Goal: Information Seeking & Learning: Learn about a topic

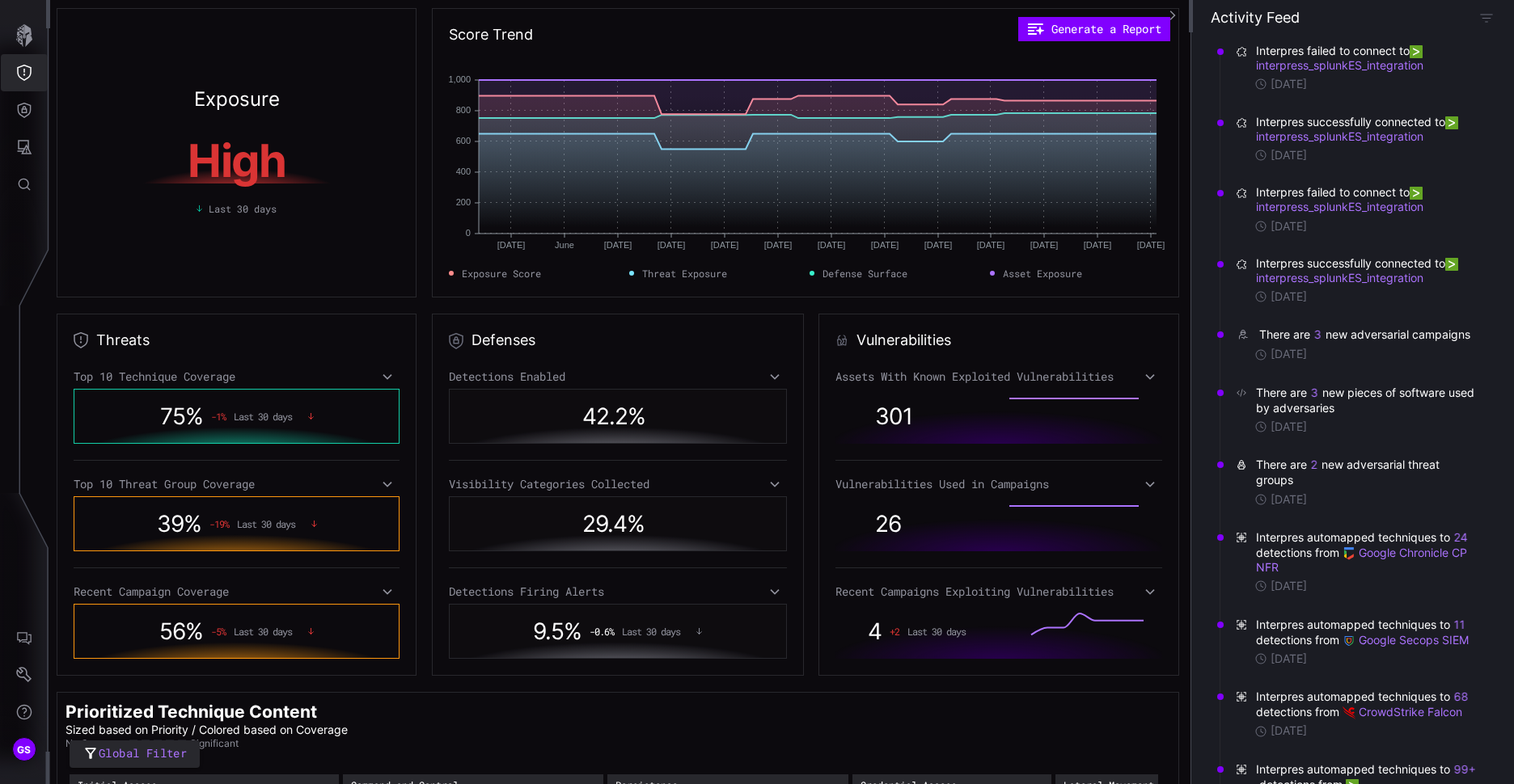
click at [19, 76] on icon "Threat Exposure" at bounding box center [24, 73] width 15 height 16
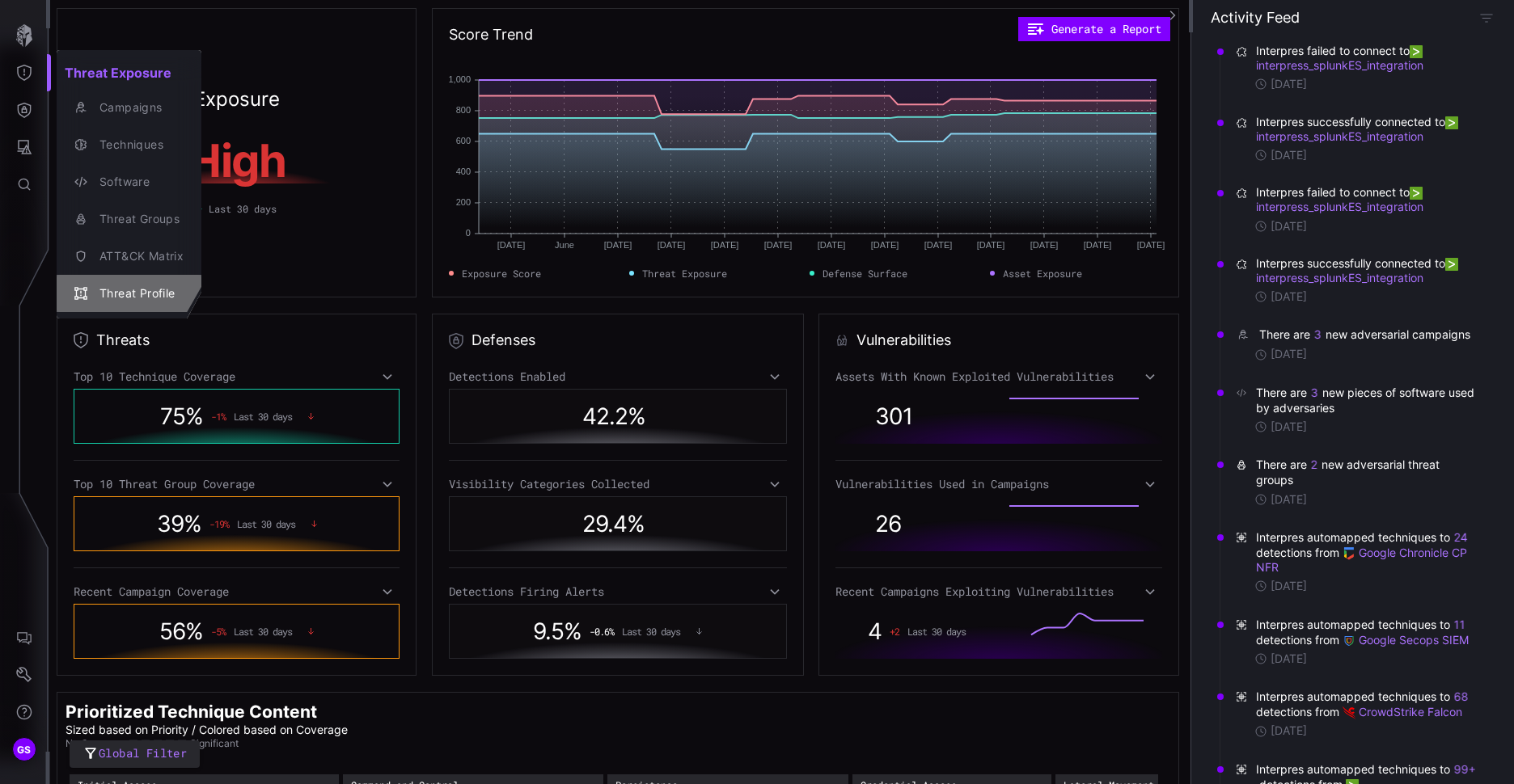
click at [136, 293] on div "Threat Profile" at bounding box center [137, 294] width 92 height 20
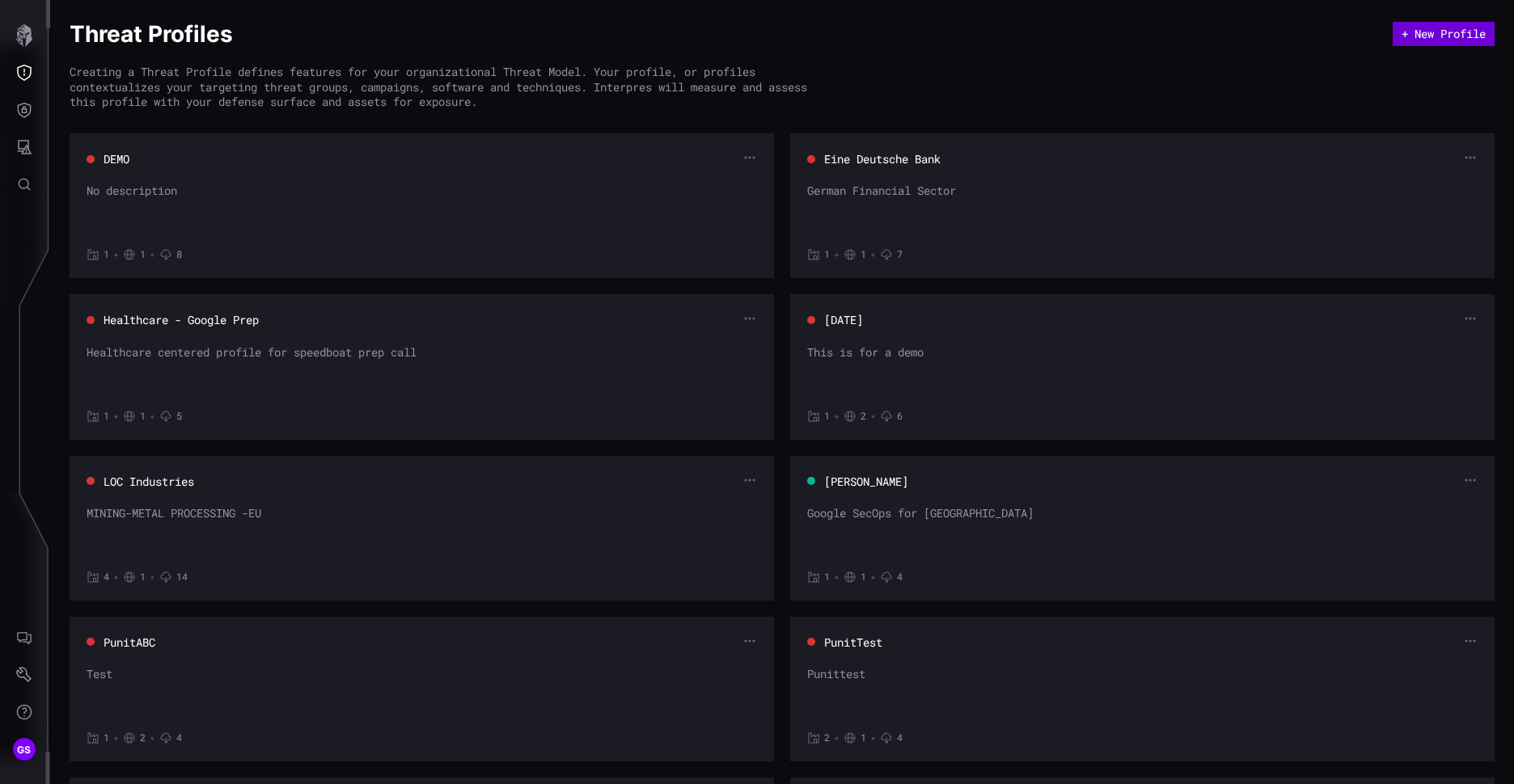
click at [1423, 34] on button "+ New Profile" at bounding box center [1443, 34] width 102 height 24
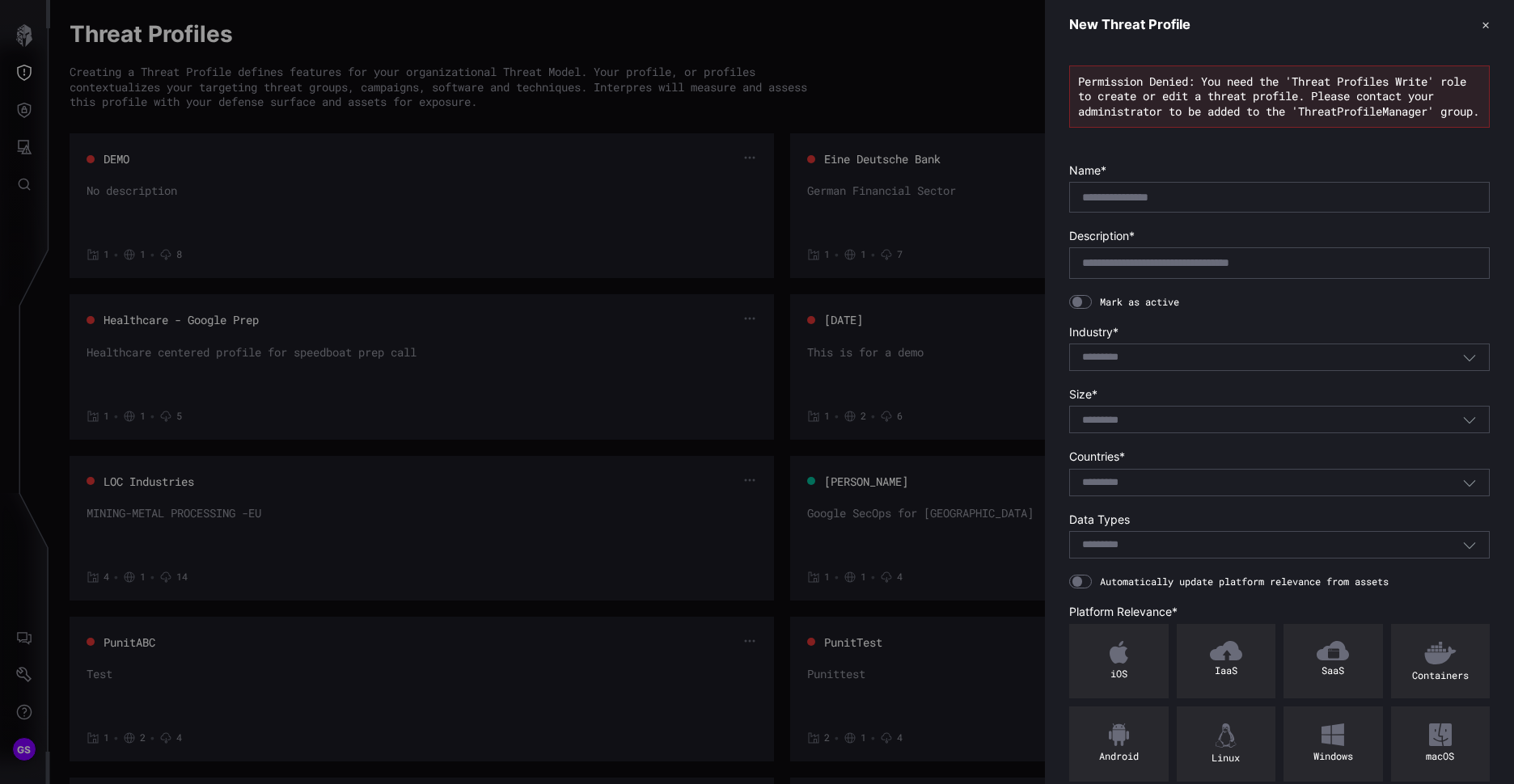
scroll to position [81, 0]
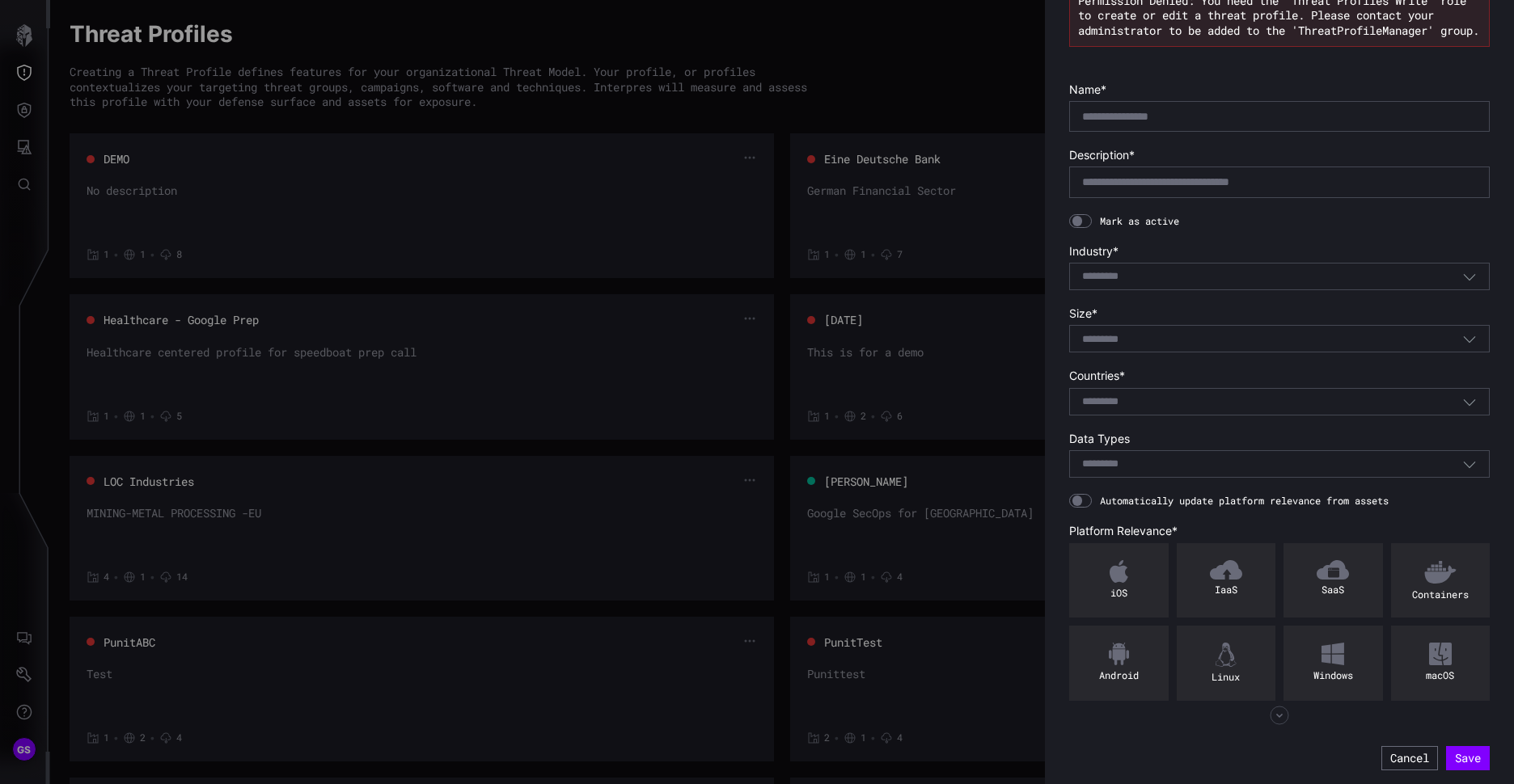
click at [1096, 284] on input at bounding box center [1111, 276] width 58 height 14
click at [962, 410] on div at bounding box center [757, 392] width 1514 height 784
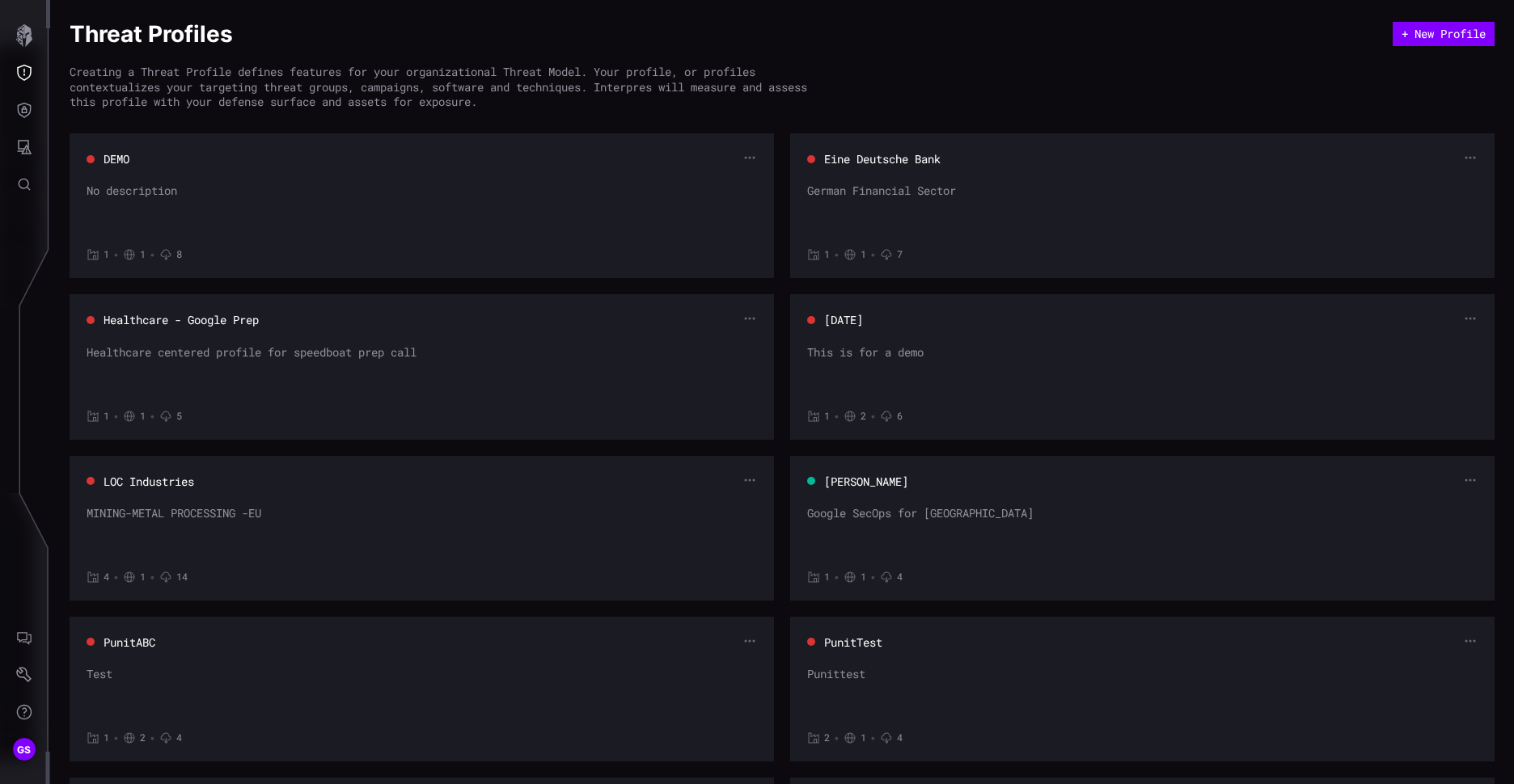
click at [854, 508] on div "Google SecOps for [GEOGRAPHIC_DATA]" at bounding box center [1142, 531] width 670 height 48
click at [872, 478] on button "[PERSON_NAME]" at bounding box center [866, 481] width 86 height 16
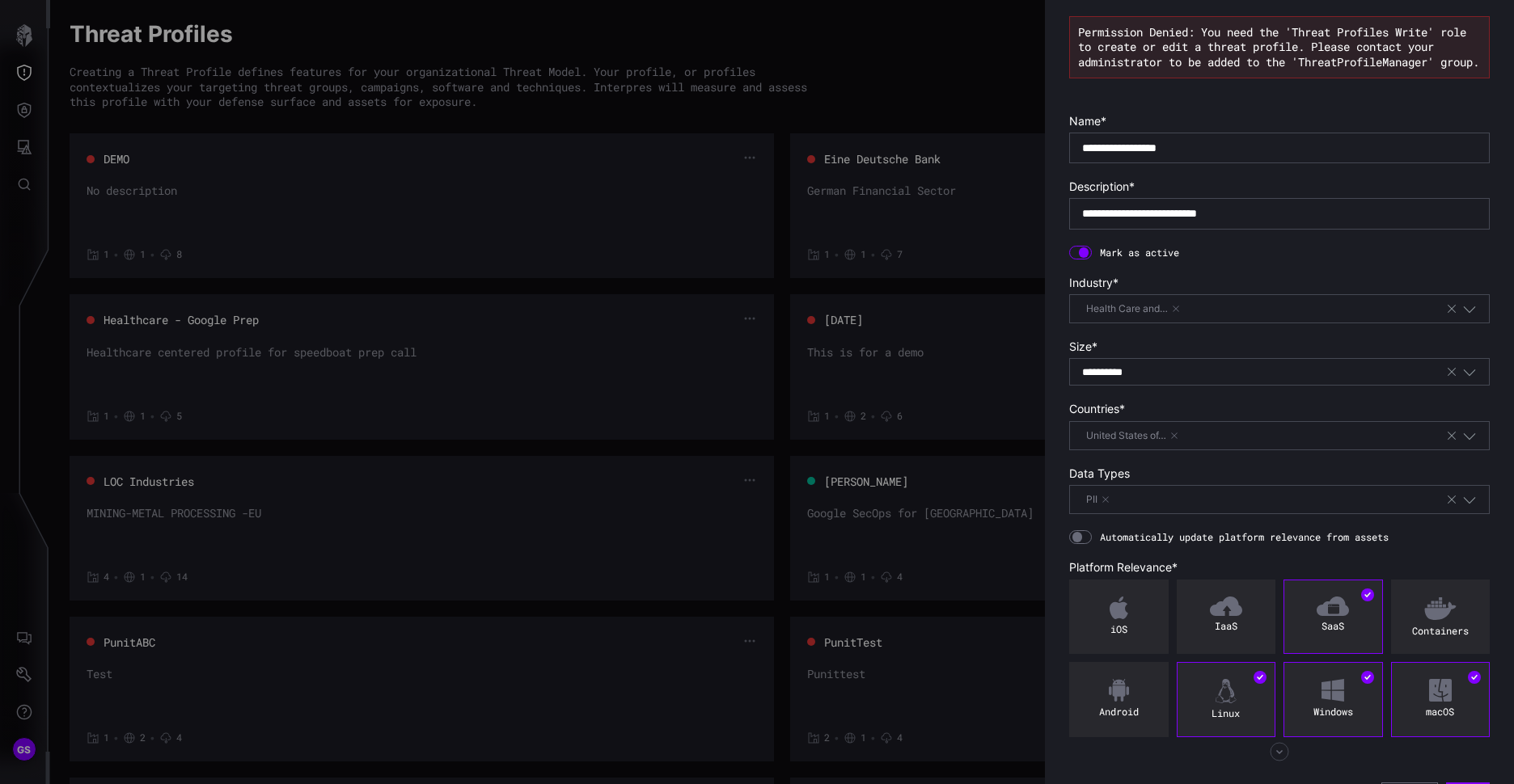
scroll to position [0, 0]
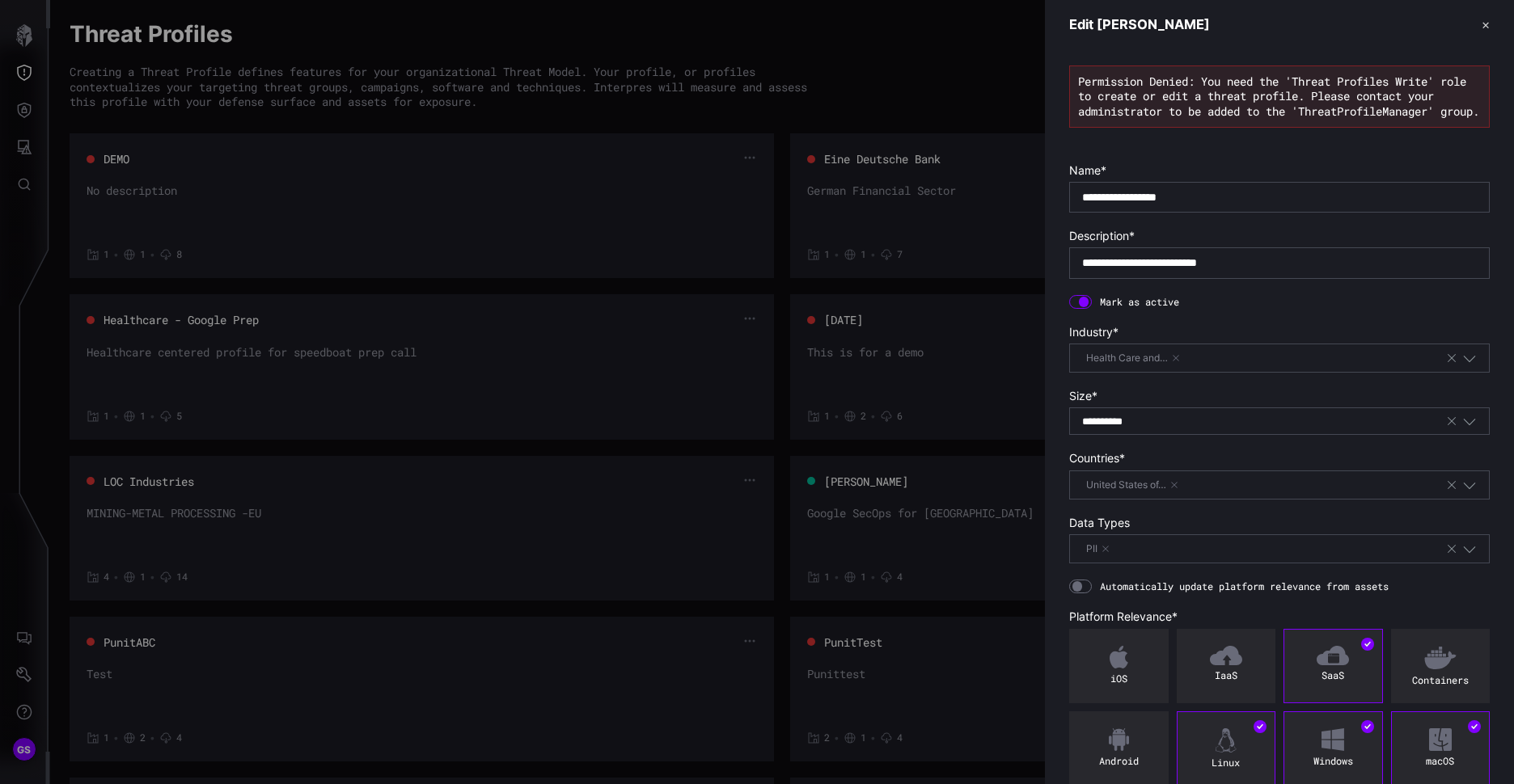
click at [1482, 25] on button "✕" at bounding box center [1486, 25] width 8 height 17
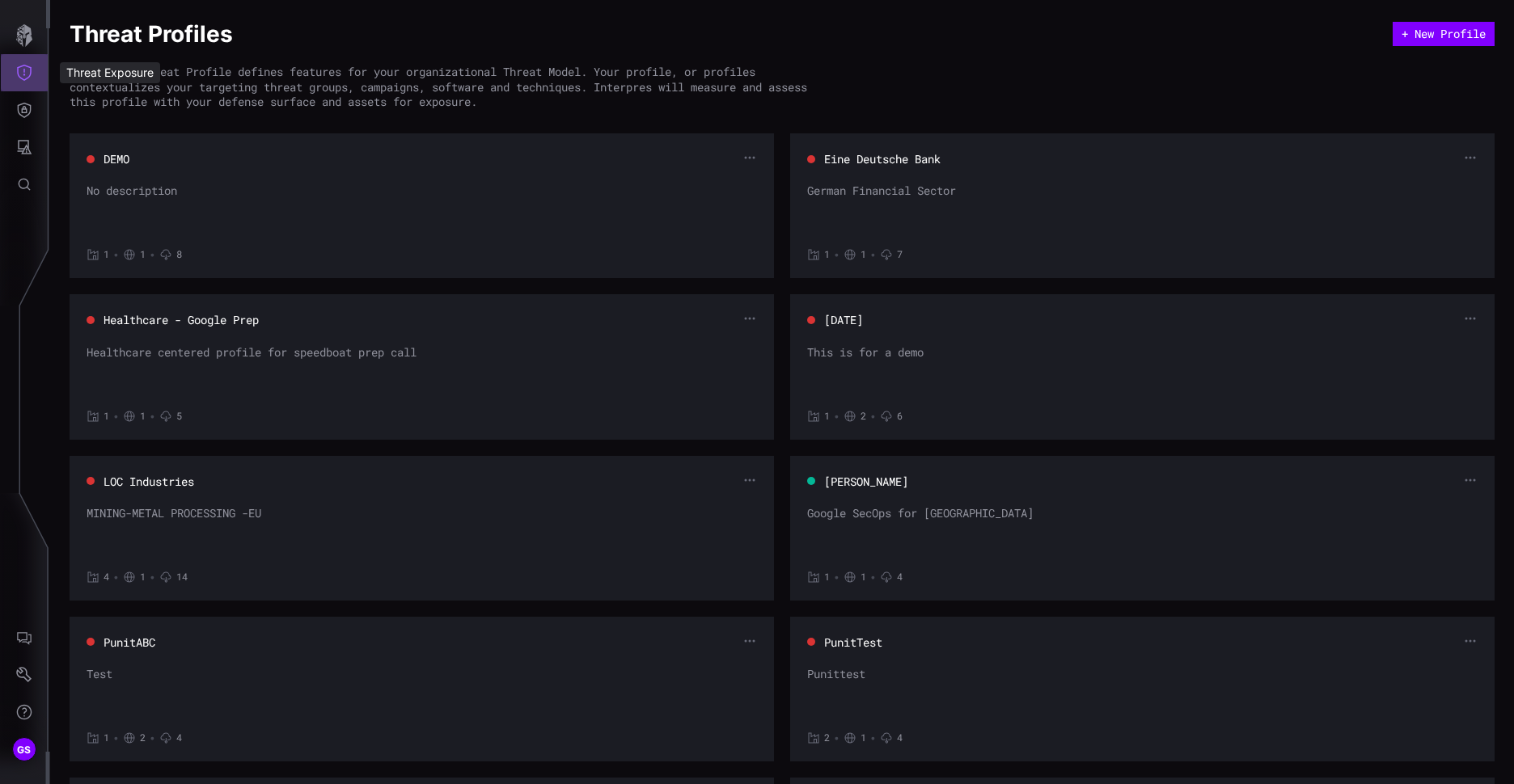
click at [29, 72] on icon "Threat Exposure" at bounding box center [24, 73] width 16 height 16
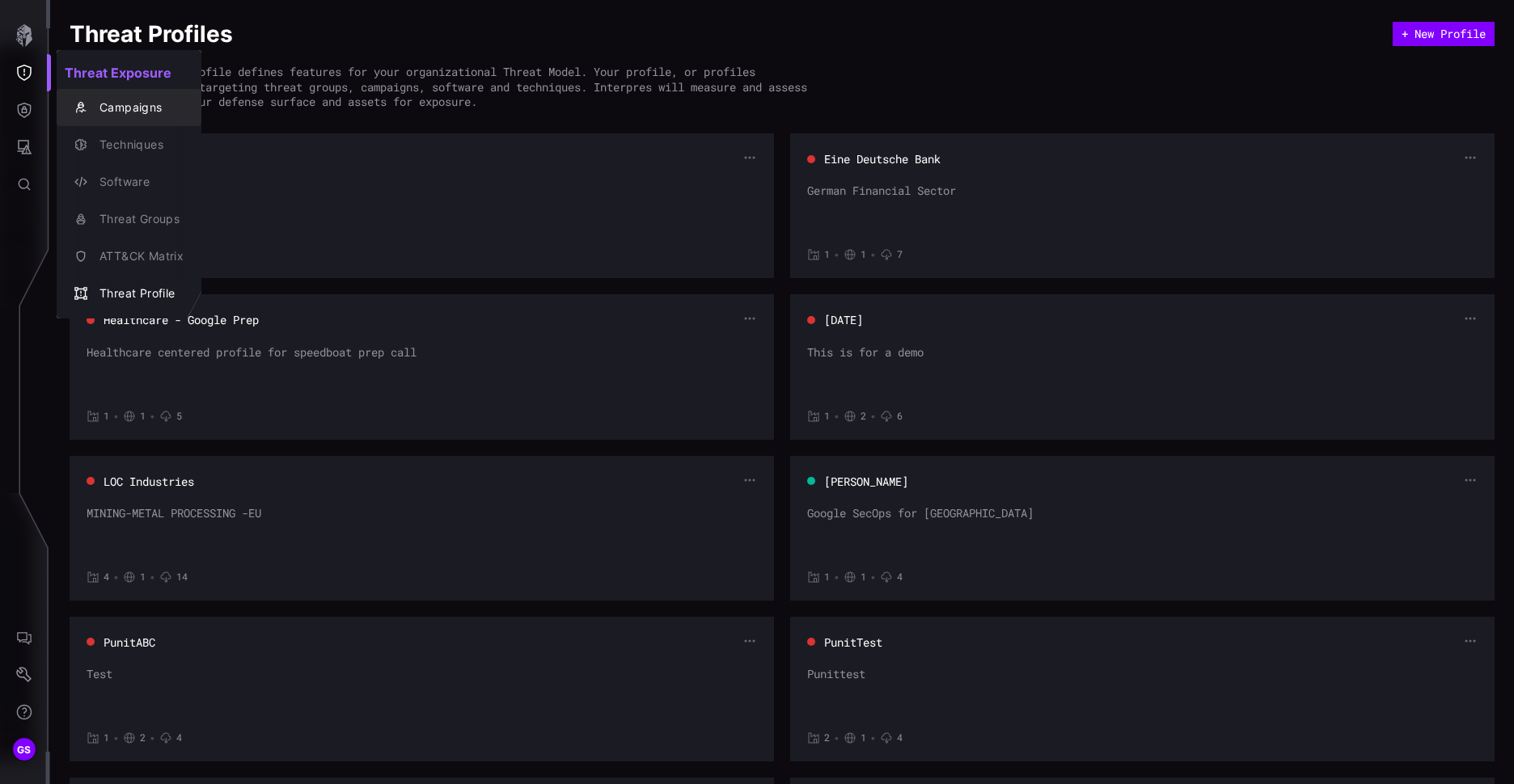
click at [113, 109] on div "Campaigns" at bounding box center [137, 107] width 92 height 20
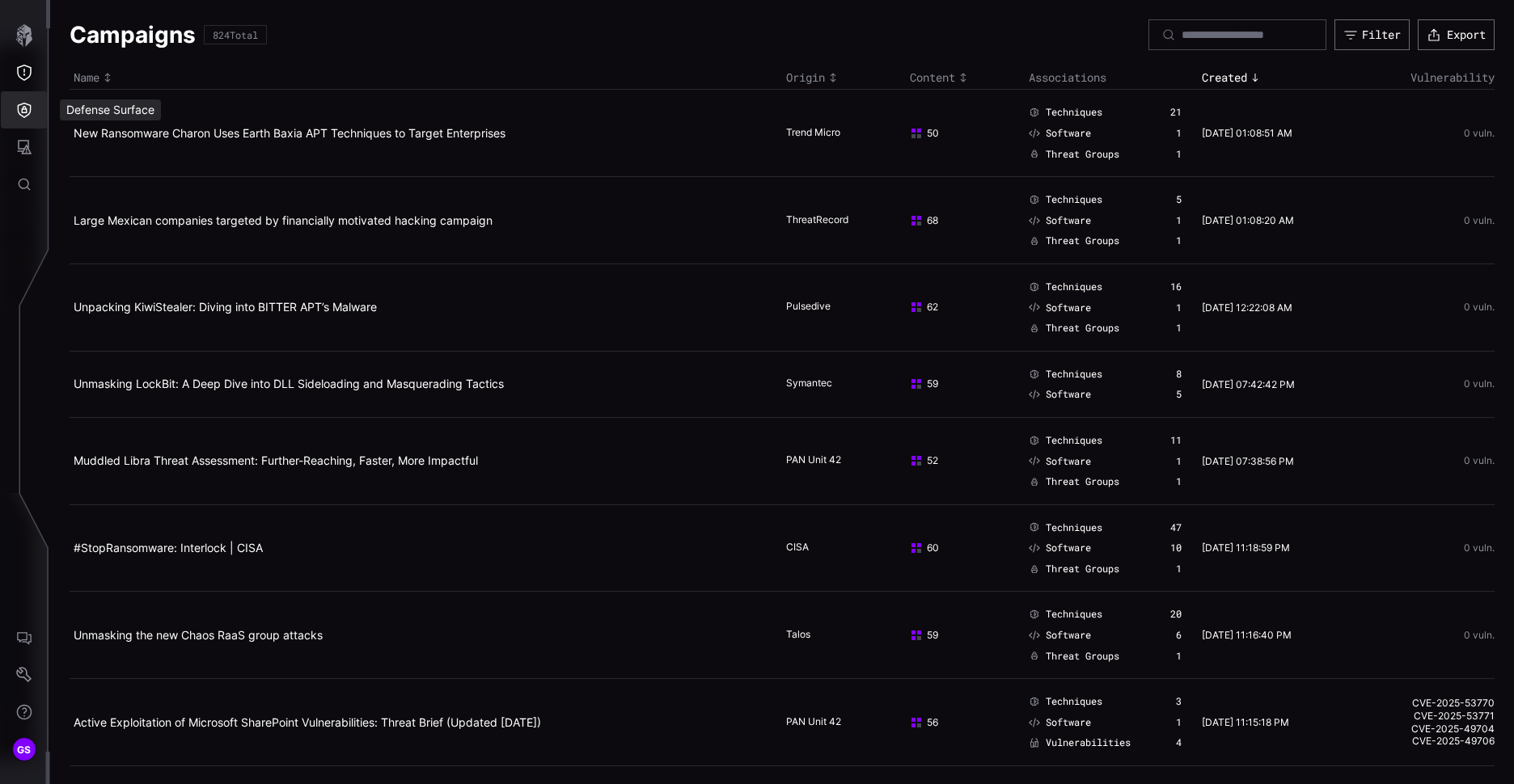
click at [32, 106] on icon "Defense Surface" at bounding box center [24, 109] width 16 height 16
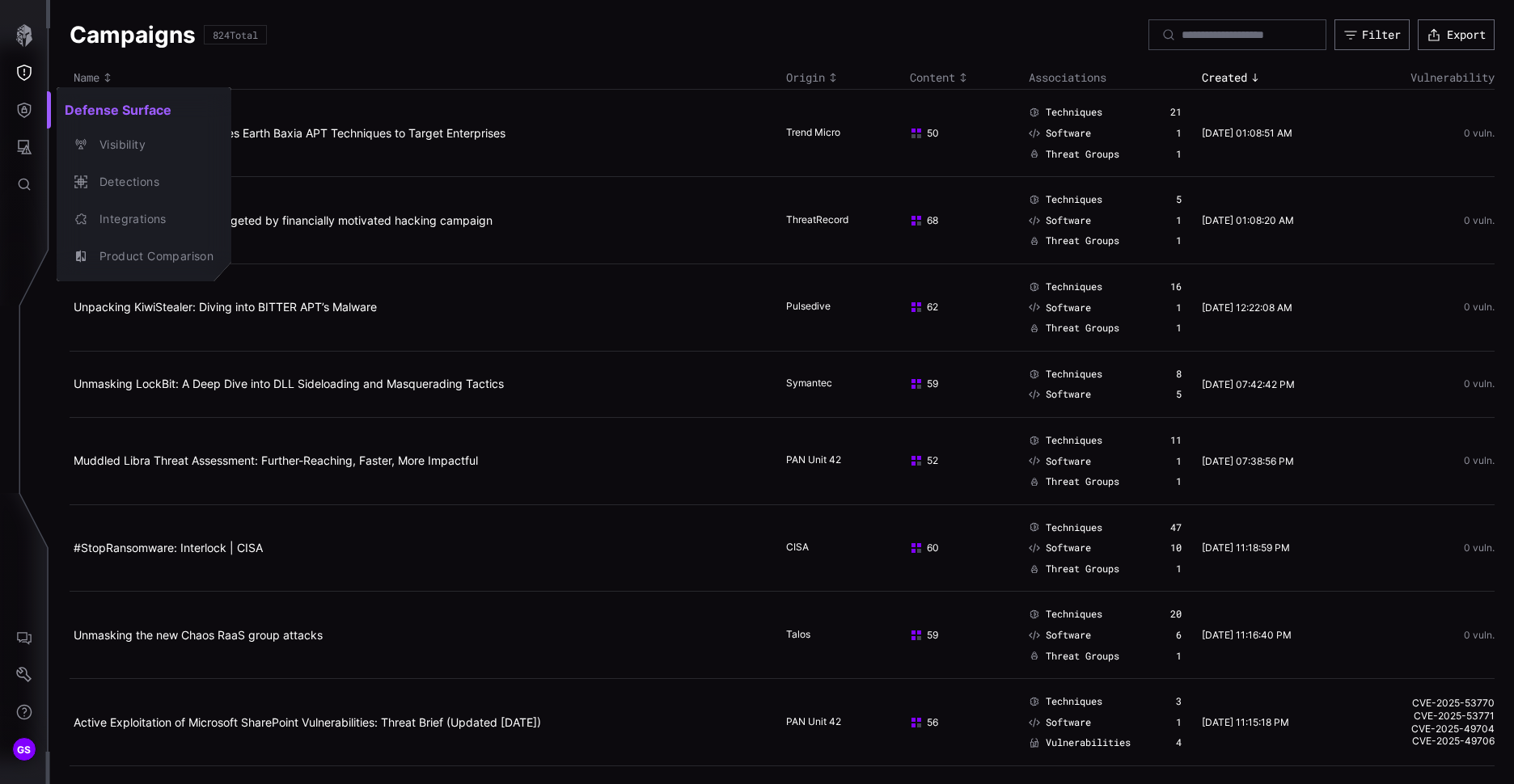
click at [371, 62] on div at bounding box center [757, 392] width 1514 height 784
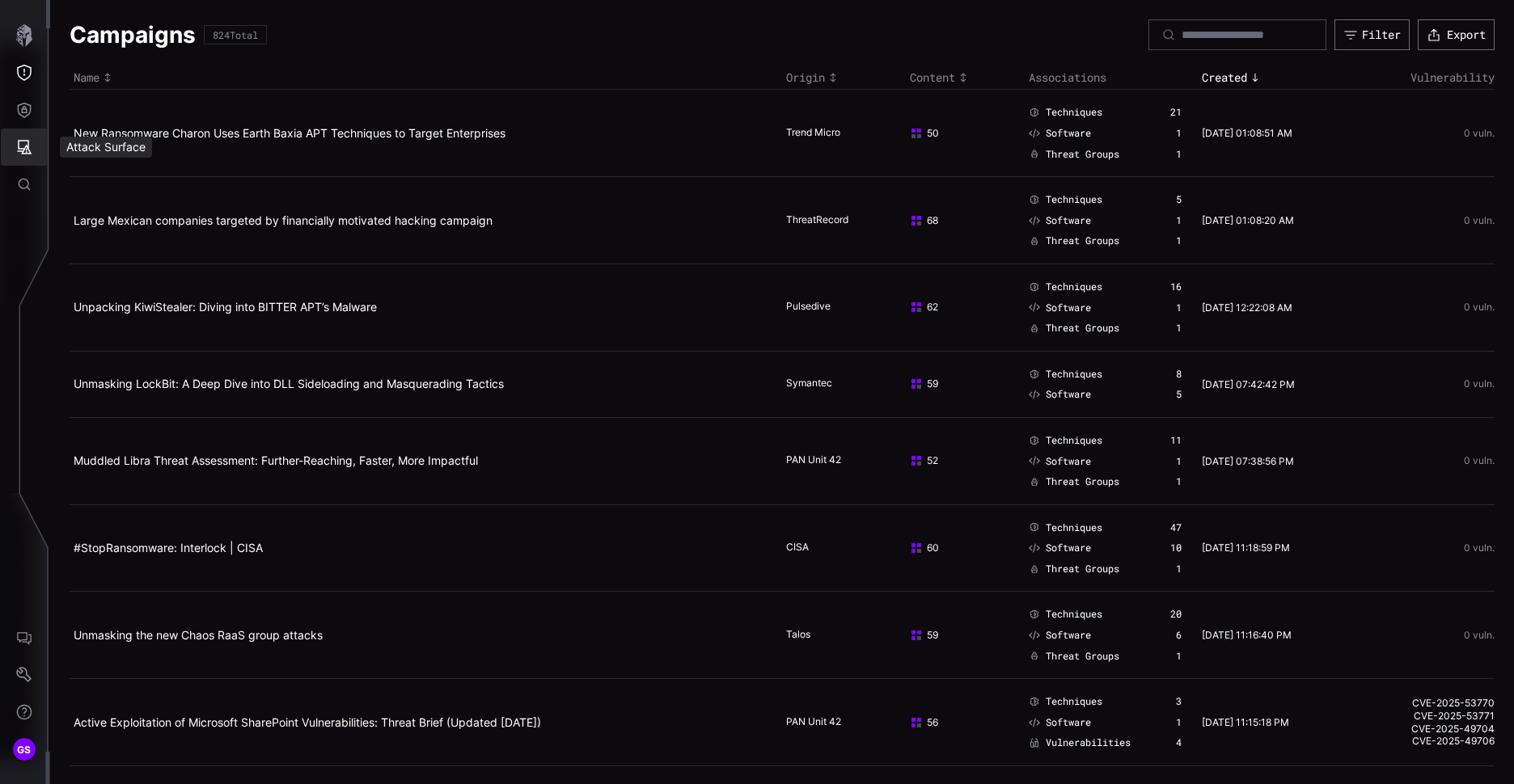
click at [30, 149] on icon "Attack Surface" at bounding box center [24, 147] width 16 height 16
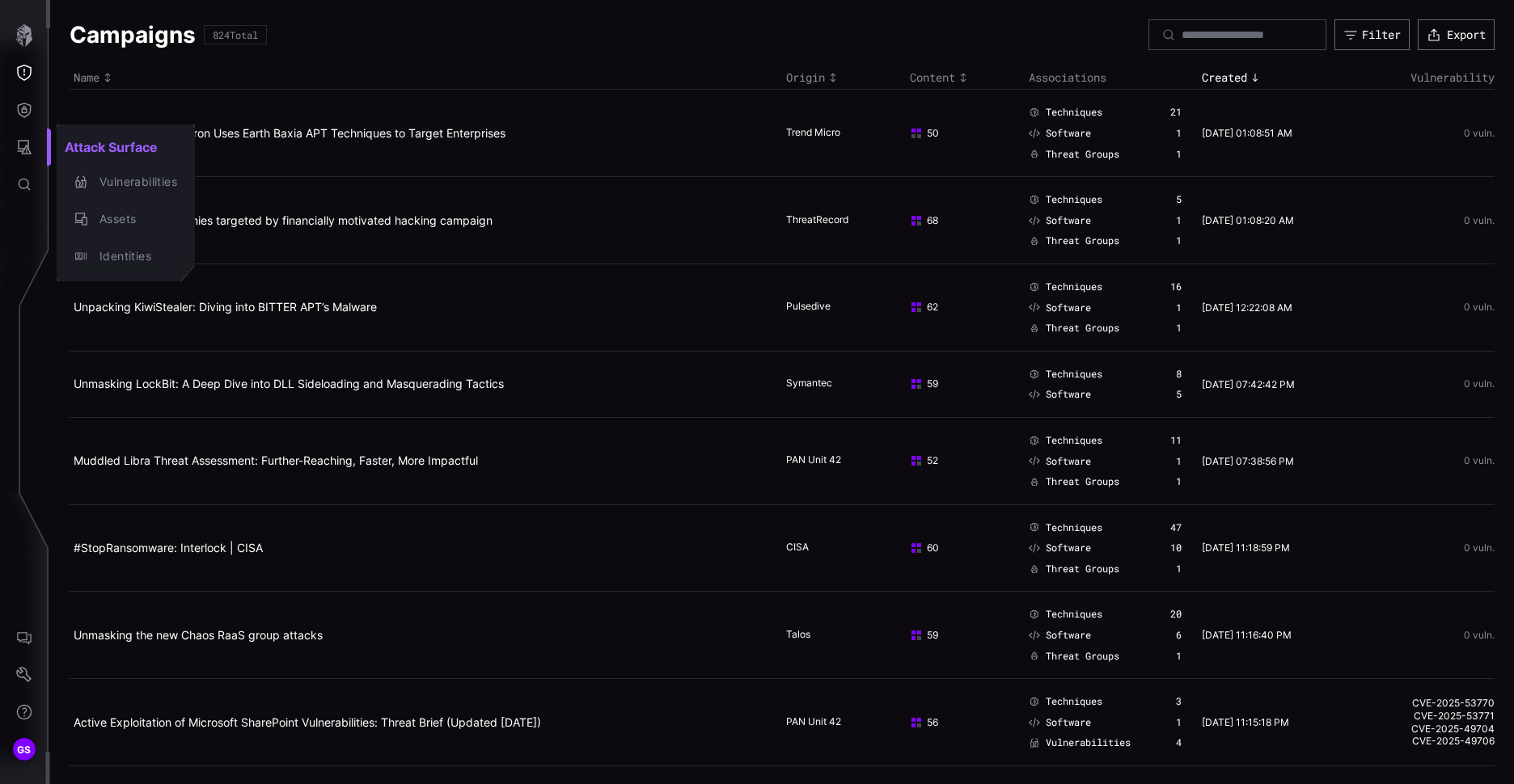
click at [27, 111] on div at bounding box center [757, 392] width 1514 height 784
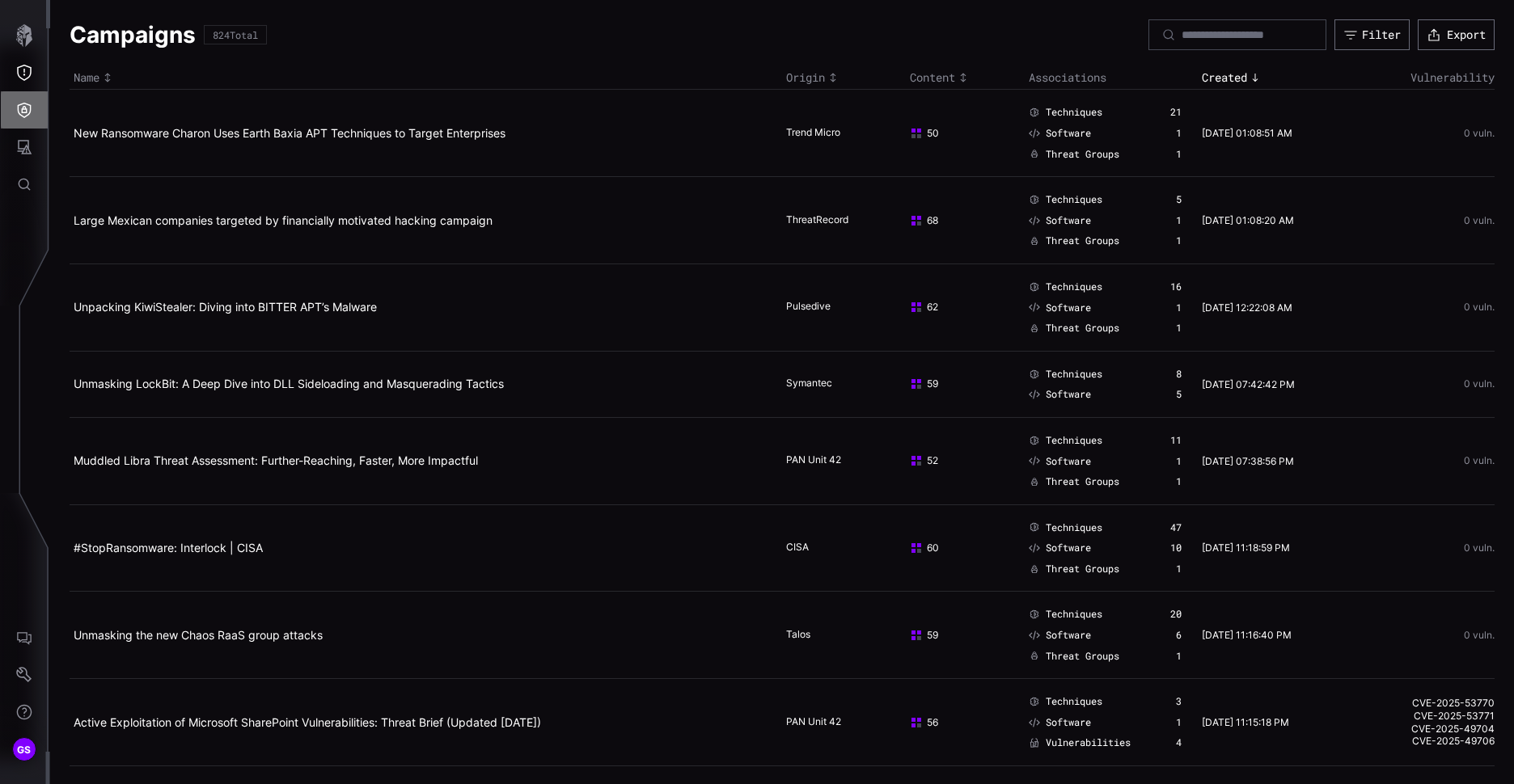
click at [21, 110] on icon "Defense Surface" at bounding box center [24, 109] width 16 height 16
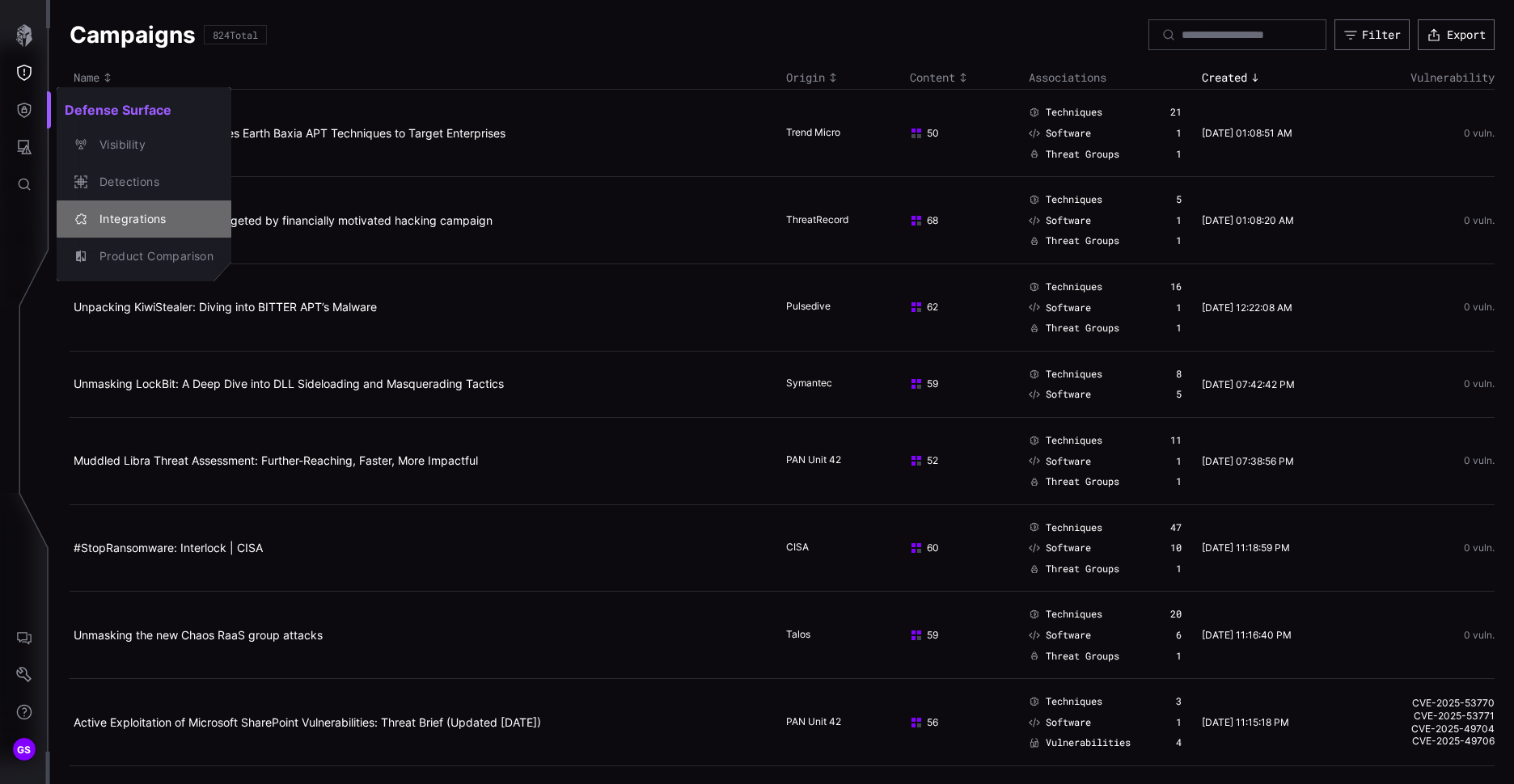
click at [127, 228] on div "Integrations" at bounding box center [153, 219] width 122 height 20
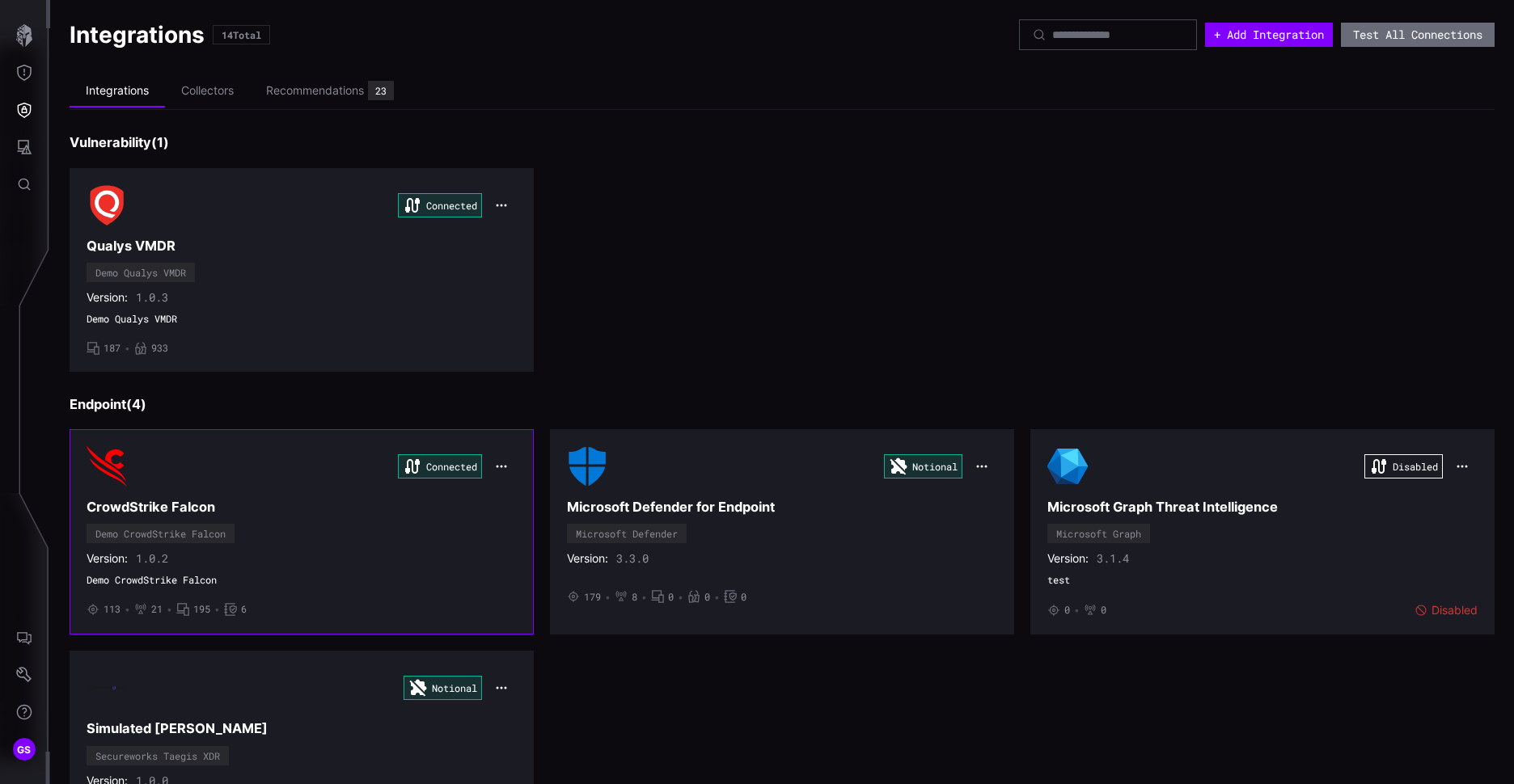
scroll to position [81, 0]
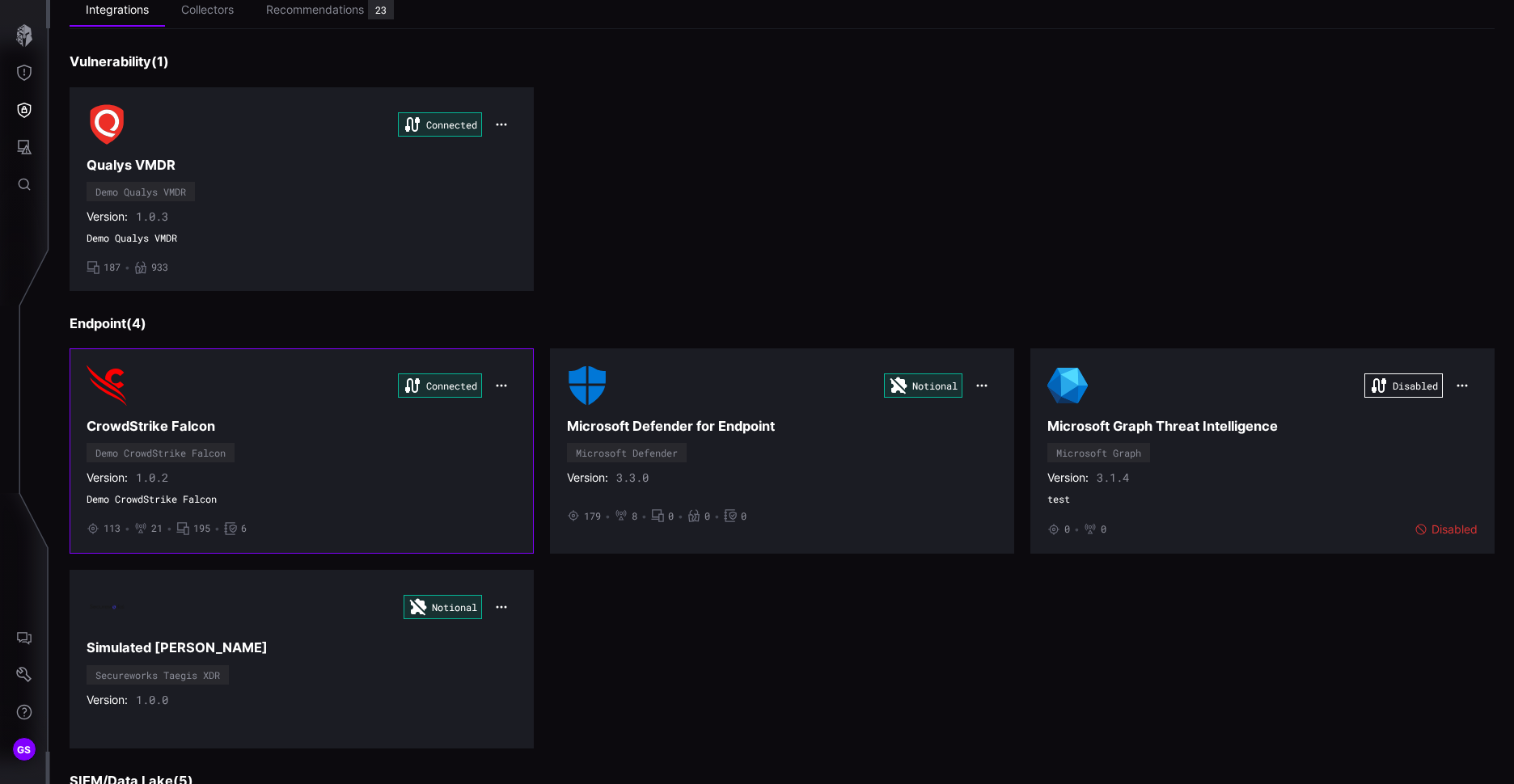
click at [179, 427] on h3 "CrowdStrike Falcon" at bounding box center [302, 426] width 430 height 17
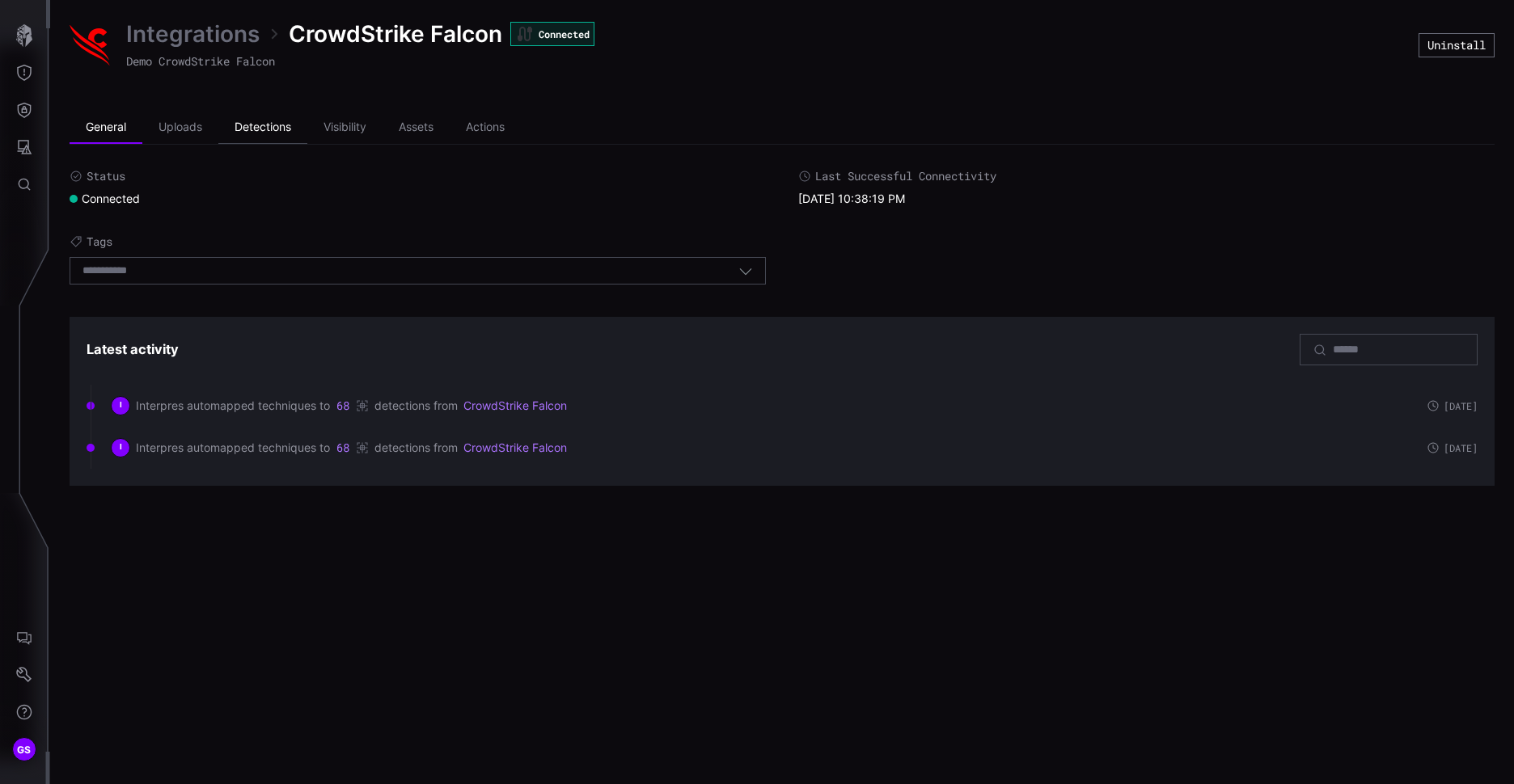
click at [286, 132] on li "Detections" at bounding box center [263, 127] width 89 height 32
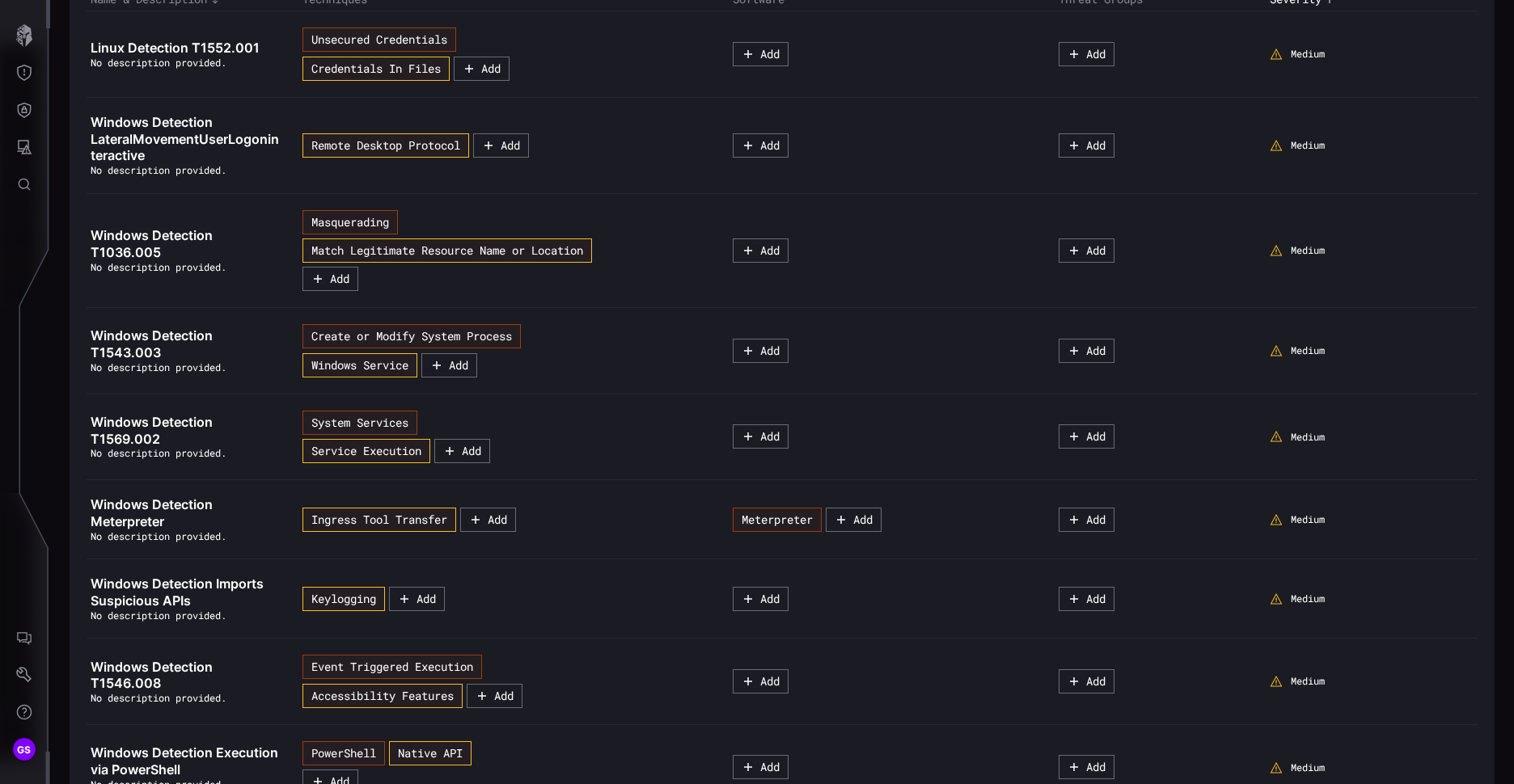
scroll to position [91, 0]
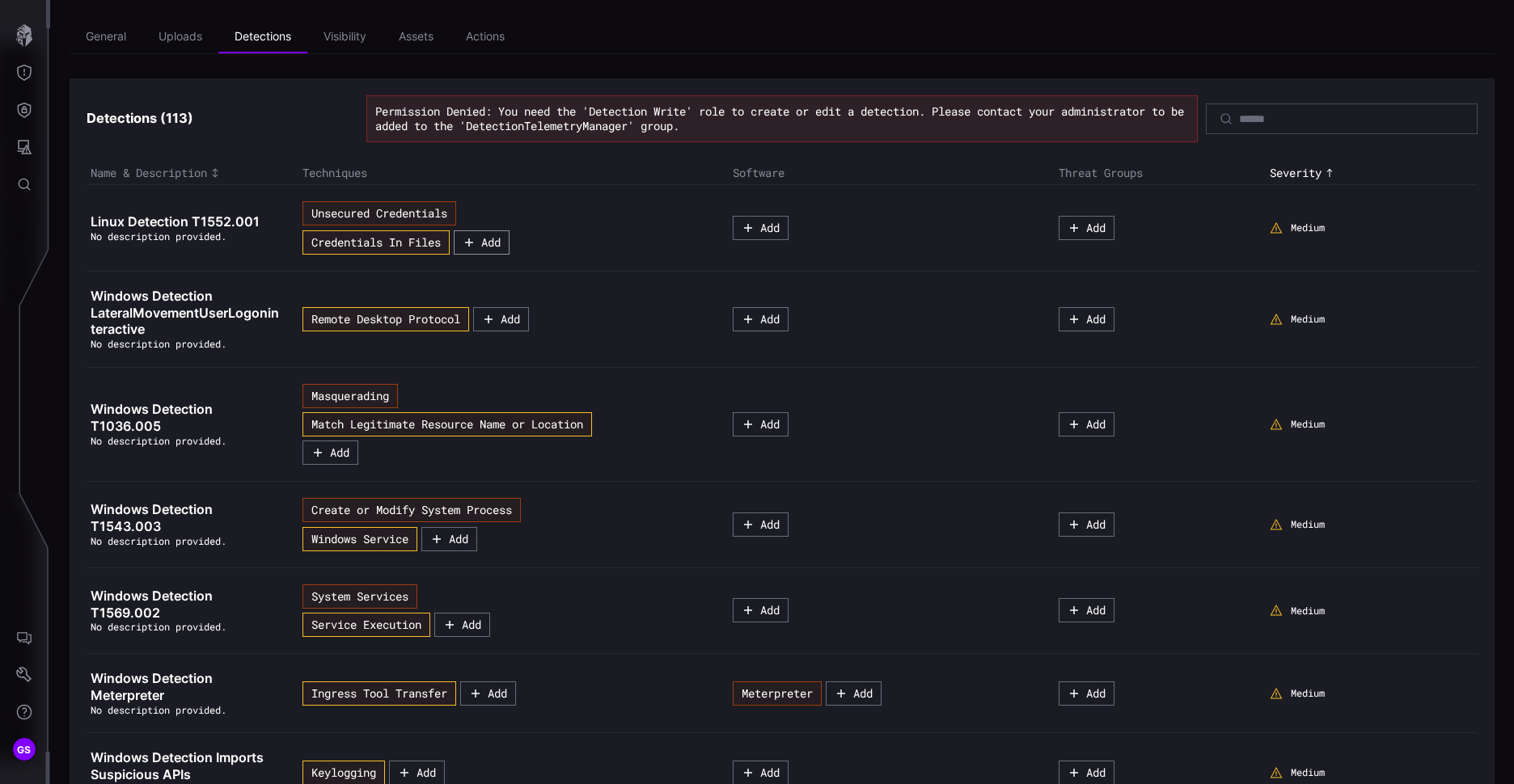
click at [487, 245] on button "Add" at bounding box center [481, 242] width 56 height 24
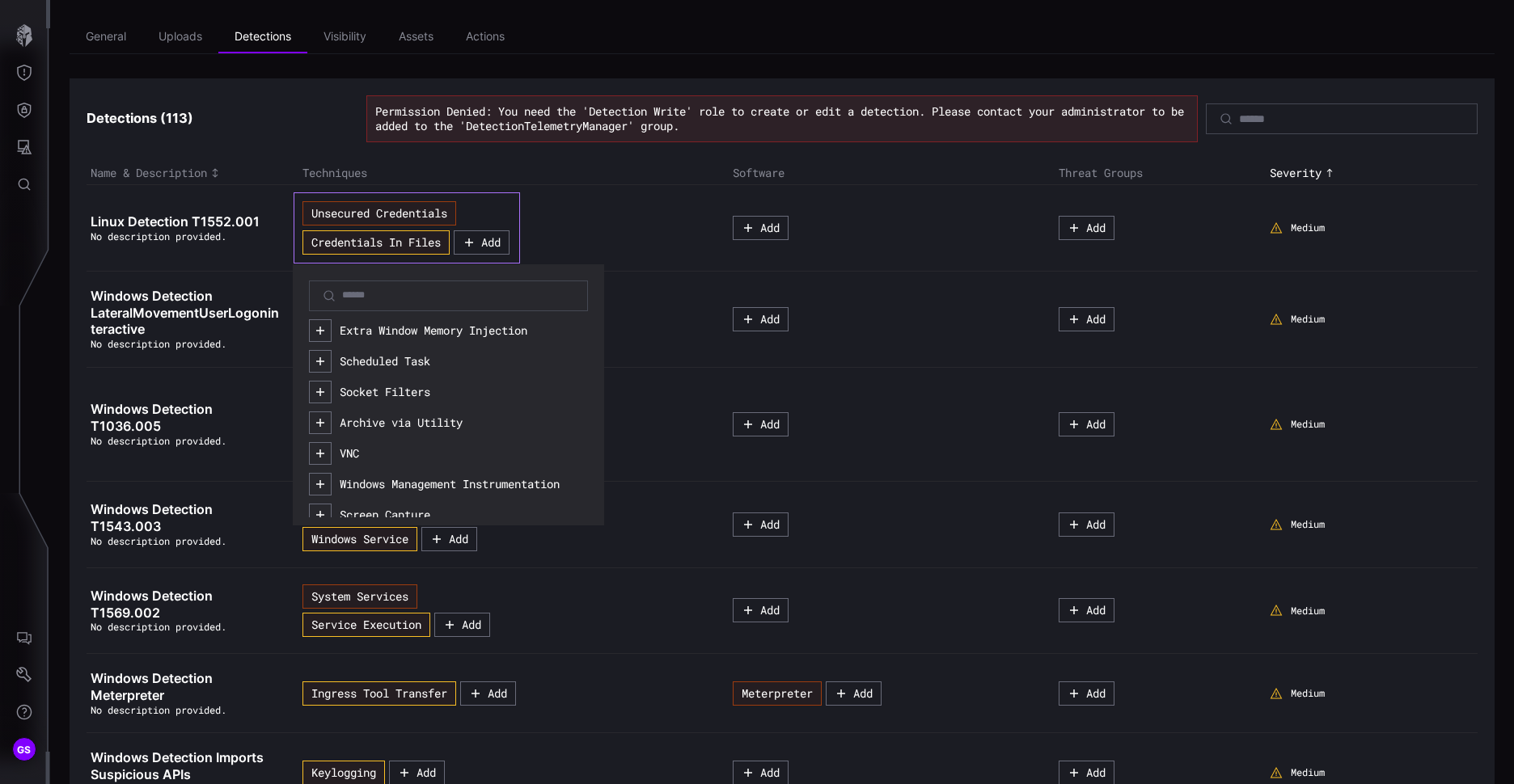
click at [332, 304] on icon at bounding box center [329, 296] width 15 height 15
click at [319, 336] on icon "button" at bounding box center [320, 330] width 13 height 13
click at [452, 566] on td "Create or Modify System Process Windows Service Add" at bounding box center [513, 525] width 430 height 86
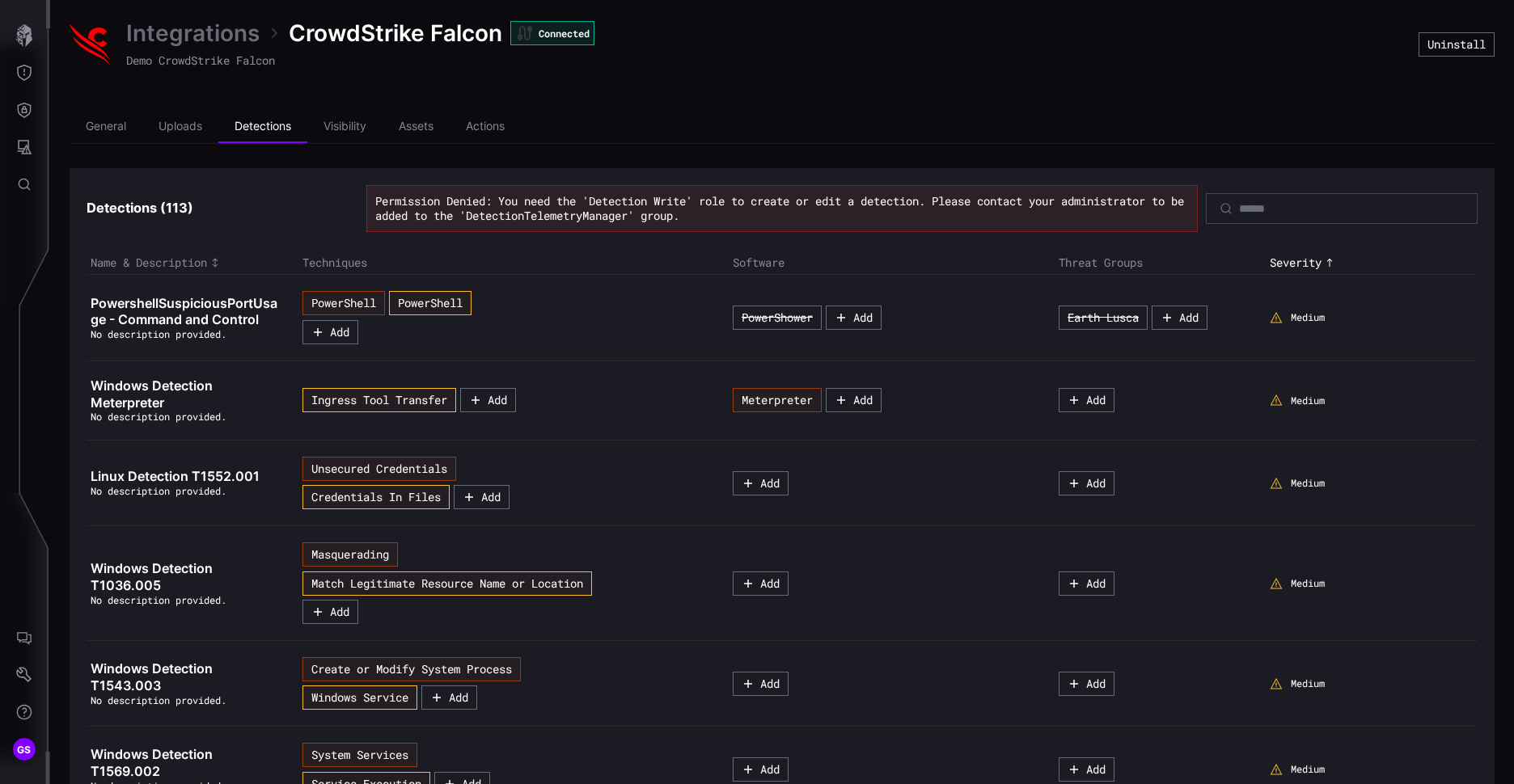
scroll to position [0, 0]
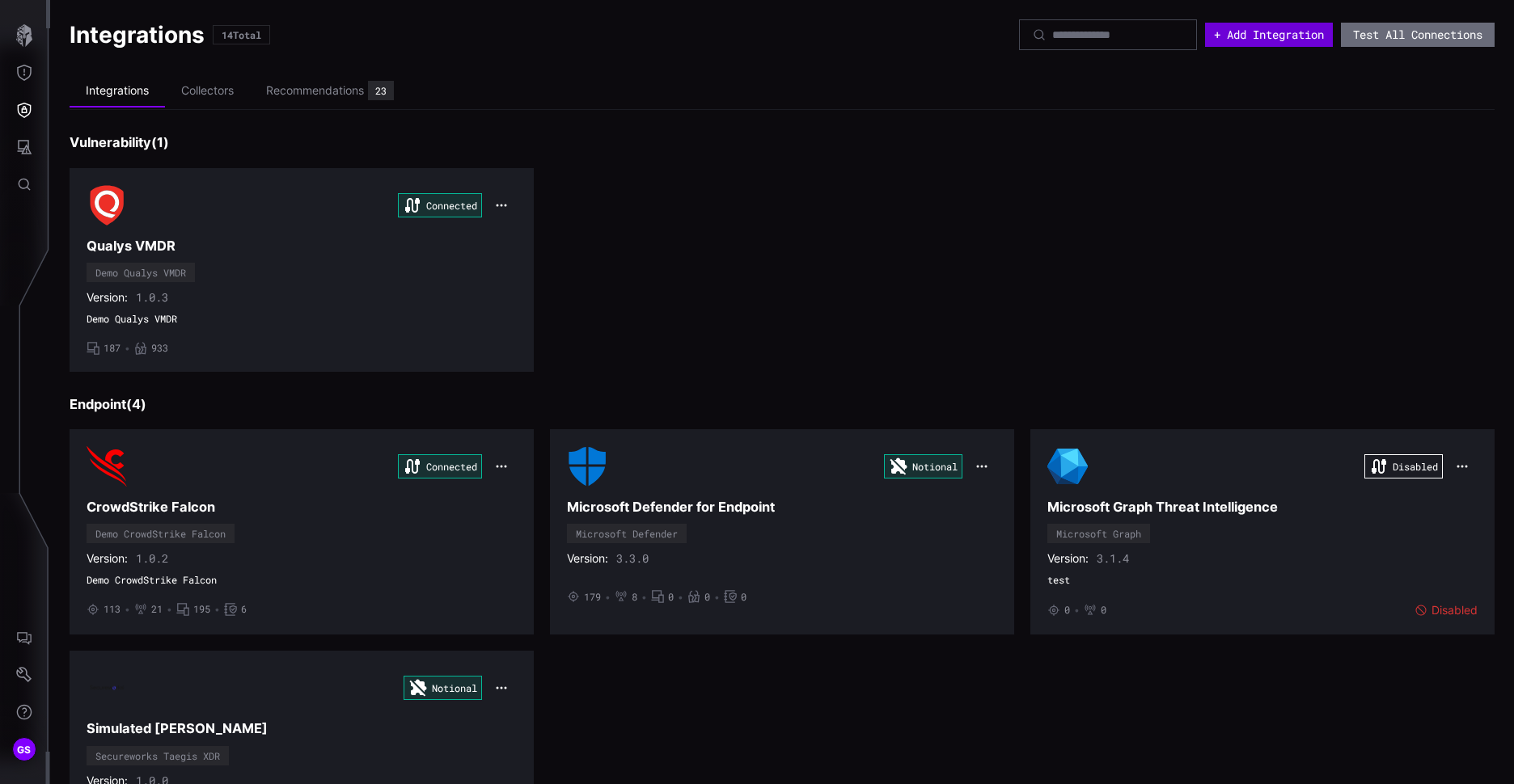
click at [1219, 25] on button "+ Add Integration" at bounding box center [1268, 34] width 128 height 24
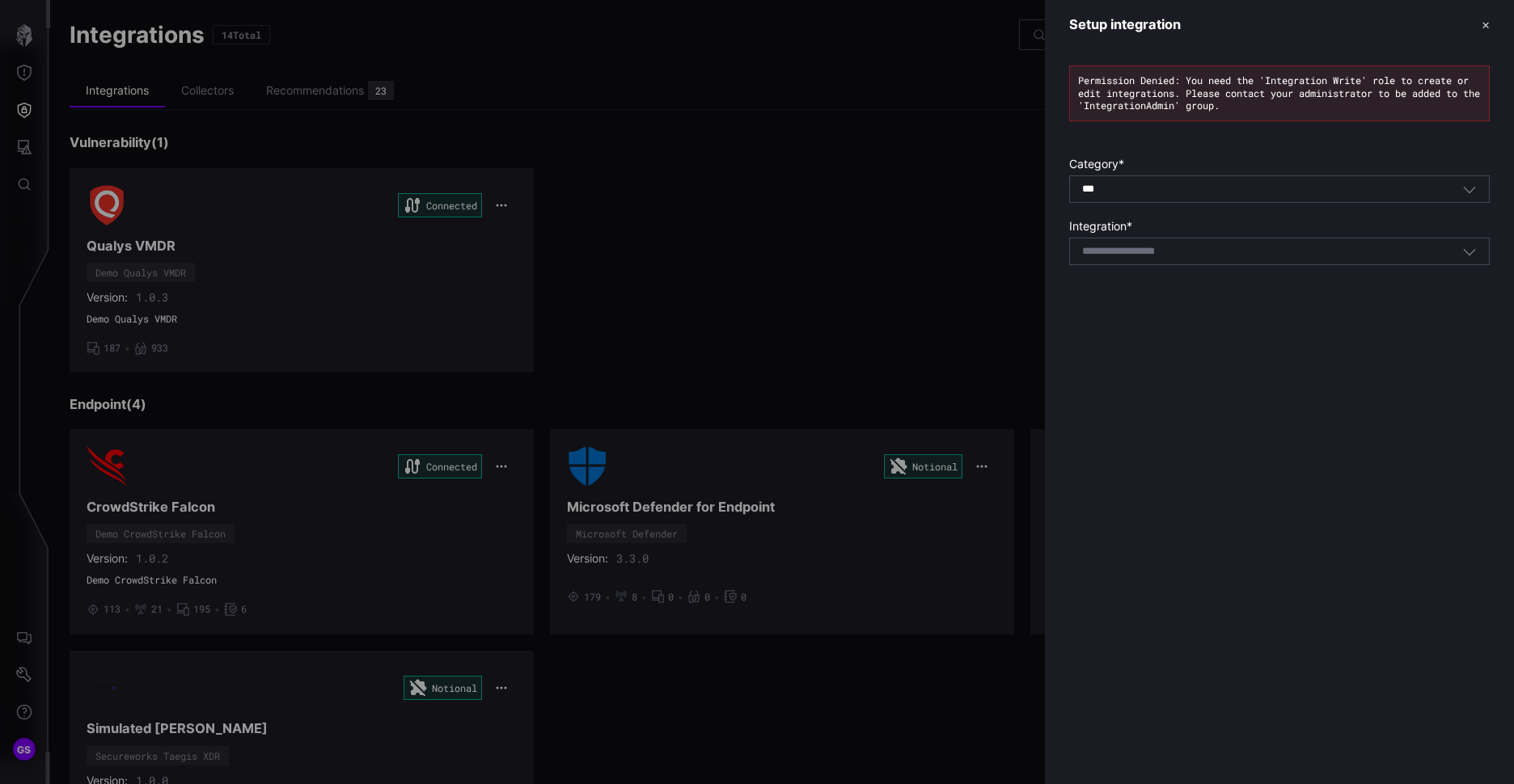
click at [25, 101] on div at bounding box center [757, 392] width 1514 height 784
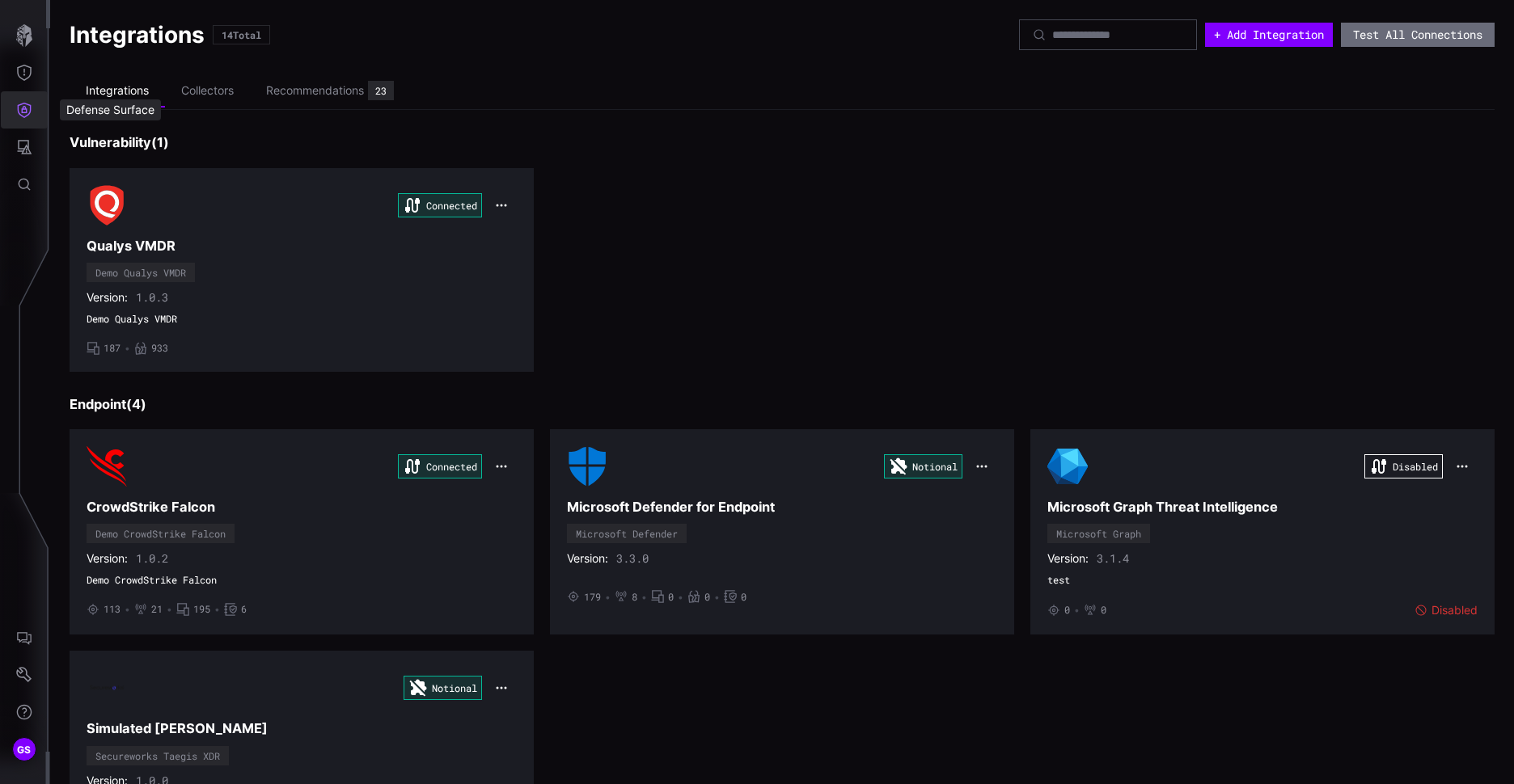
click at [27, 118] on button "Defense Surface" at bounding box center [24, 110] width 47 height 37
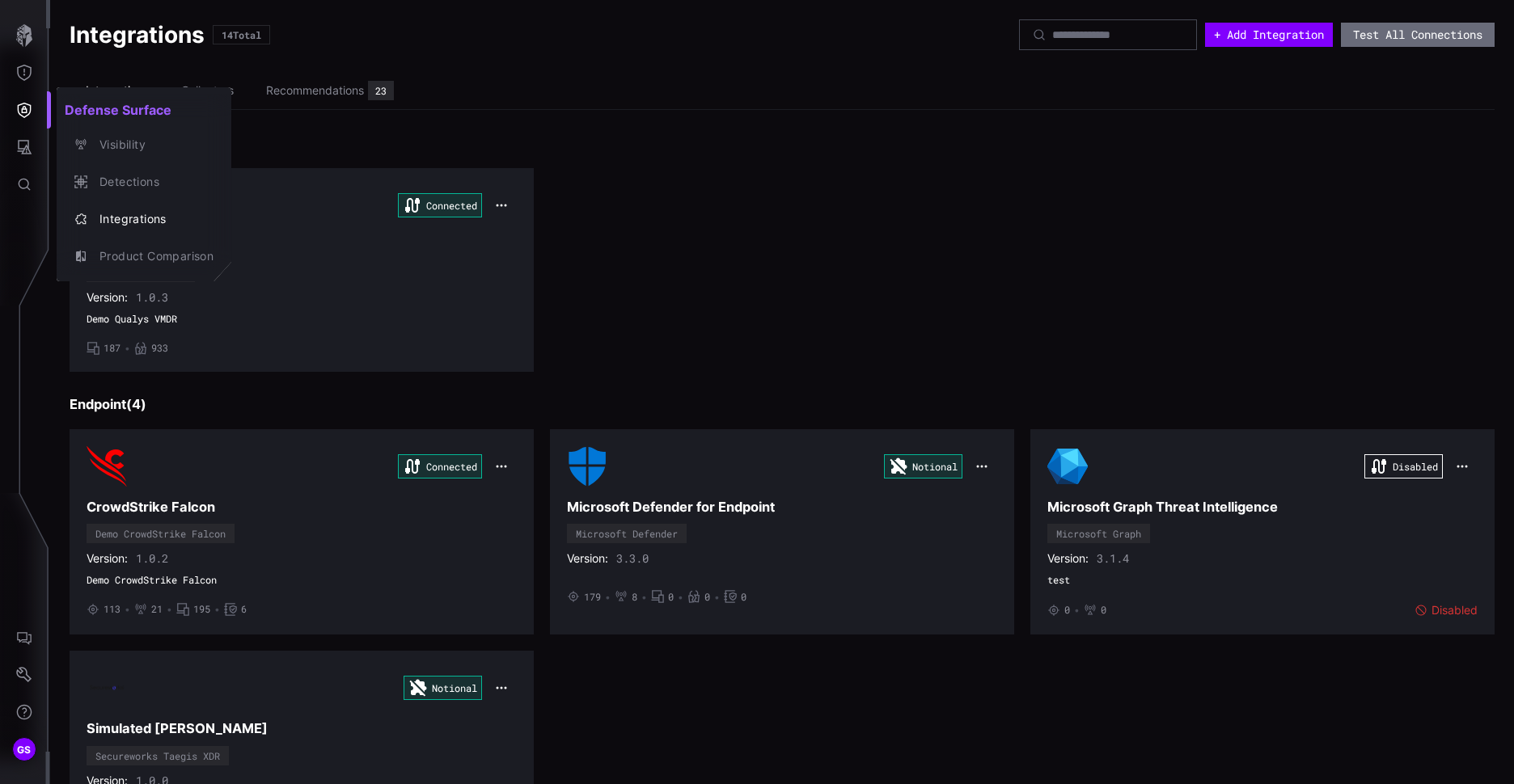
click at [25, 154] on div at bounding box center [757, 392] width 1514 height 784
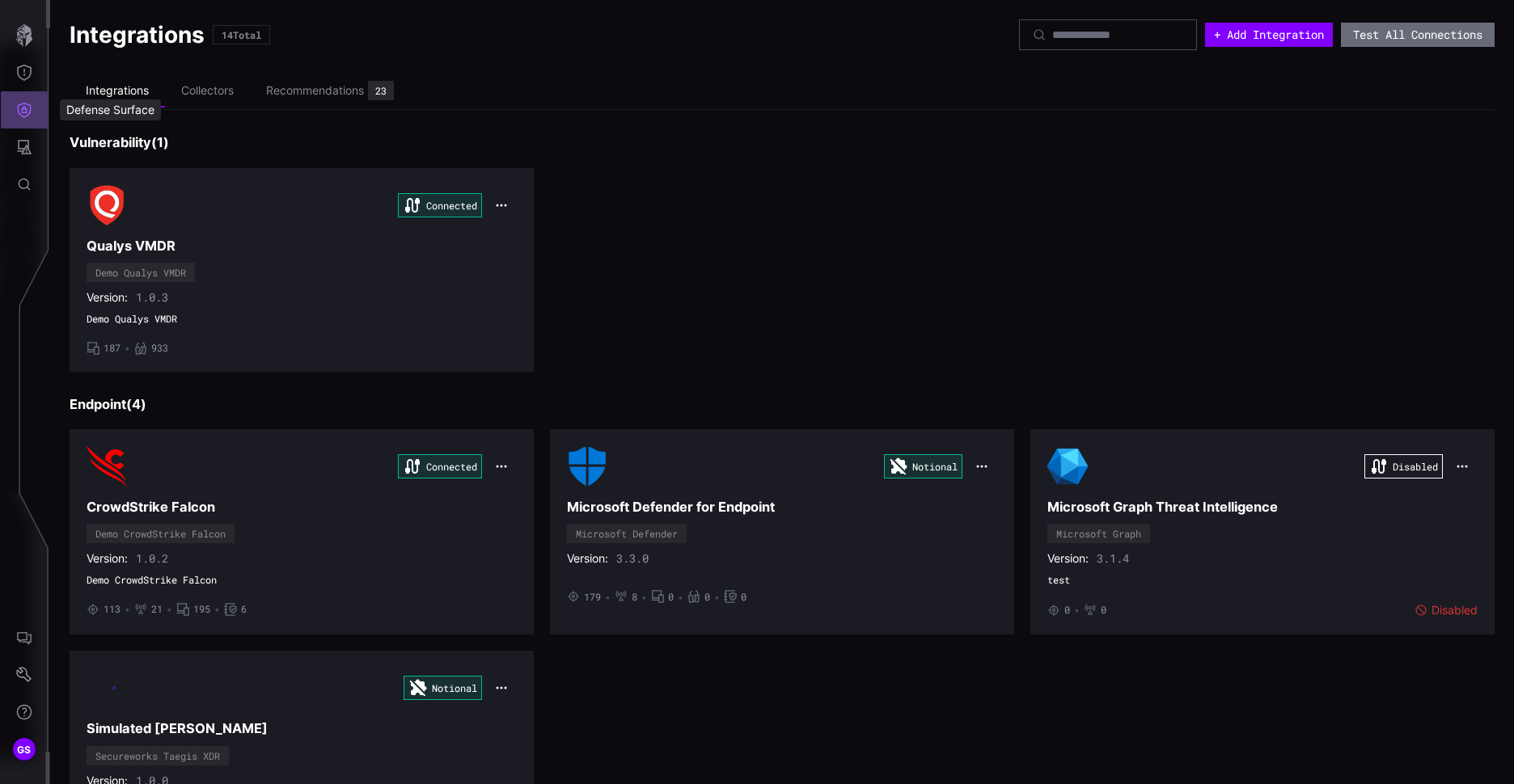
click at [17, 116] on icon "Defense Surface" at bounding box center [24, 109] width 16 height 16
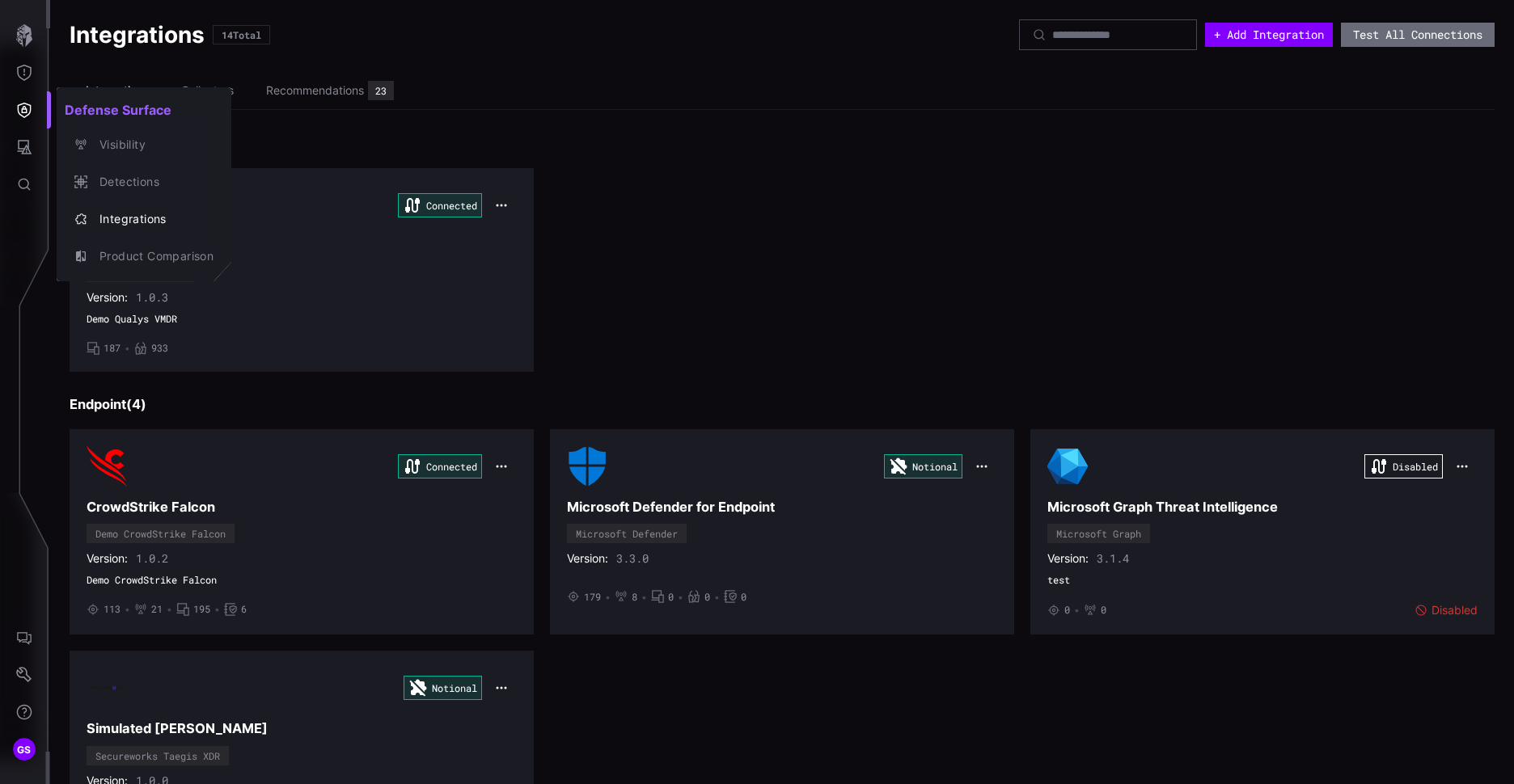
drag, startPoint x: 17, startPoint y: 136, endPoint x: 17, endPoint y: 146, distance: 10.0
click at [17, 137] on div at bounding box center [757, 392] width 1514 height 784
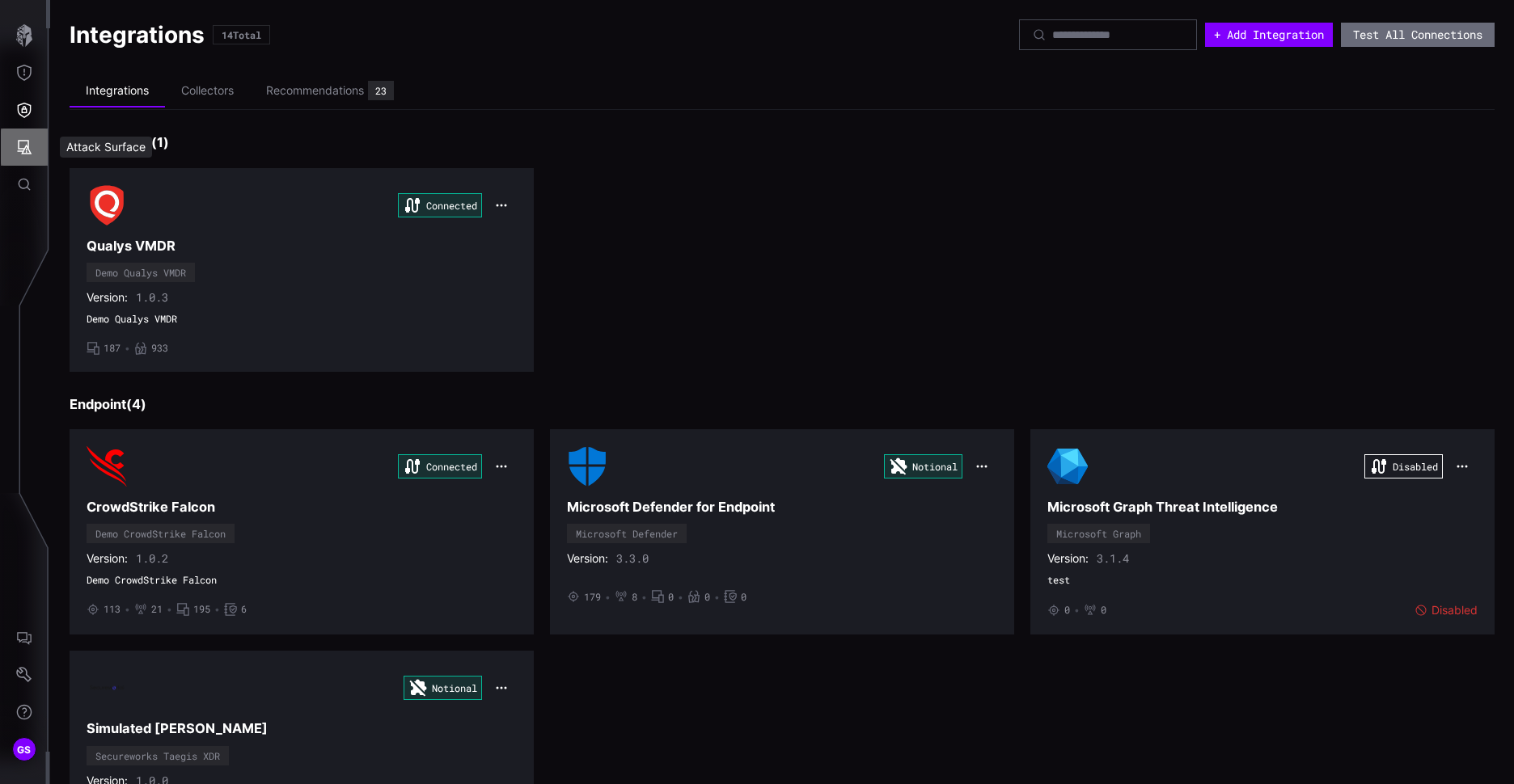
click at [23, 149] on icon "Attack Surface" at bounding box center [24, 147] width 15 height 15
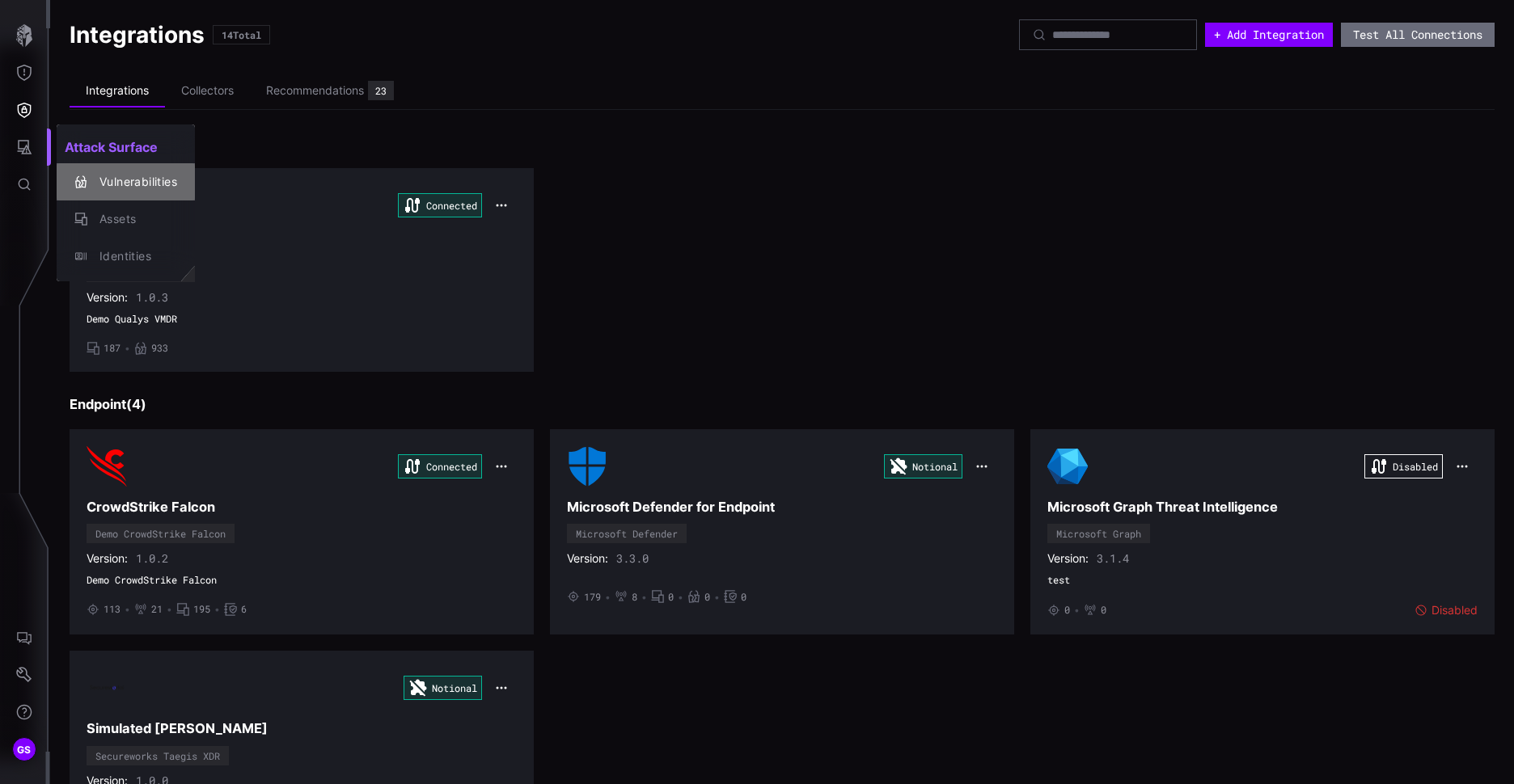
click at [96, 175] on div "Vulnerabilities" at bounding box center [134, 182] width 86 height 20
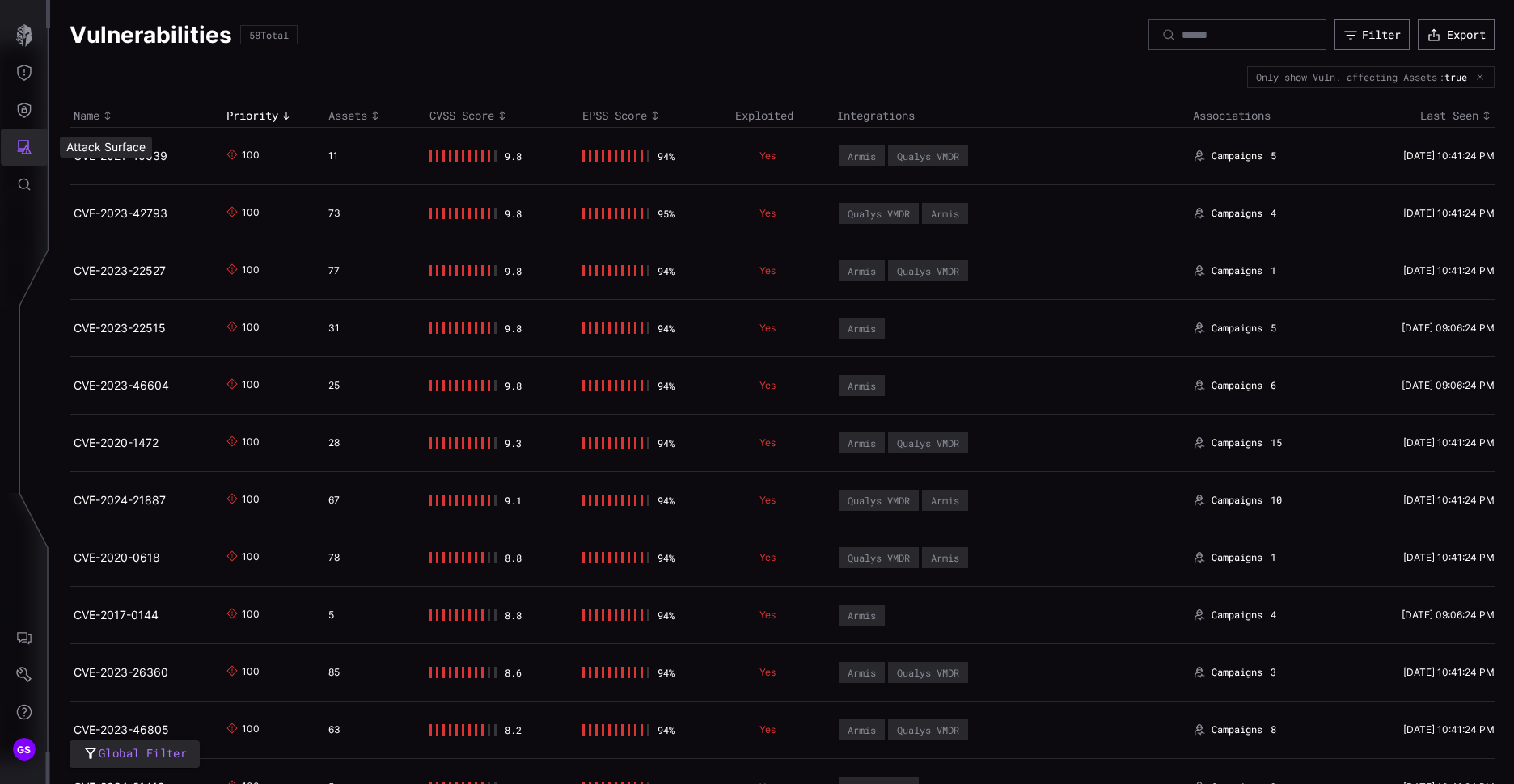
click at [15, 155] on button "Attack Surface" at bounding box center [24, 147] width 47 height 37
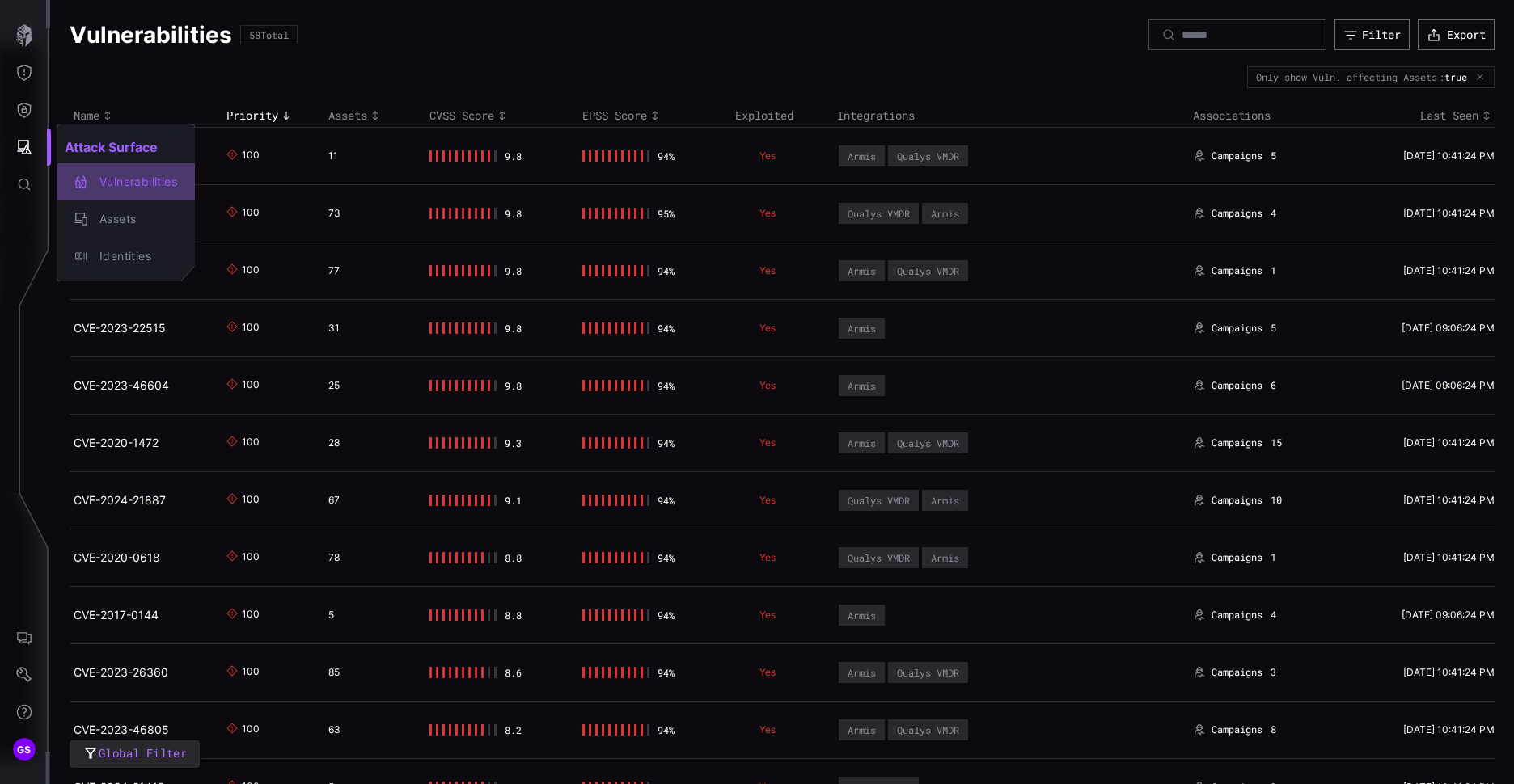
click at [110, 182] on div "Vulnerabilities" at bounding box center [134, 182] width 86 height 20
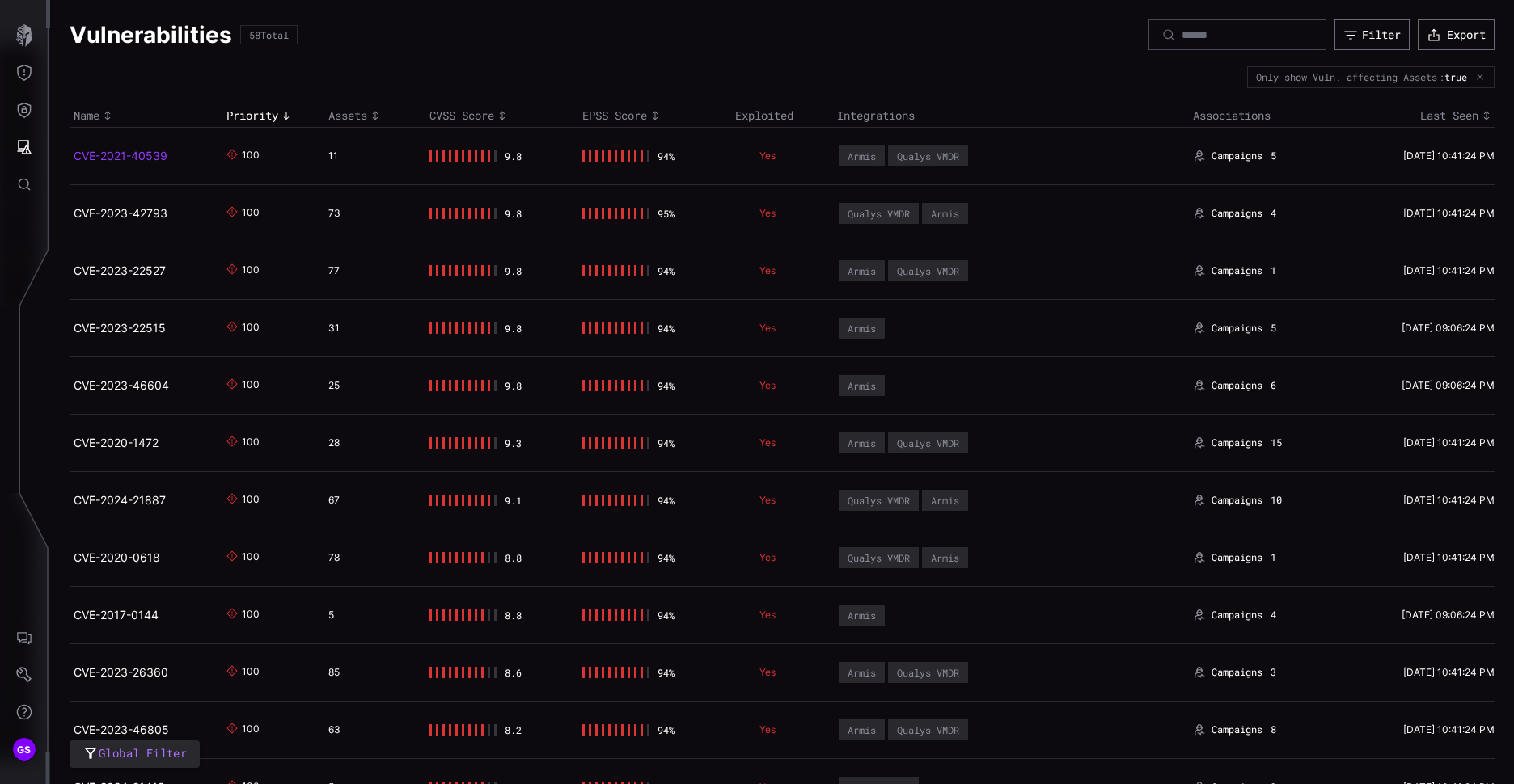
click at [138, 158] on link "CVE-2021-40539" at bounding box center [120, 156] width 94 height 14
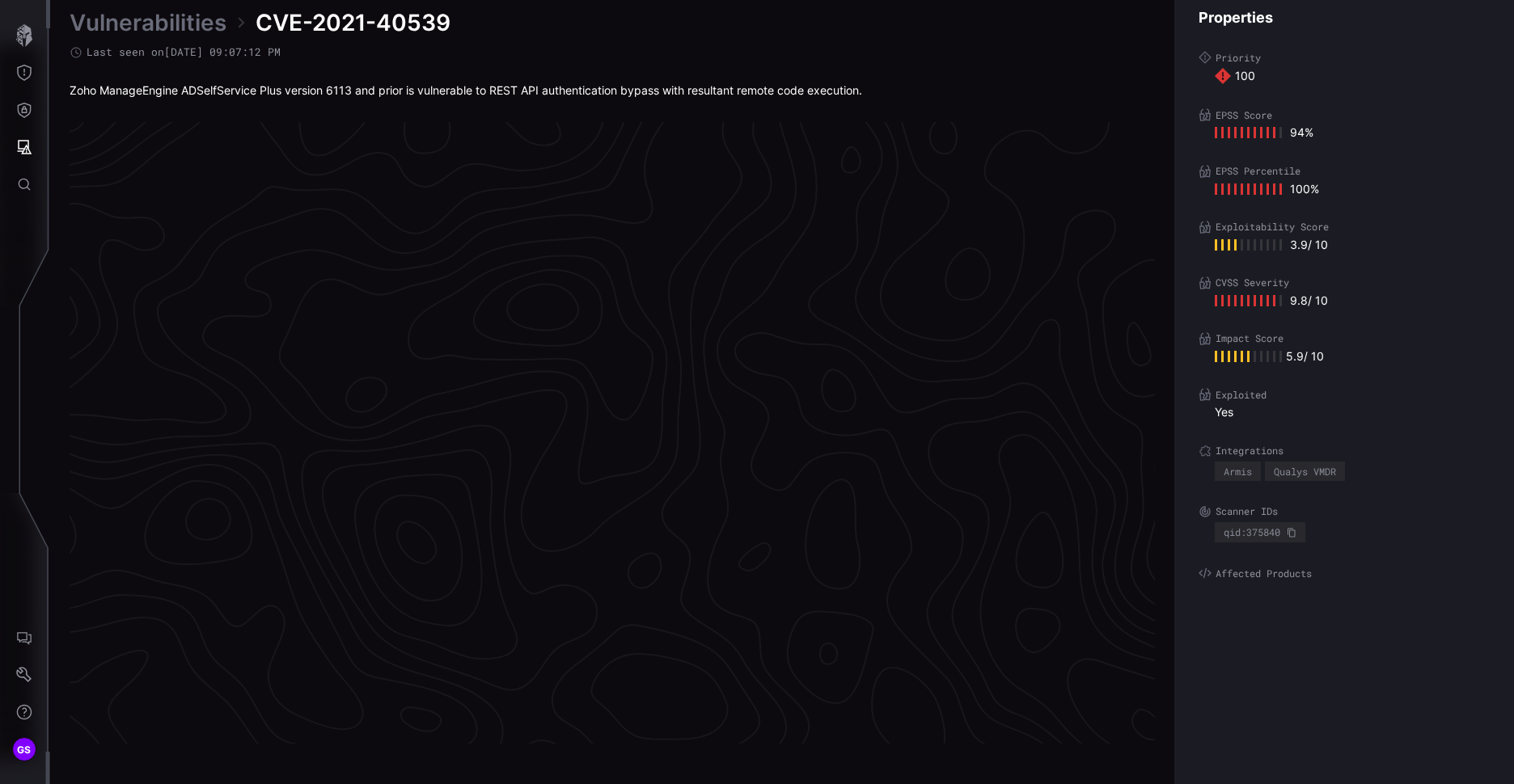
scroll to position [3334, 677]
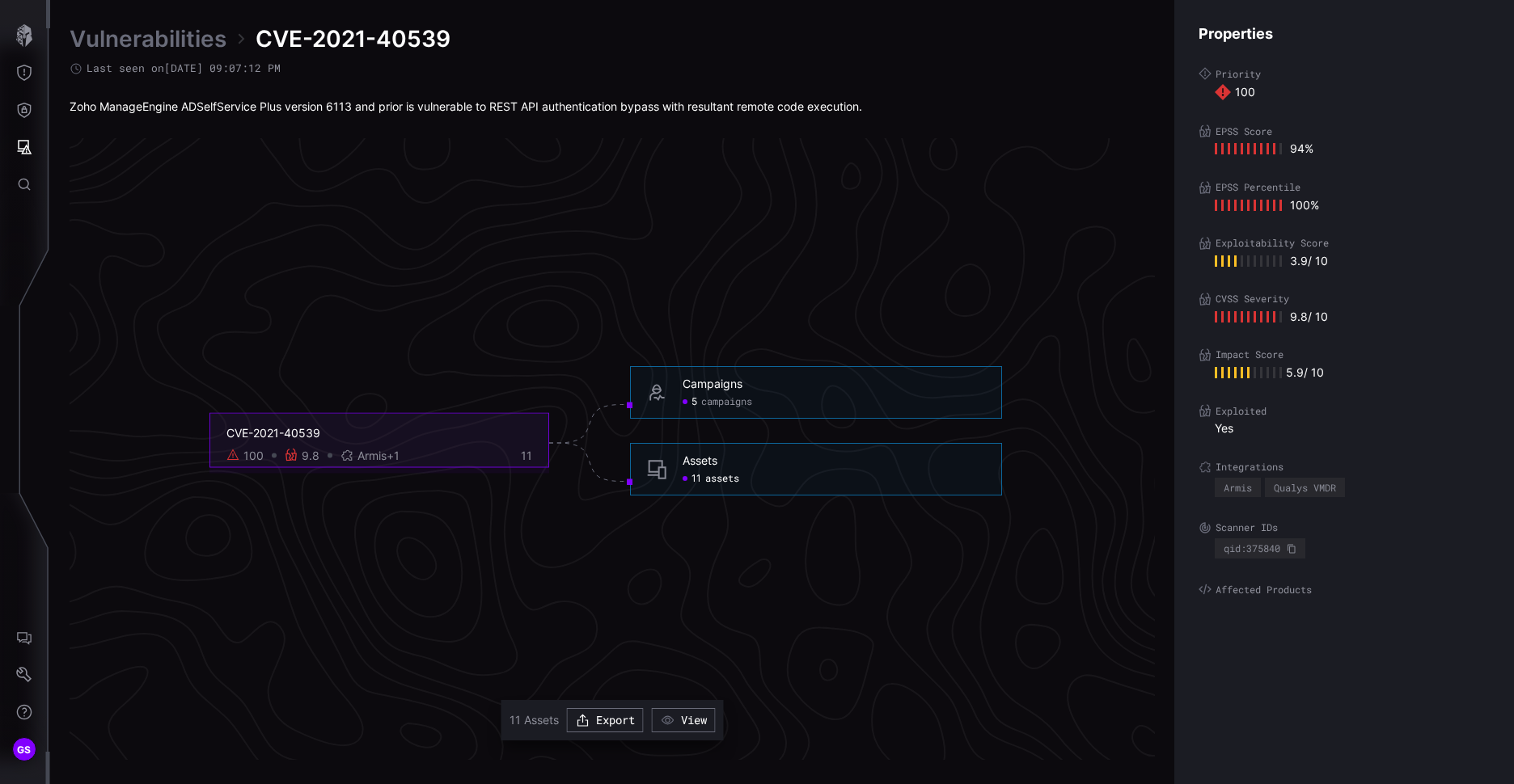
click at [714, 482] on span "assets" at bounding box center [721, 479] width 34 height 13
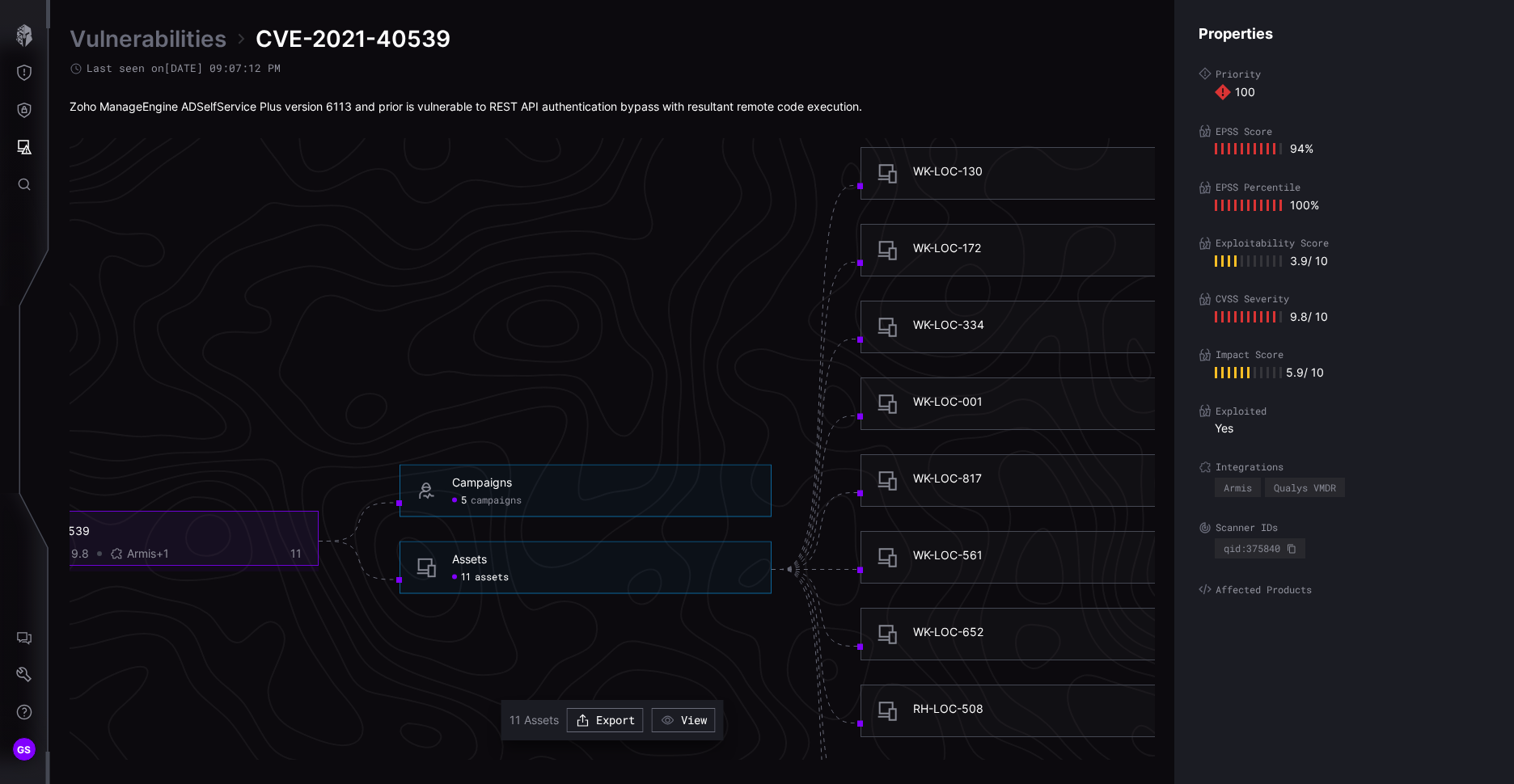
scroll to position [3173, 677]
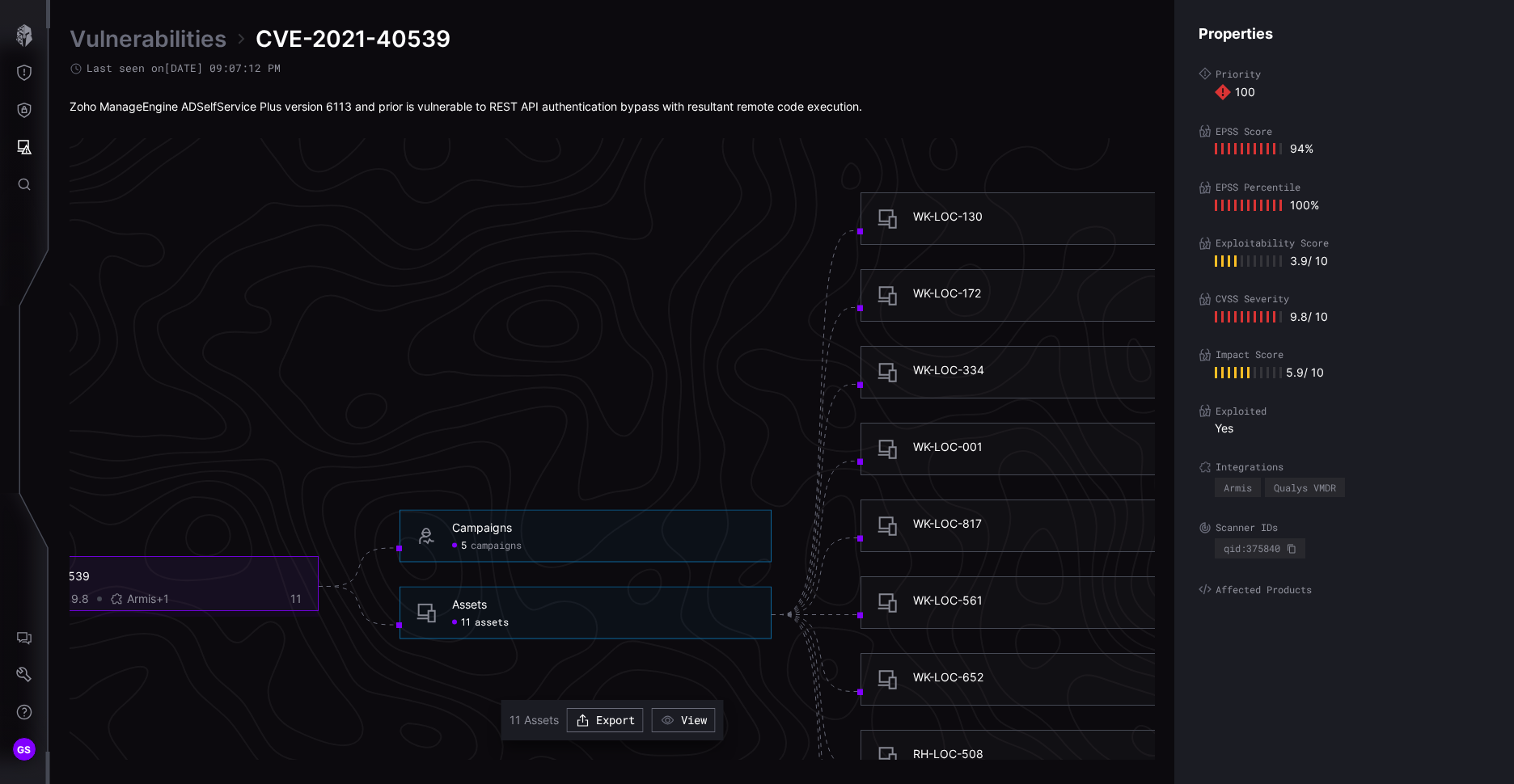
click at [947, 214] on div "WK-LOC-130" at bounding box center [947, 217] width 70 height 15
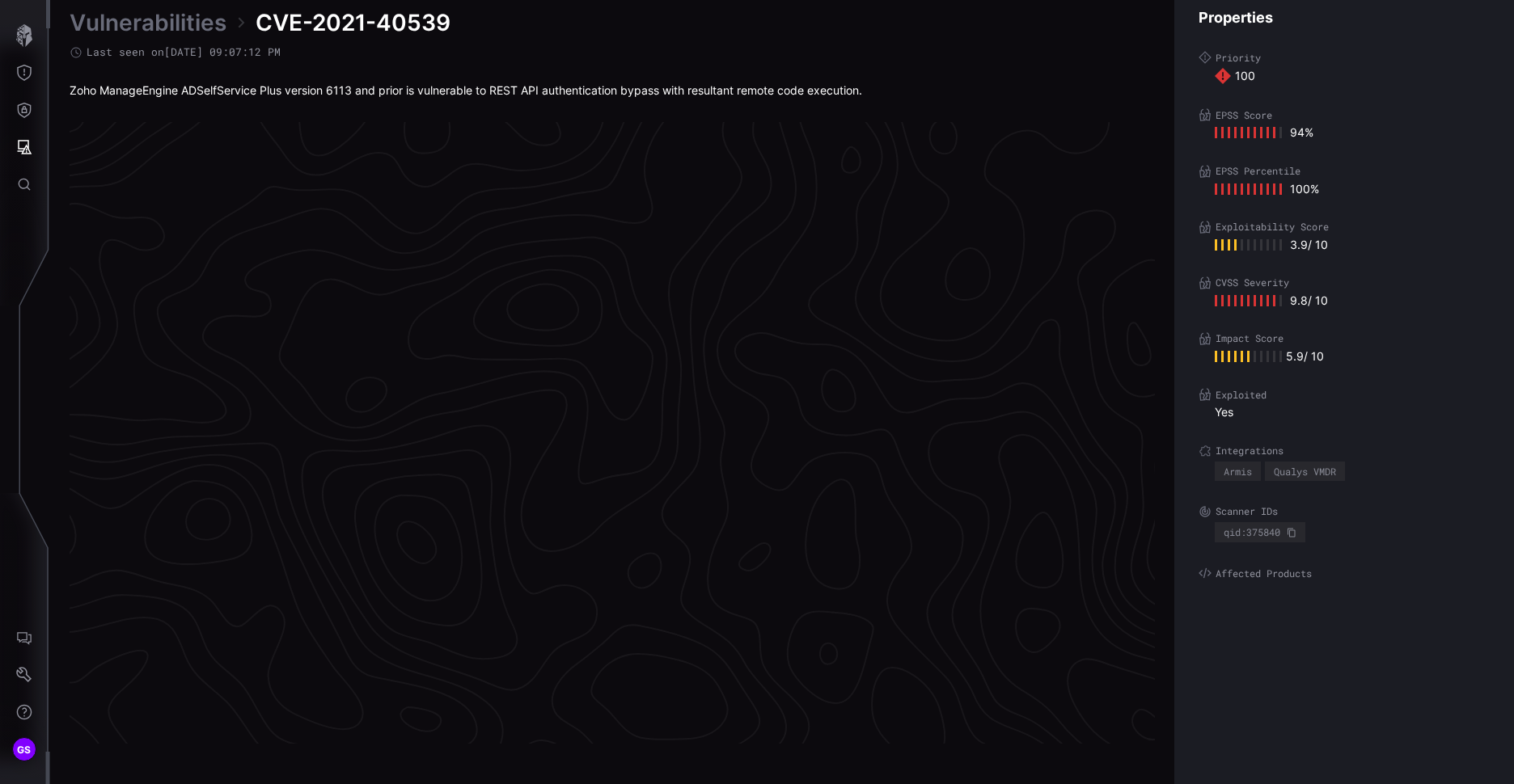
scroll to position [3334, 677]
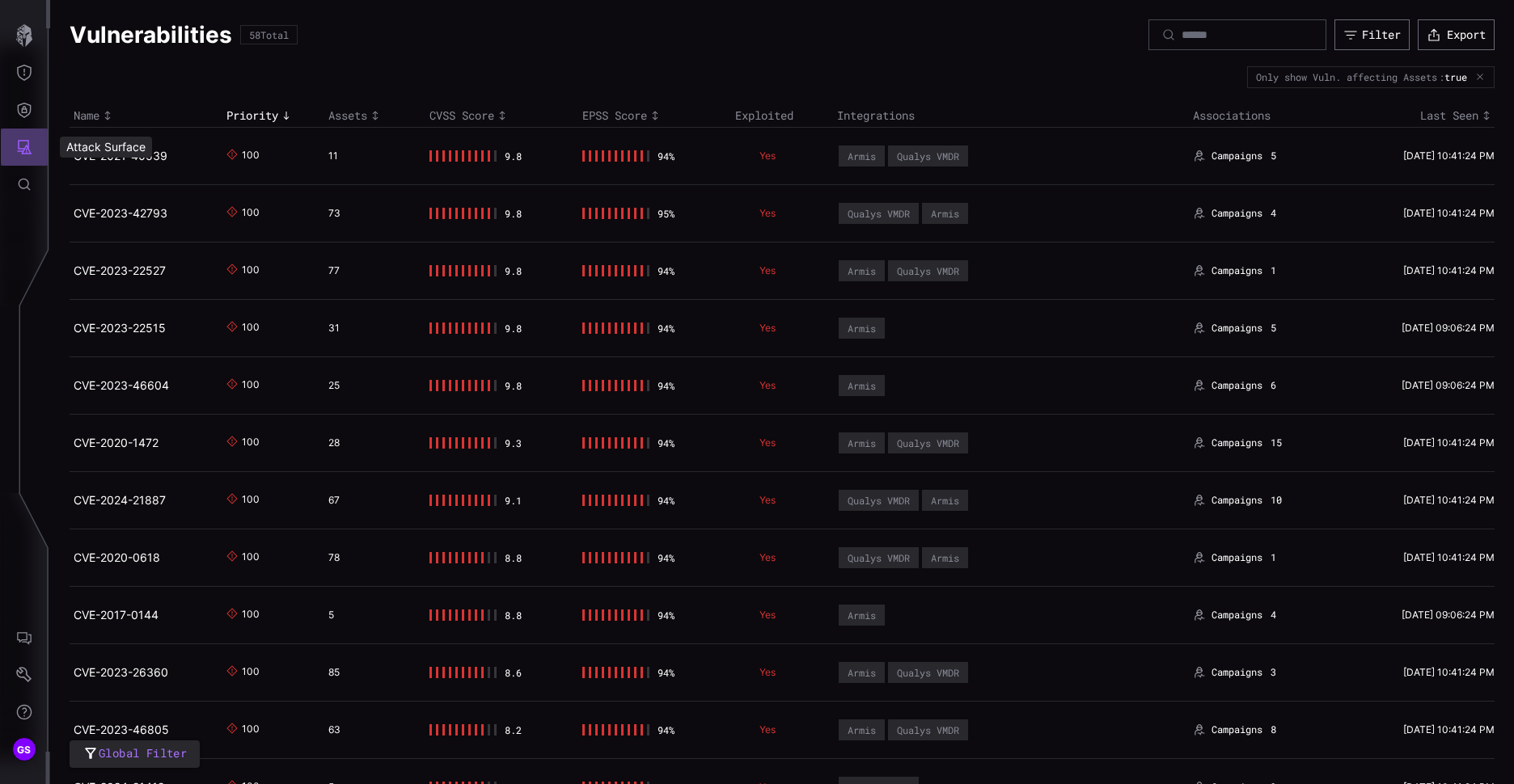
click at [18, 153] on icon "Attack Surface" at bounding box center [24, 147] width 16 height 16
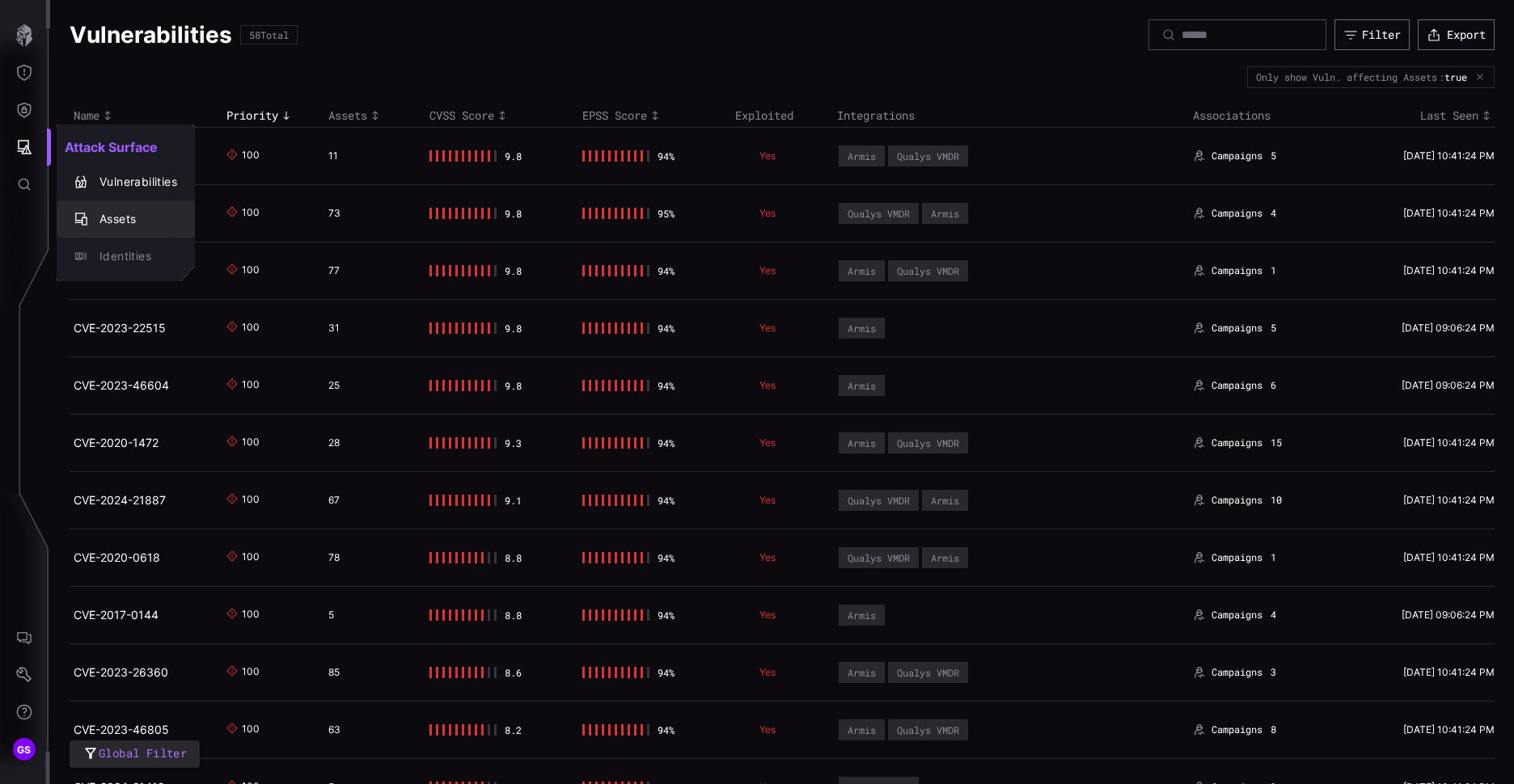
click at [141, 216] on div "Assets" at bounding box center [134, 219] width 86 height 20
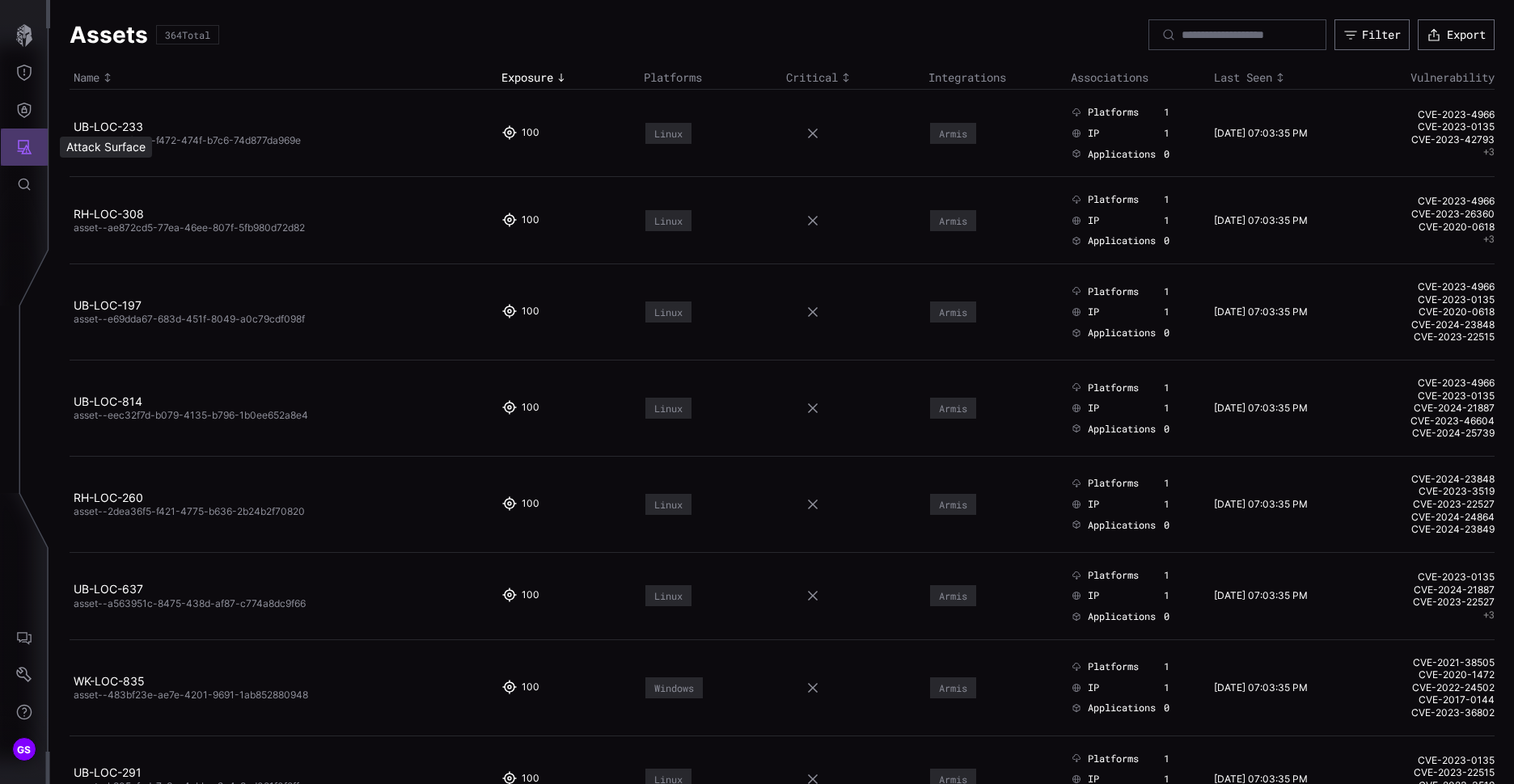
click at [24, 152] on icon "Attack Surface" at bounding box center [24, 147] width 16 height 16
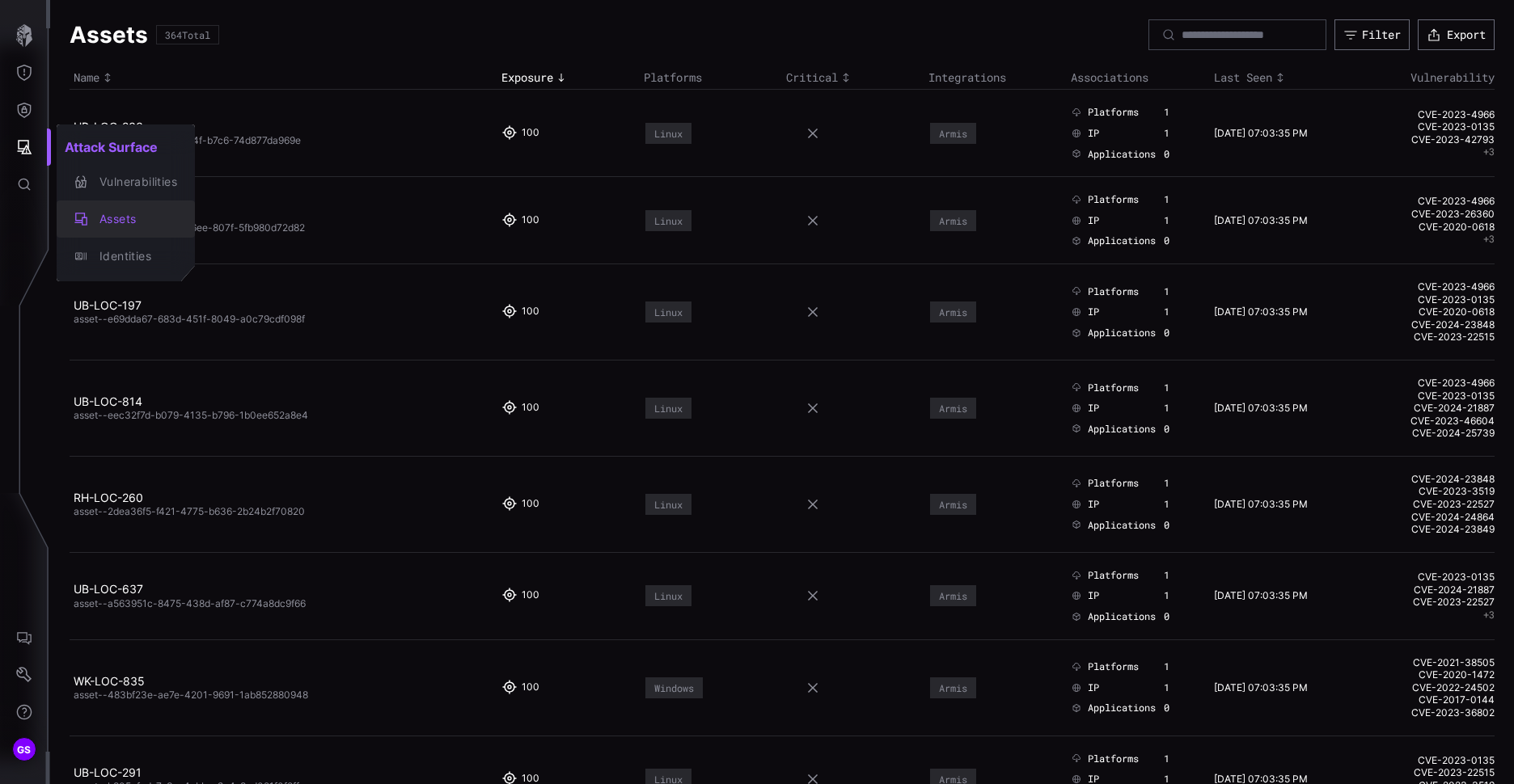
click at [126, 213] on div "Assets" at bounding box center [134, 219] width 86 height 20
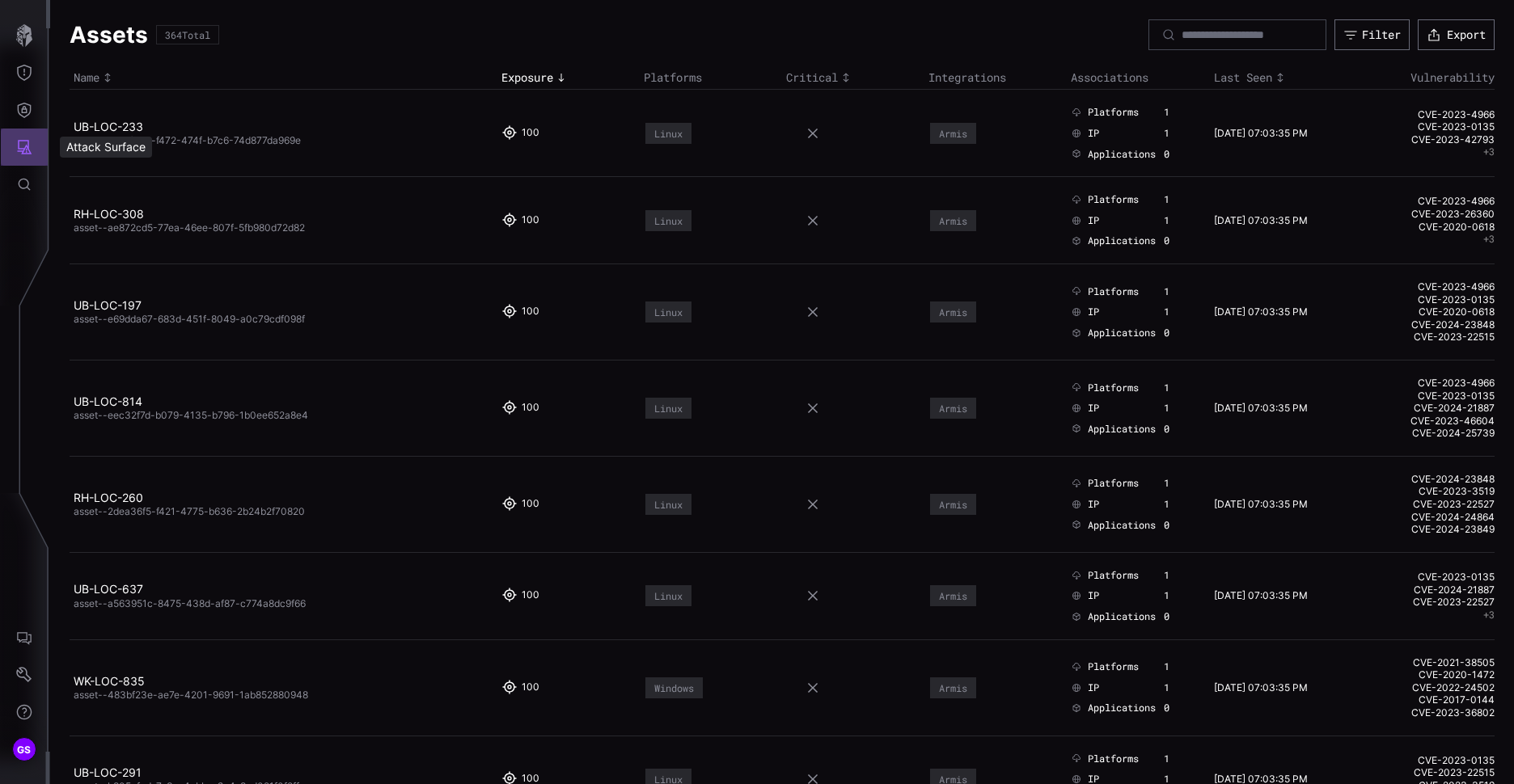
click at [22, 152] on icon "Attack Surface" at bounding box center [24, 147] width 16 height 16
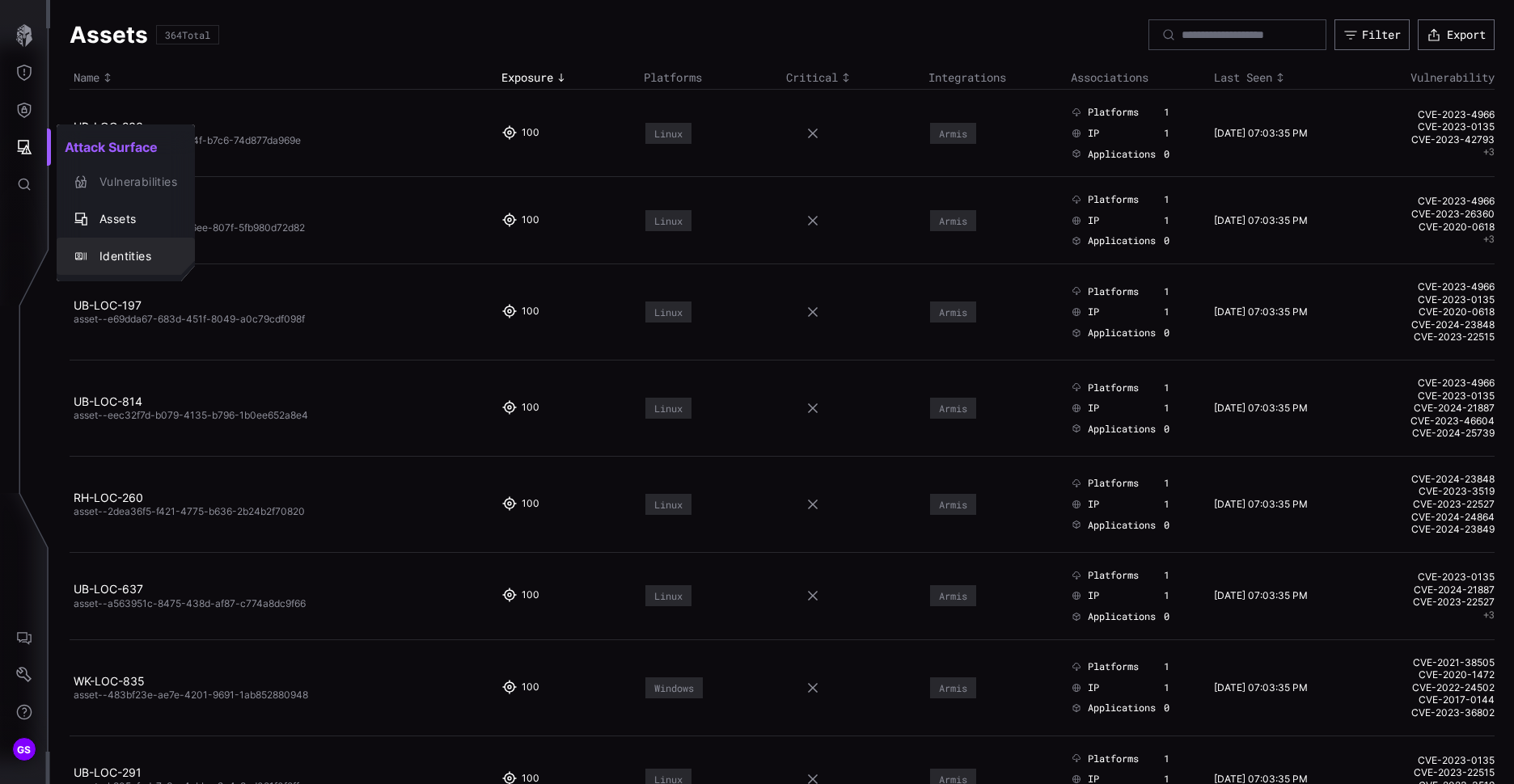
click at [126, 249] on div "Identities" at bounding box center [134, 256] width 86 height 20
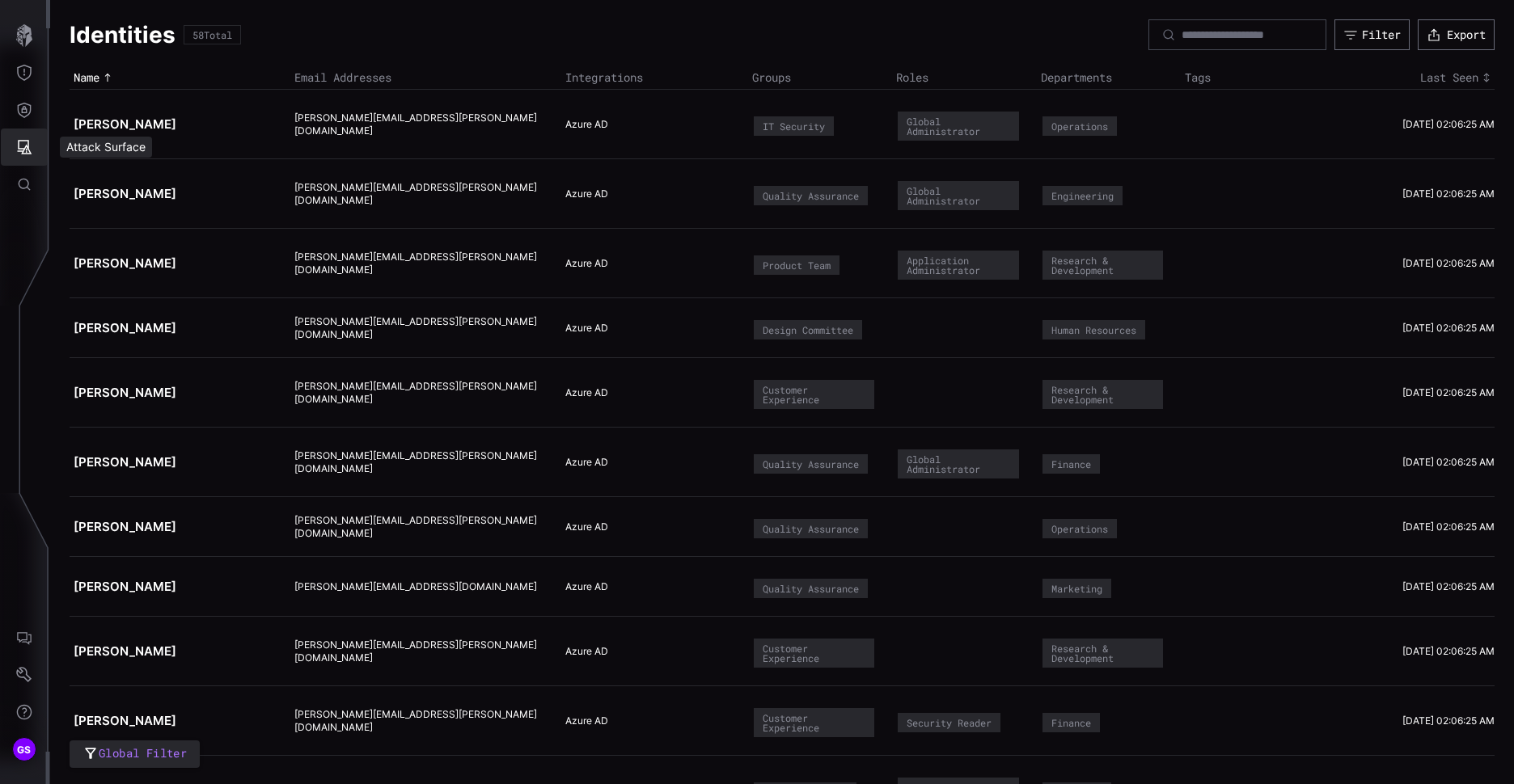
click at [30, 141] on icon "Attack Surface" at bounding box center [24, 147] width 16 height 16
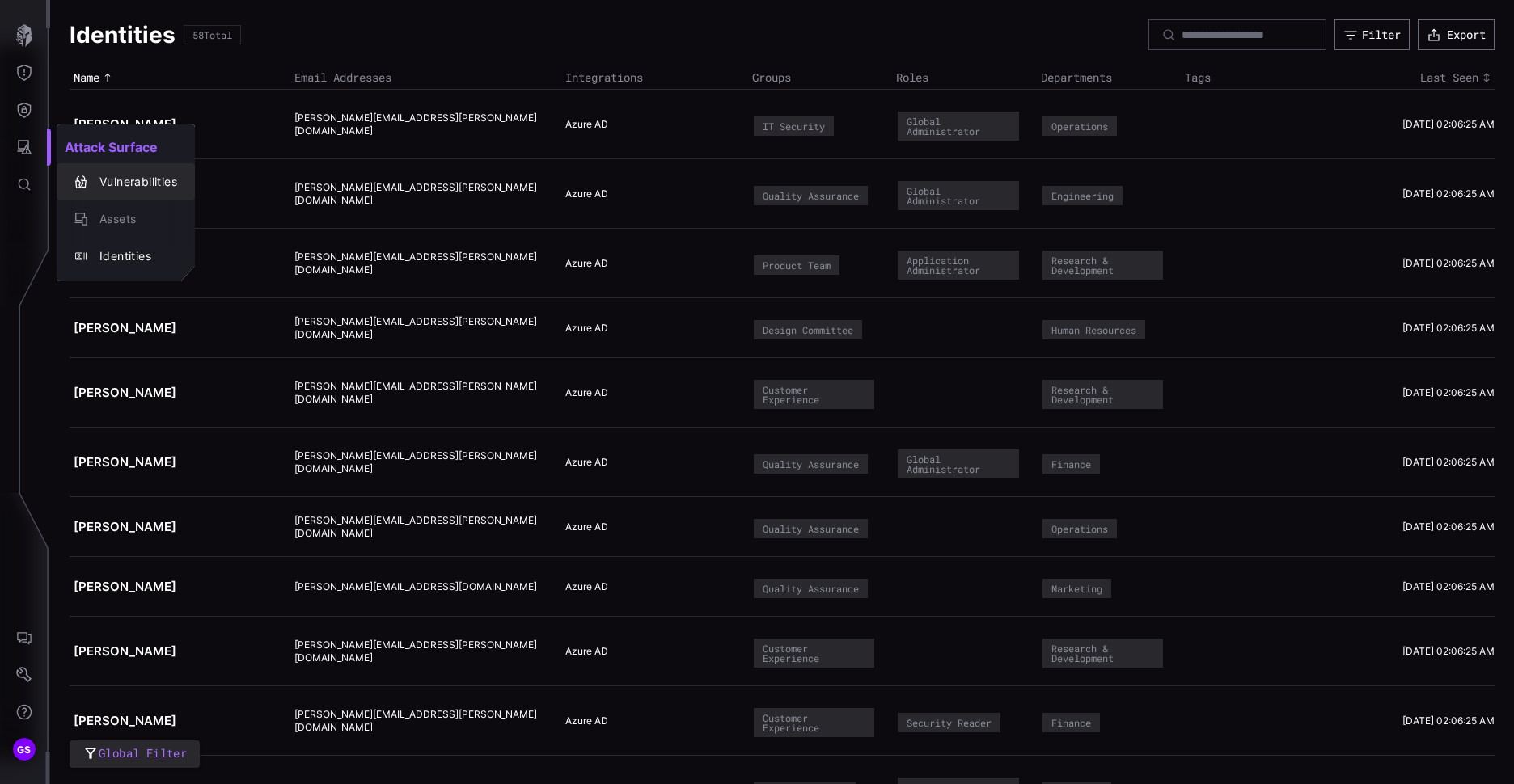
click at [132, 176] on div "Vulnerabilities" at bounding box center [134, 182] width 86 height 20
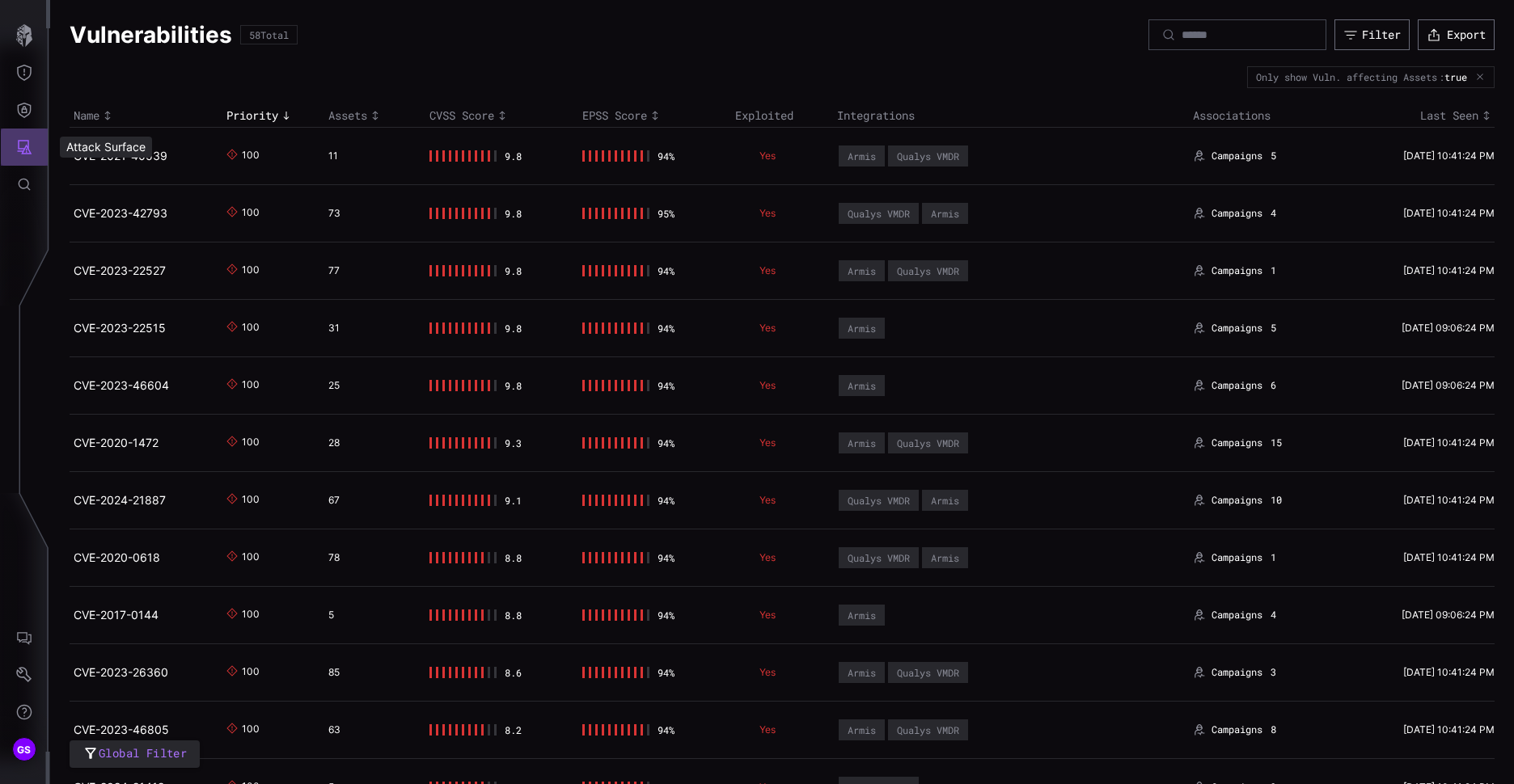
click at [26, 143] on icon "Attack Surface" at bounding box center [24, 147] width 16 height 16
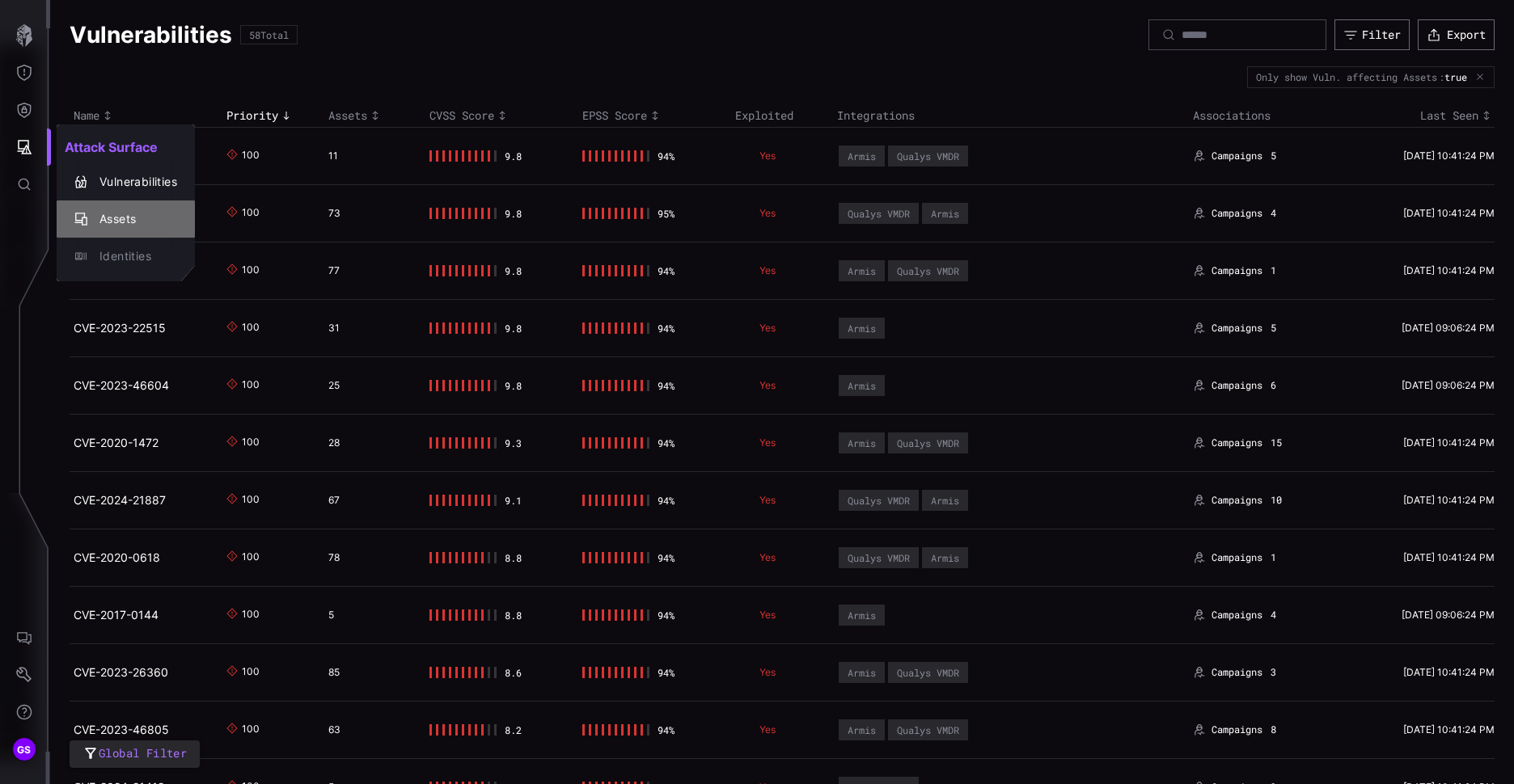
click at [117, 216] on div "Assets" at bounding box center [134, 219] width 86 height 20
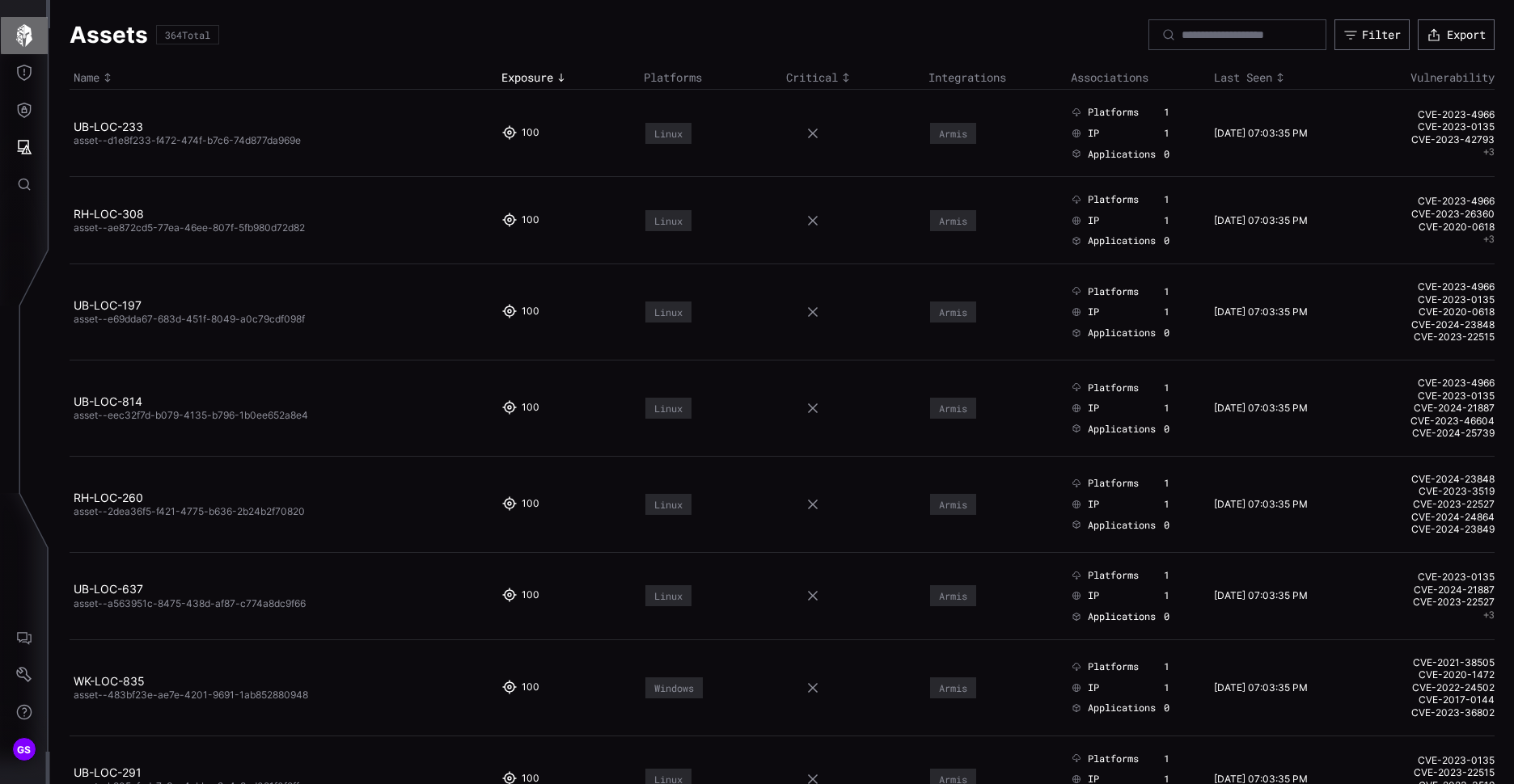
click at [31, 27] on icon "button" at bounding box center [23, 35] width 22 height 22
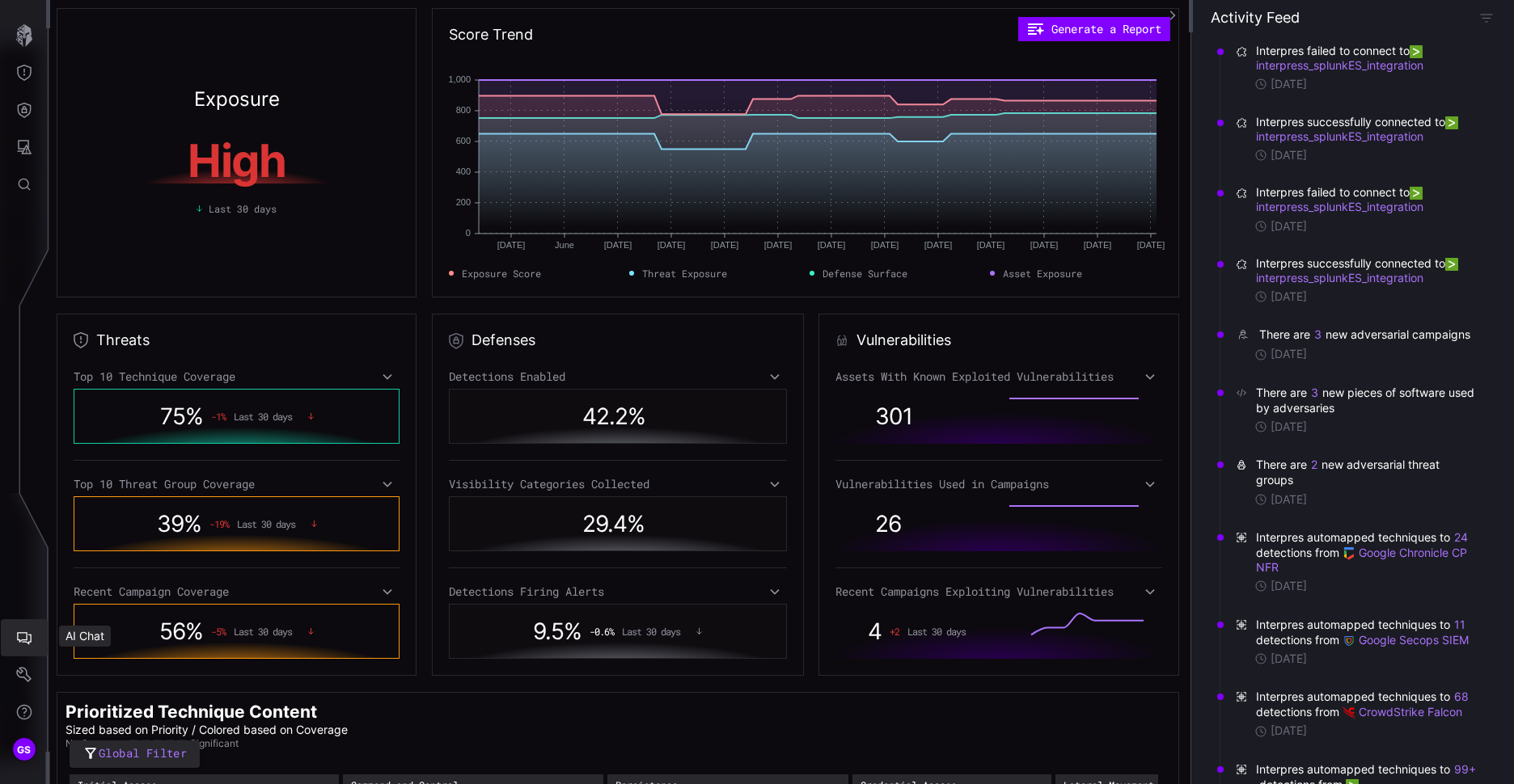
click at [16, 646] on icon "AI Chat" at bounding box center [24, 638] width 16 height 16
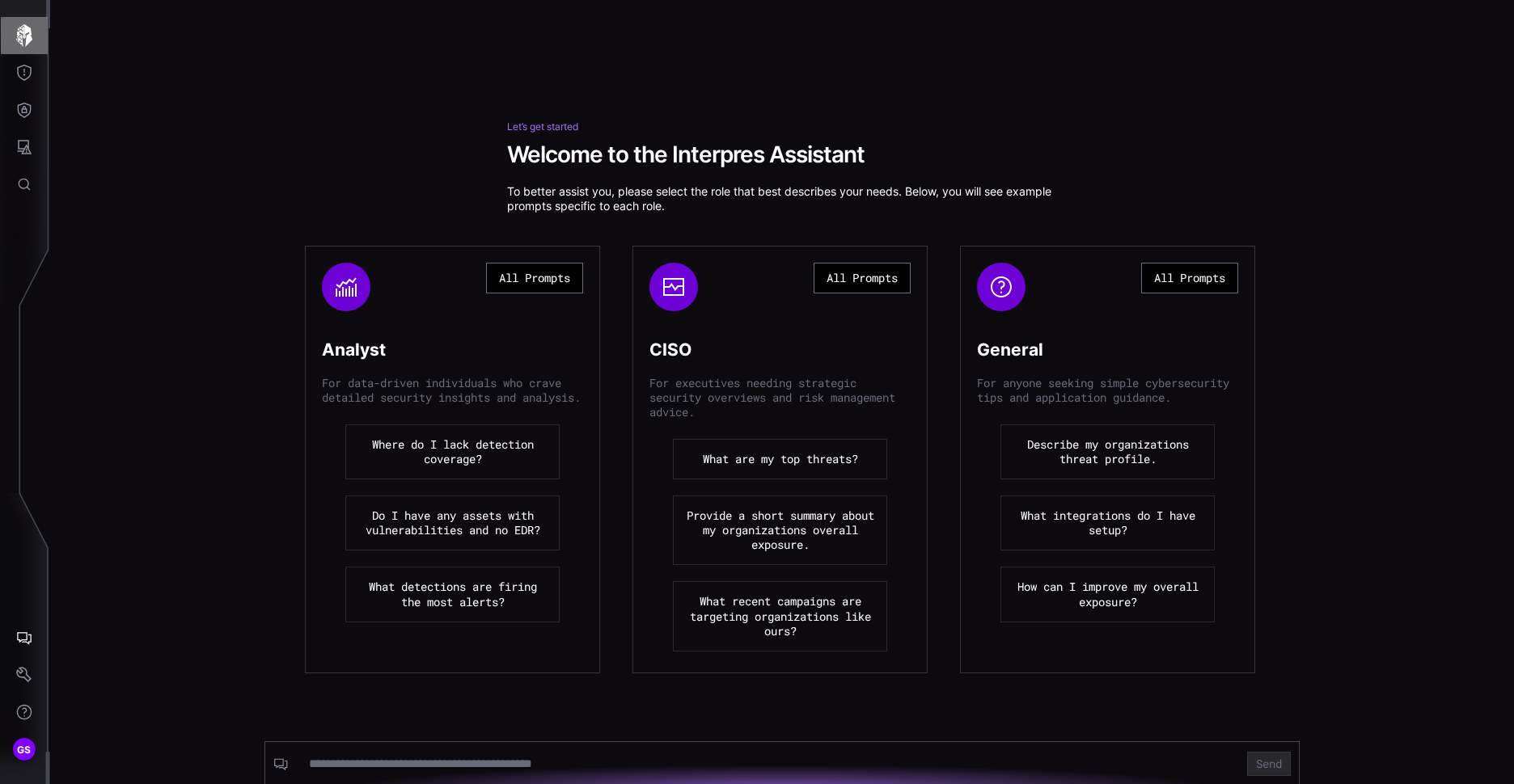
click at [25, 42] on icon "button" at bounding box center [23, 35] width 22 height 22
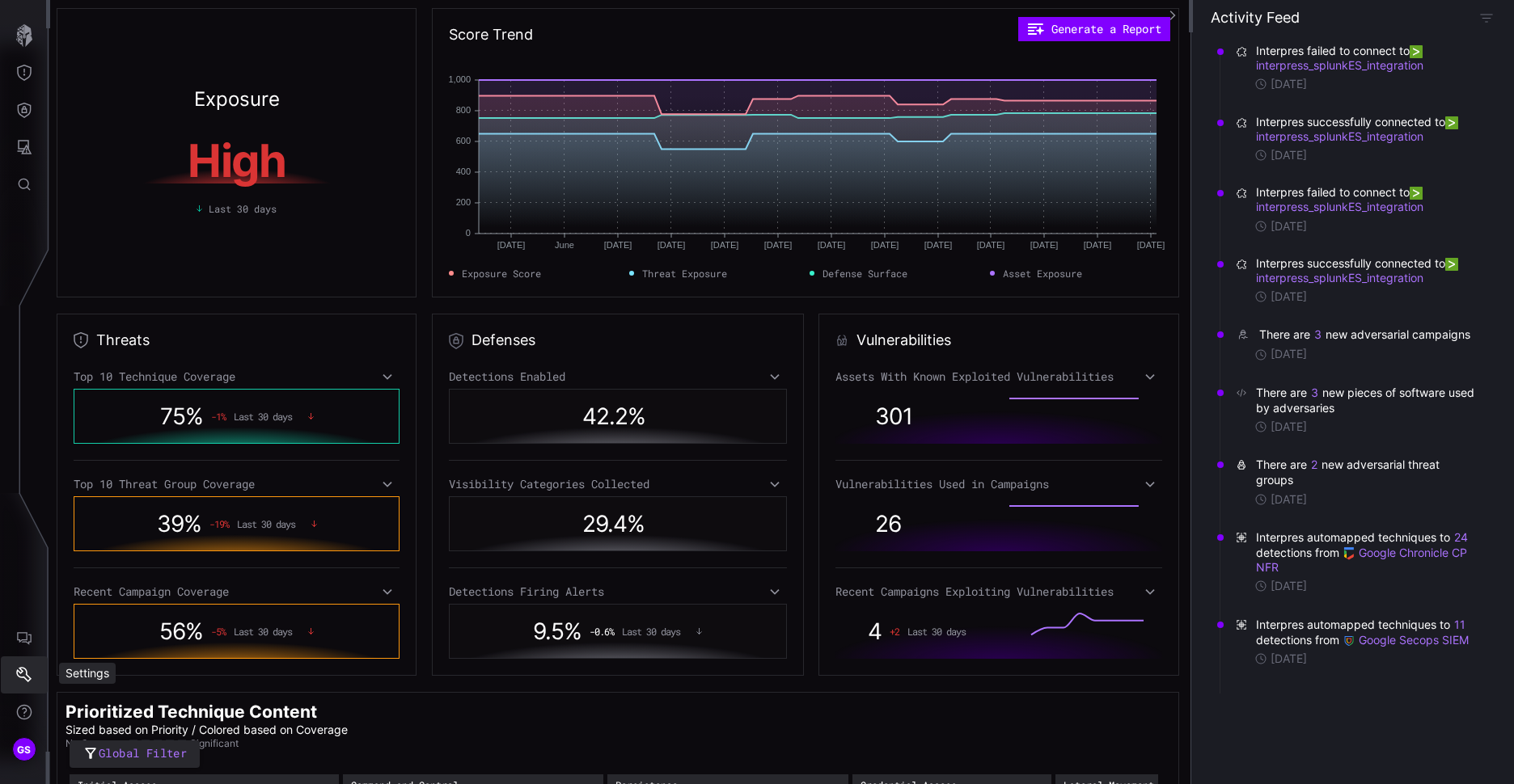
click at [27, 676] on icon "Settings" at bounding box center [24, 675] width 16 height 16
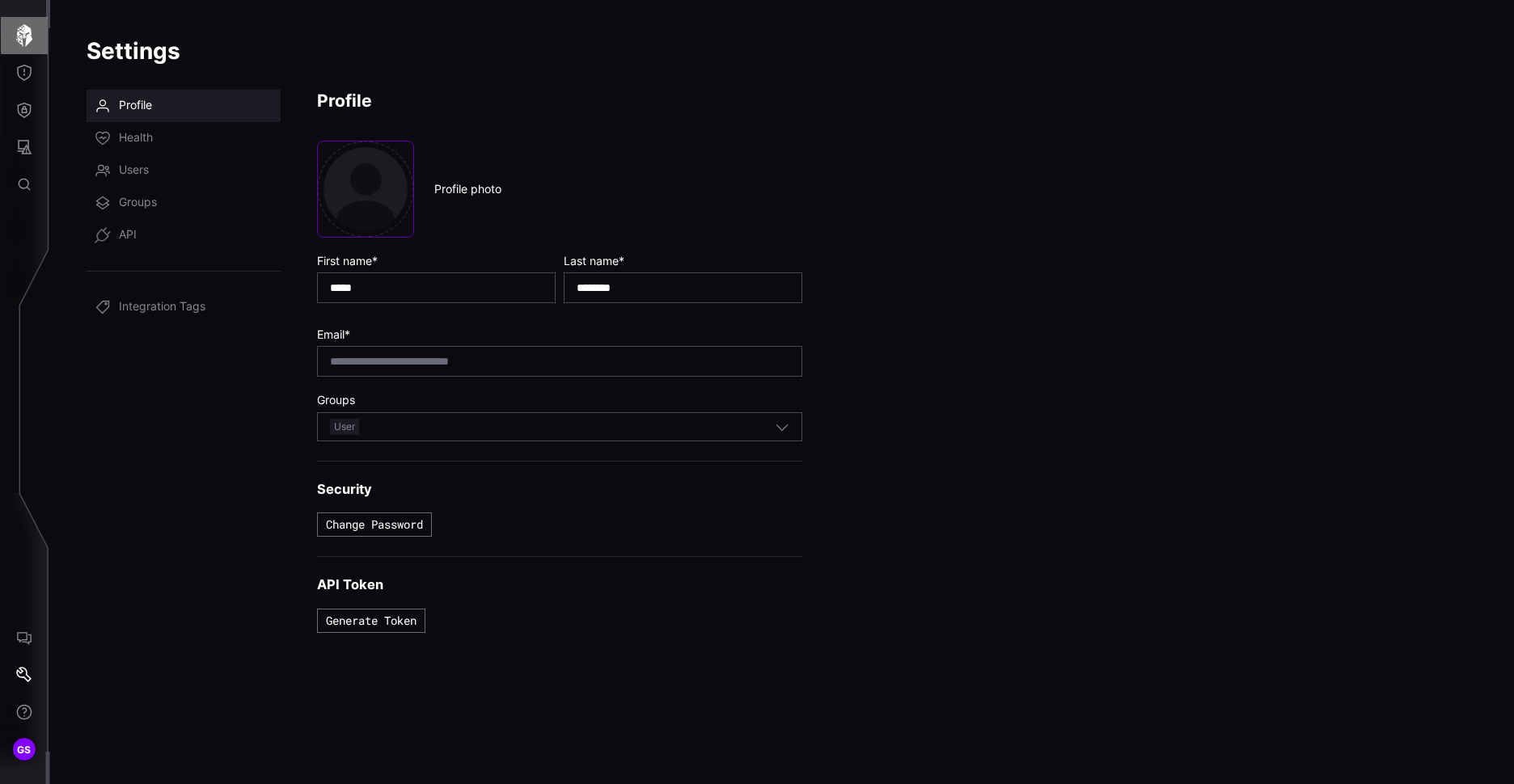
click at [39, 32] on button "button" at bounding box center [24, 36] width 47 height 37
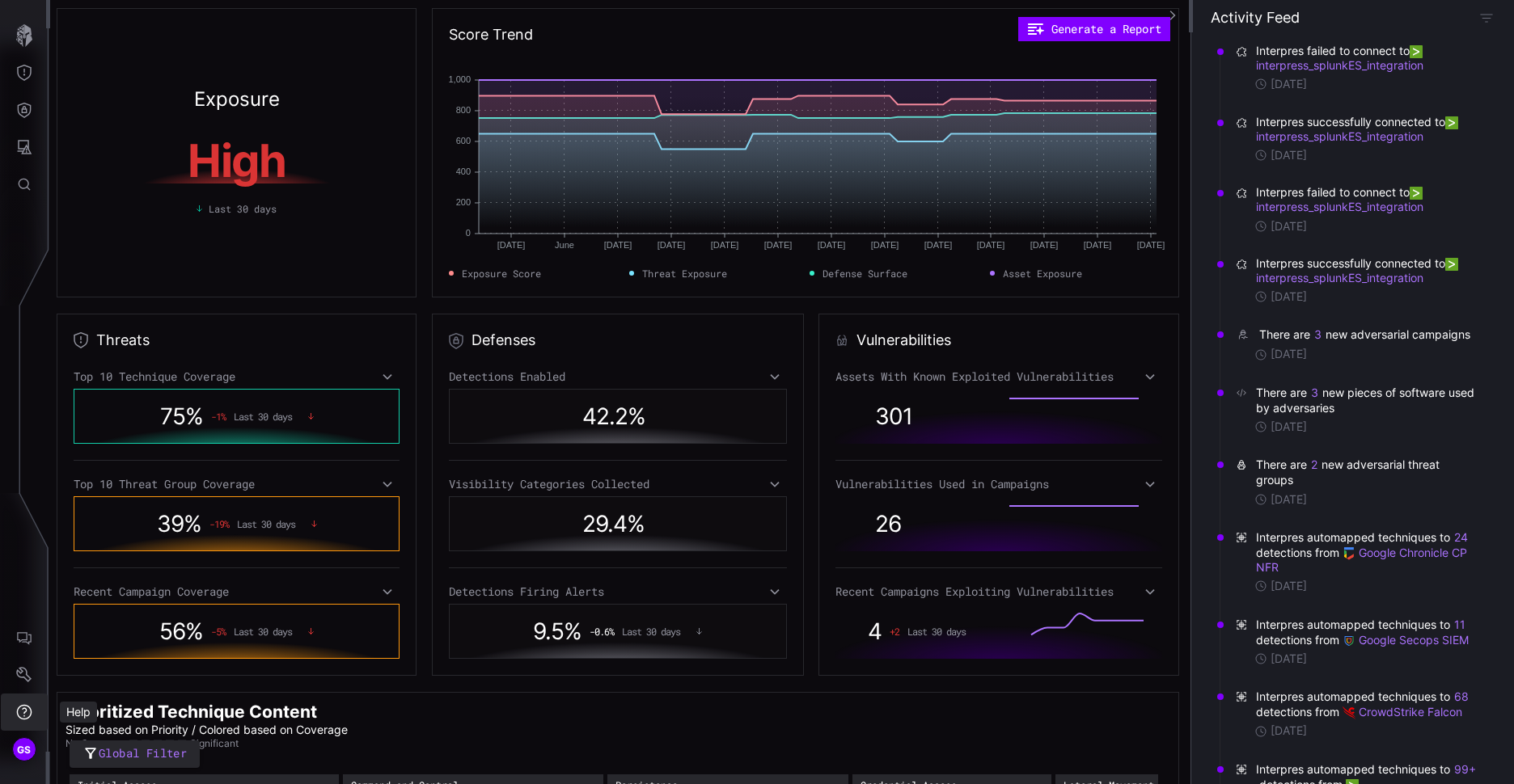
click at [22, 711] on icon "Help" at bounding box center [24, 712] width 16 height 16
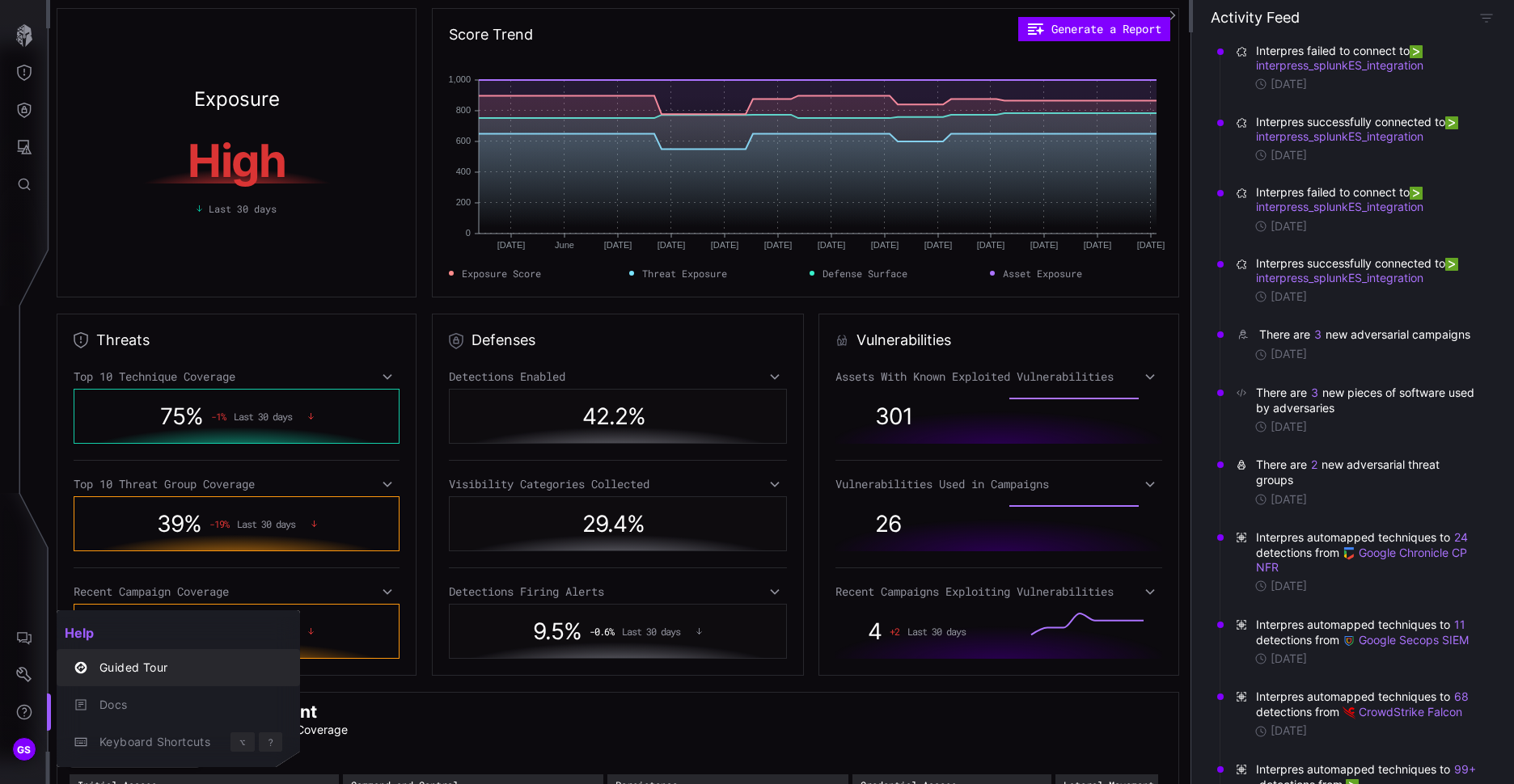
click at [131, 673] on div "Guided Tour" at bounding box center [187, 668] width 190 height 20
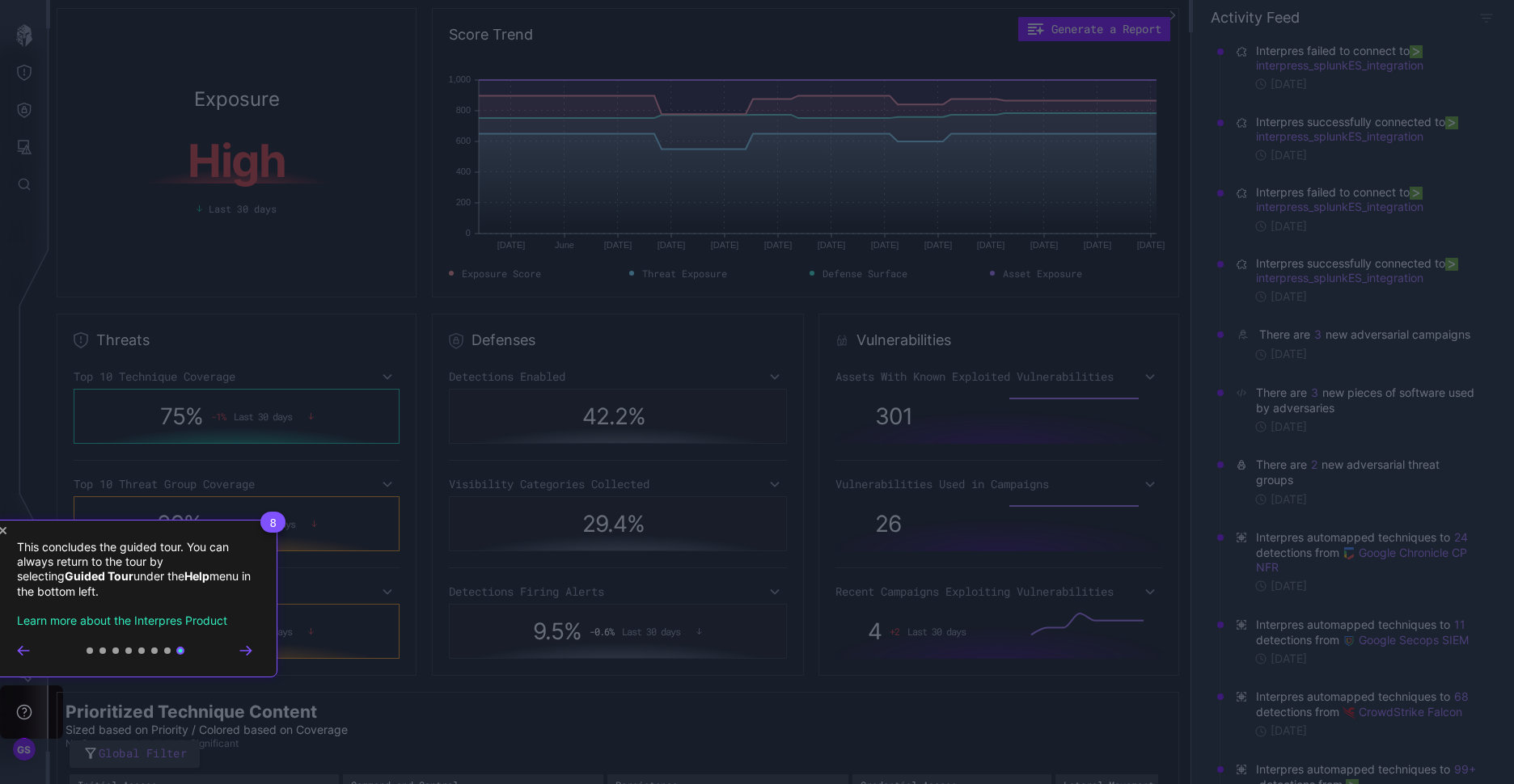
click at [23, 648] on icon "Go to prev step" at bounding box center [23, 651] width 13 height 10
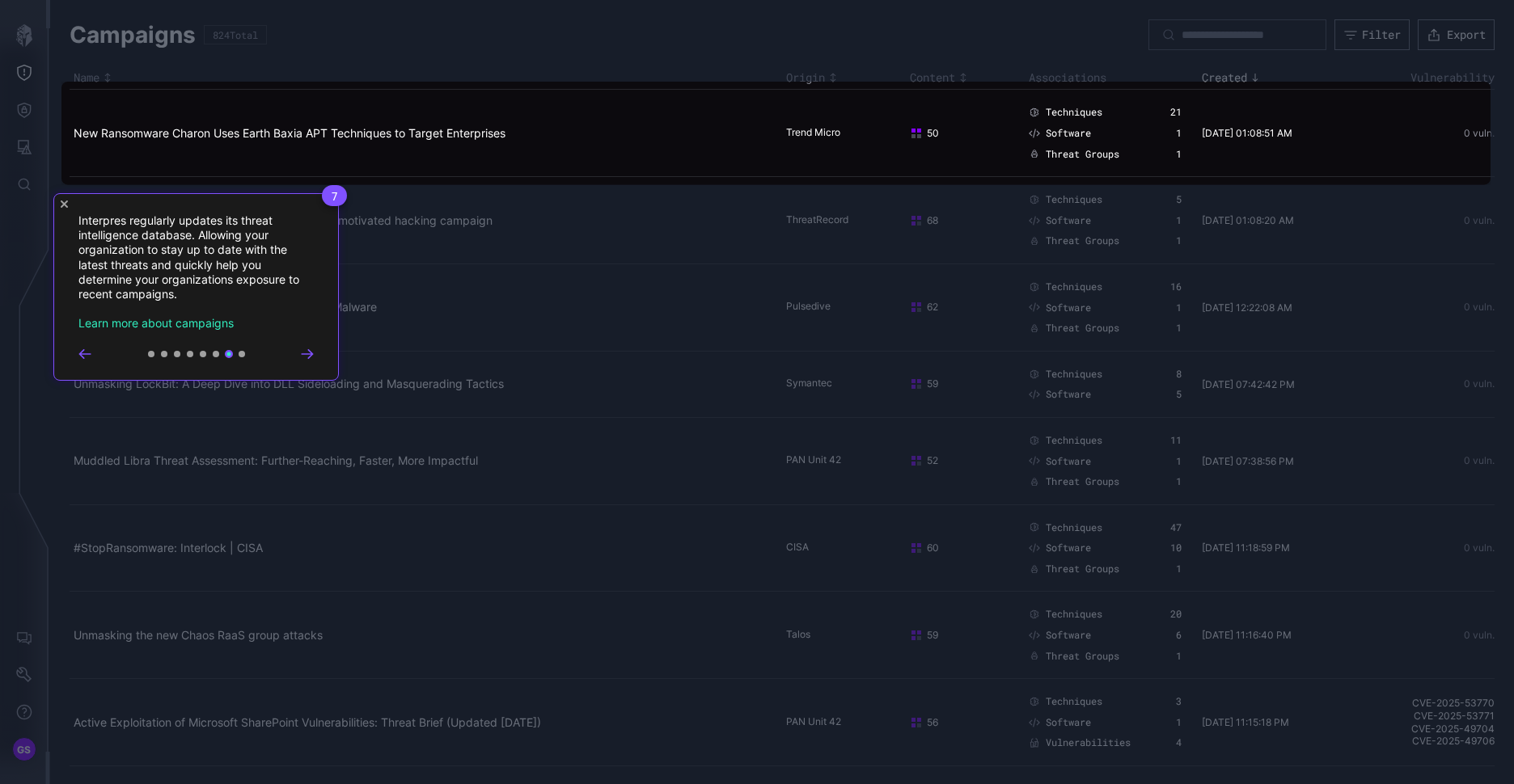
click at [314, 353] on div "7 Interpres regularly updates its threat intelligence database. Allowing your o…" at bounding box center [195, 287] width 285 height 188
click at [306, 353] on icon "Go to next step" at bounding box center [306, 354] width 13 height 10
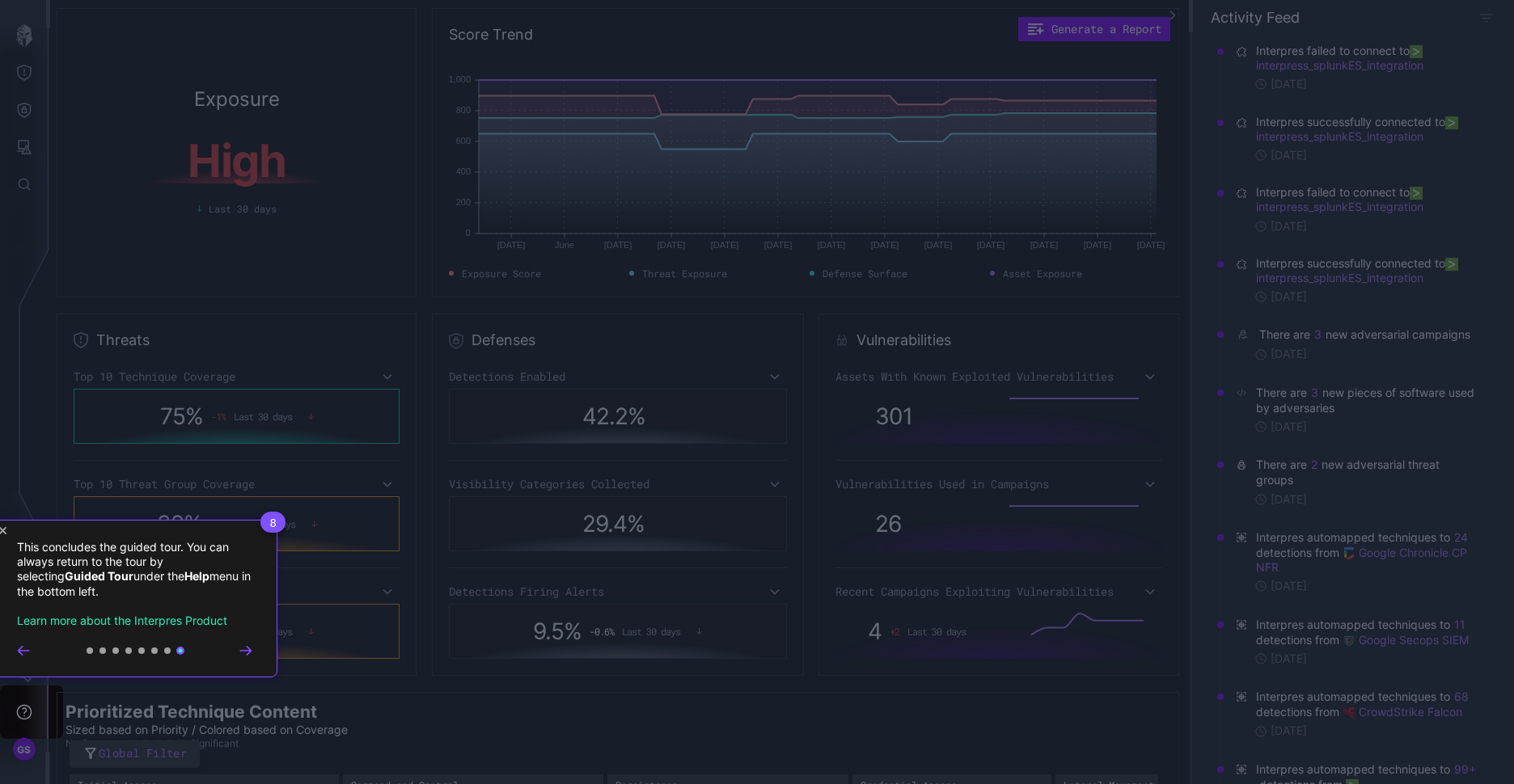
click at [245, 652] on icon "Go to next step" at bounding box center [246, 651] width 13 height 10
click at [89, 650] on button "Go to step 1" at bounding box center [90, 651] width 7 height 7
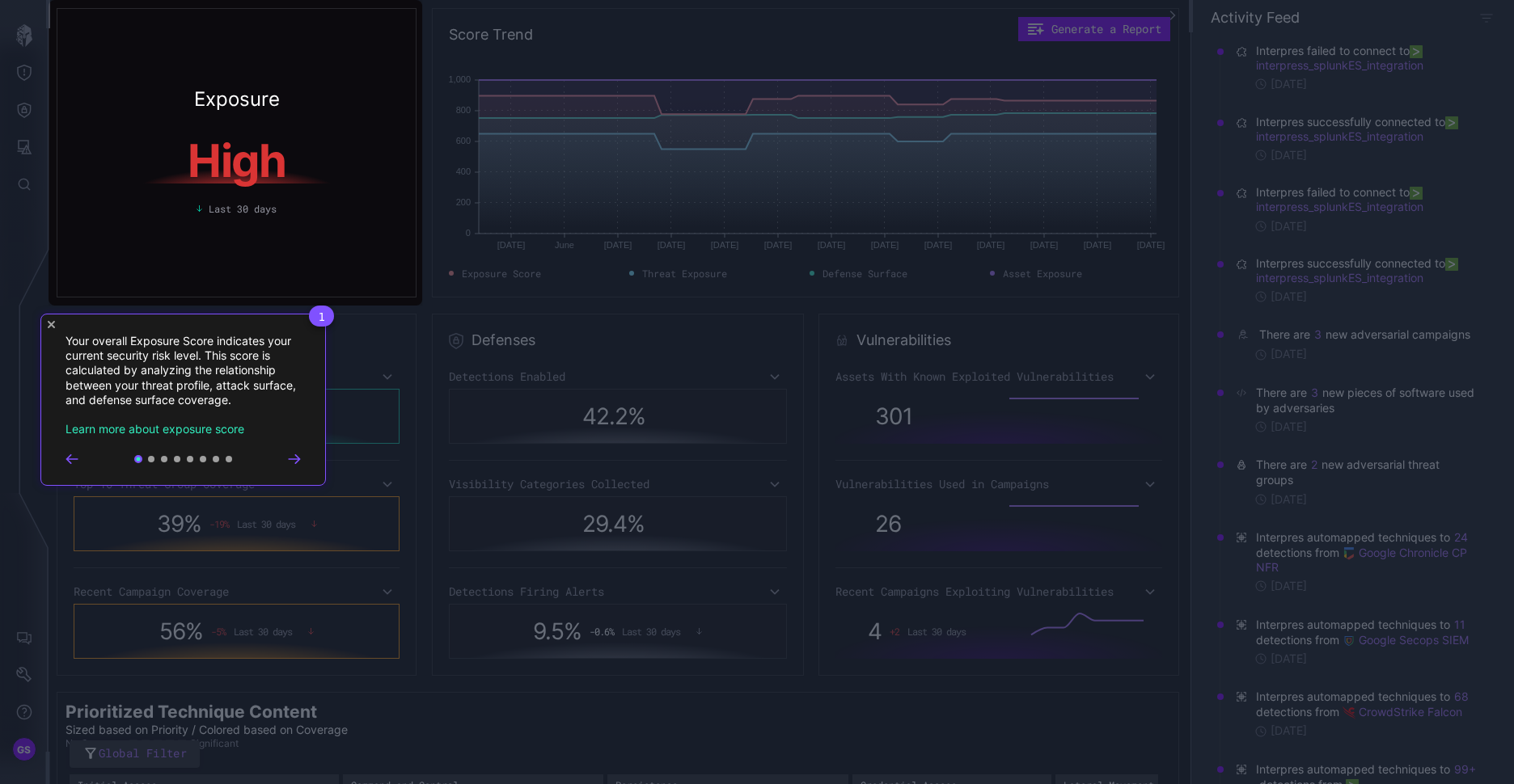
click at [220, 184] on h1 "High" at bounding box center [237, 160] width 305 height 45
click at [293, 463] on icon "Go to next step" at bounding box center [294, 459] width 13 height 10
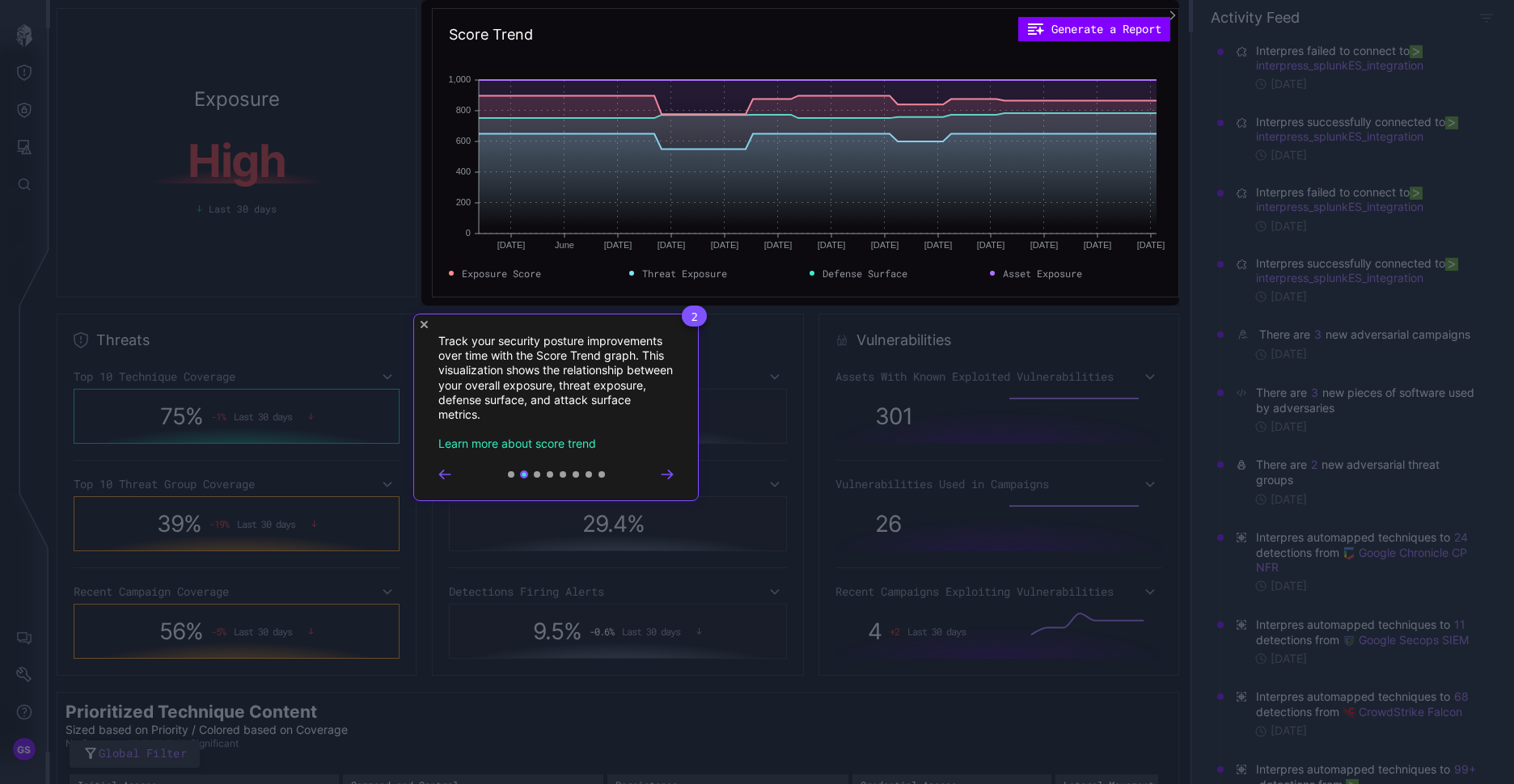
click at [668, 478] on icon "Go to next step" at bounding box center [666, 475] width 13 height 10
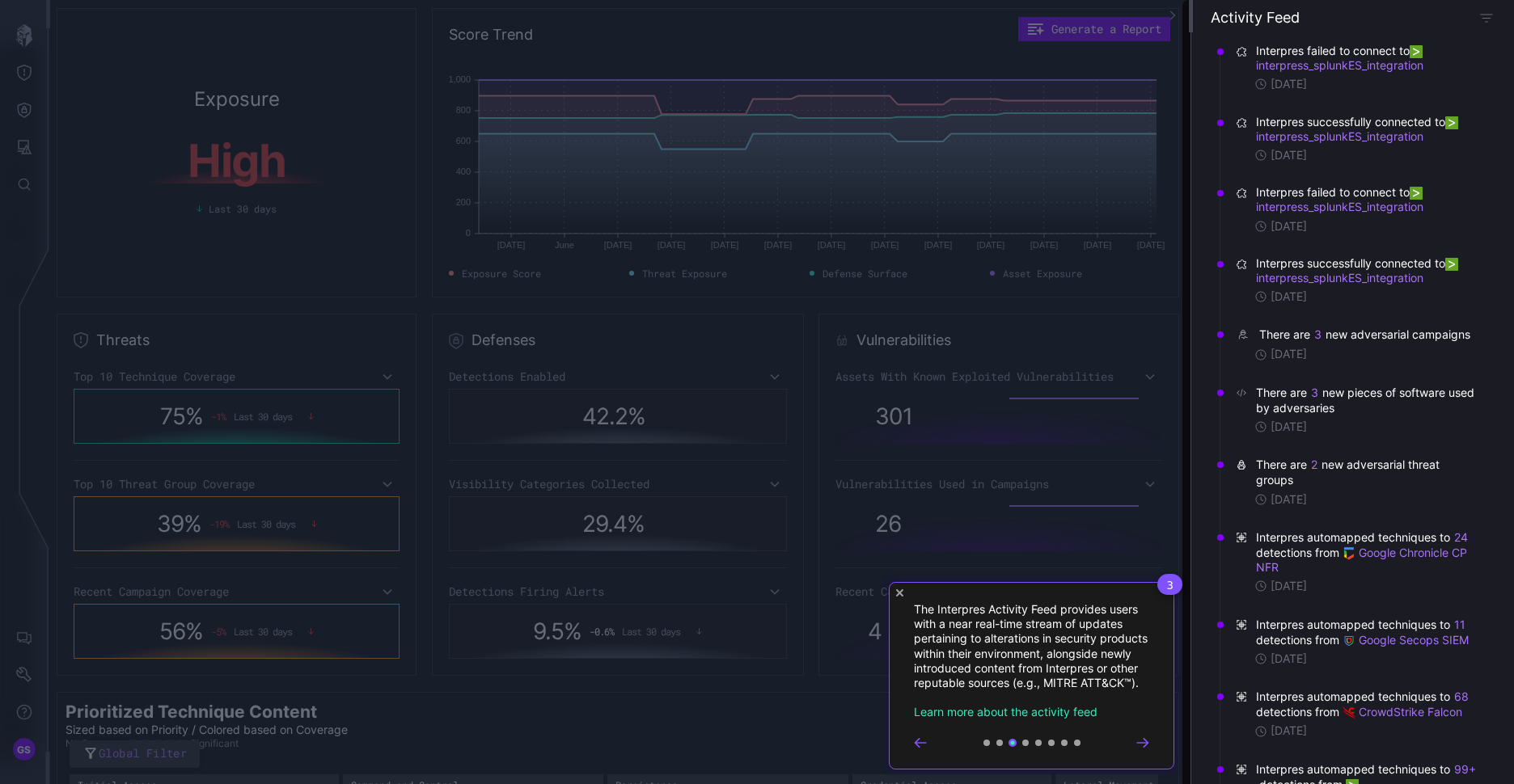
click at [1141, 748] on icon "Go to next step" at bounding box center [1142, 743] width 13 height 10
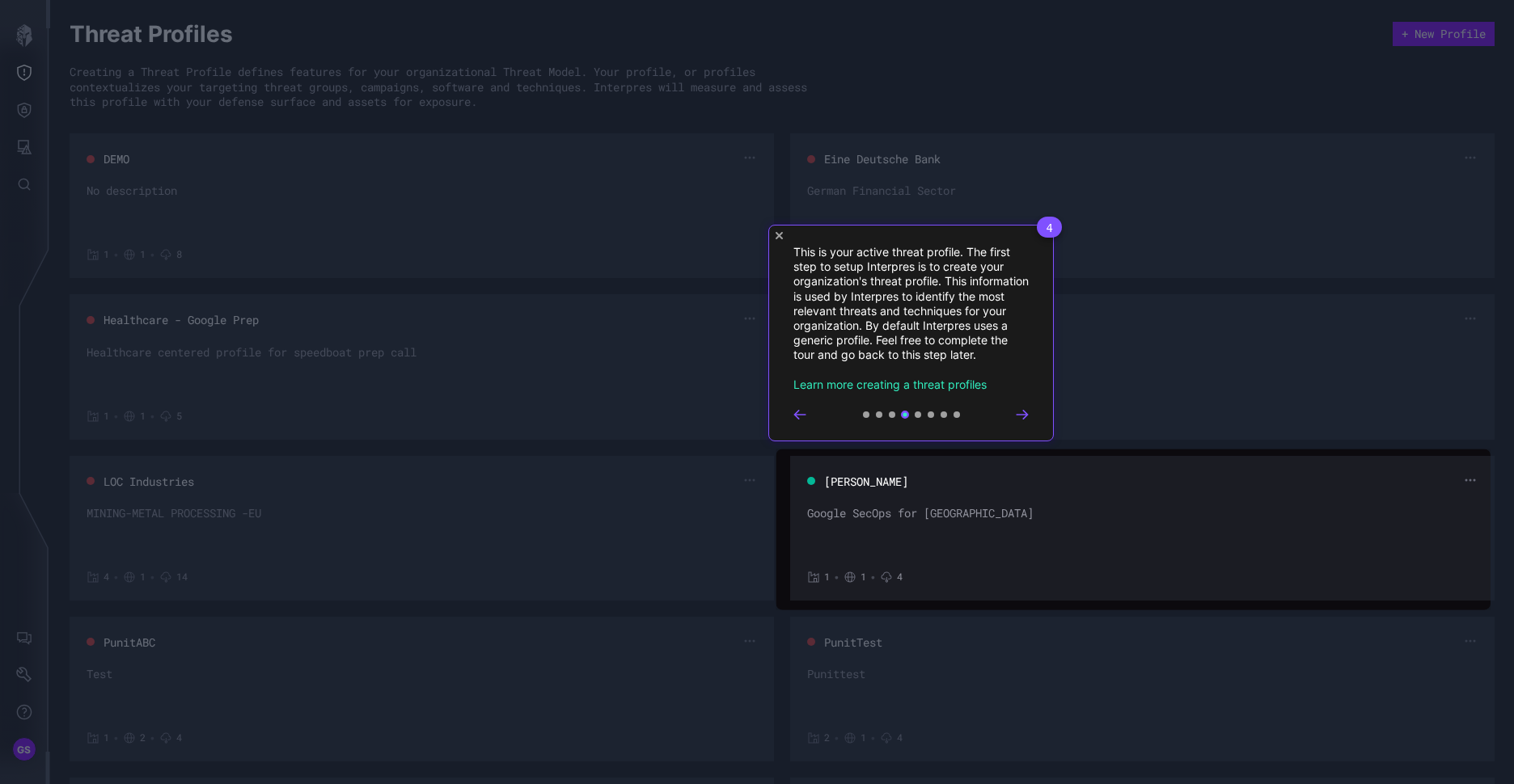
click at [39, 37] on rect at bounding box center [757, 392] width 1514 height 784
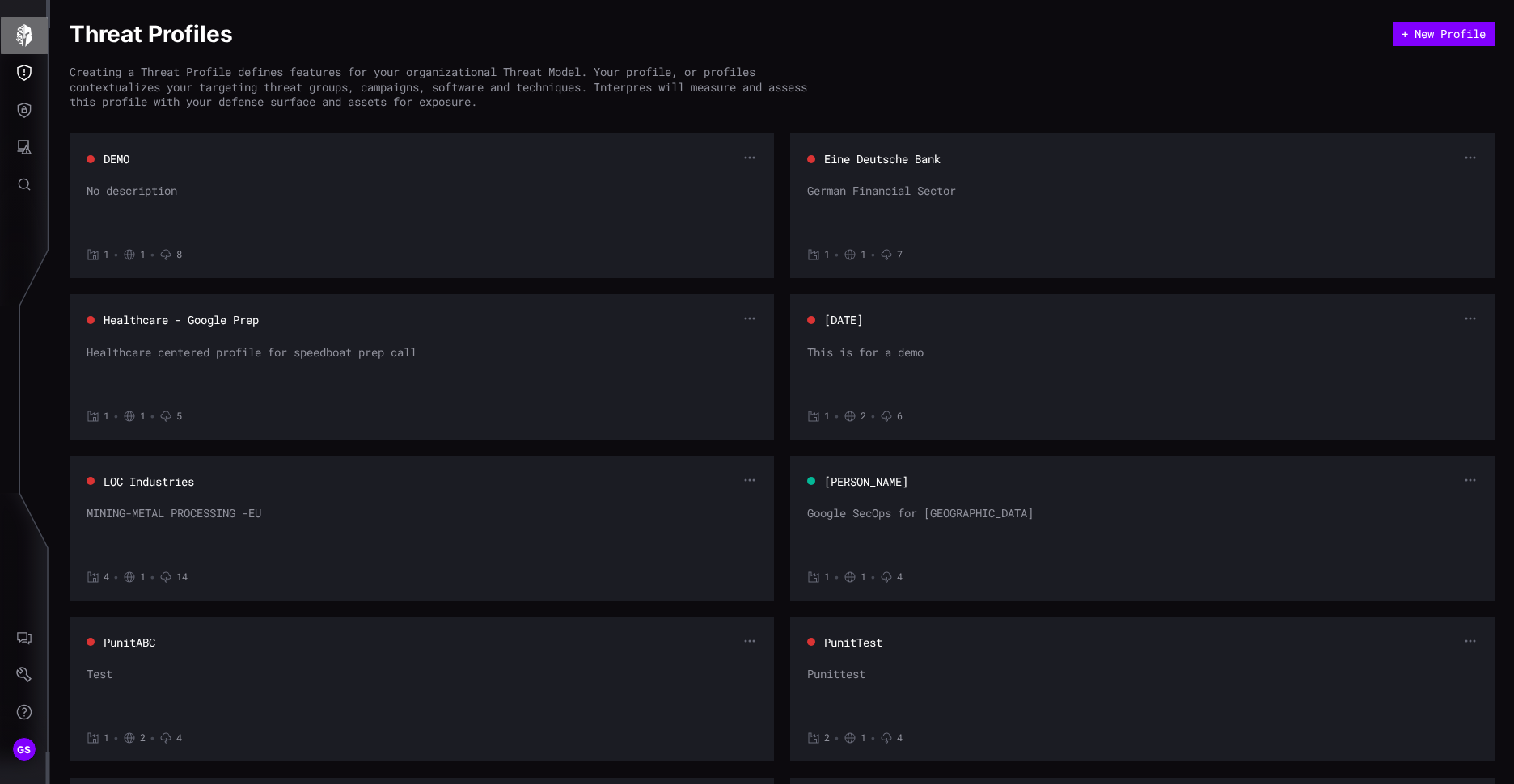
click at [33, 32] on icon "button" at bounding box center [23, 35] width 22 height 22
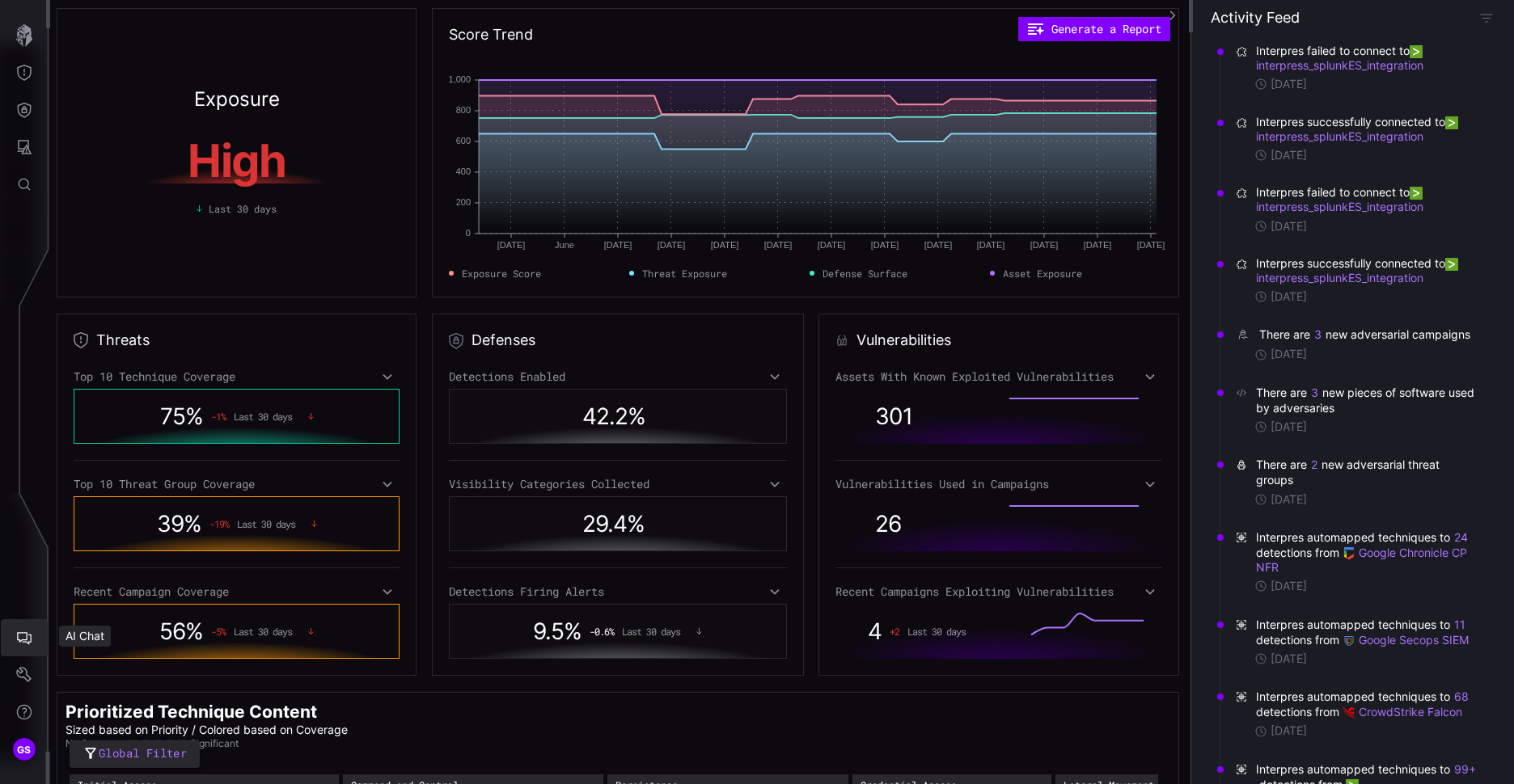
click at [24, 630] on icon "AI Chat" at bounding box center [24, 638] width 16 height 16
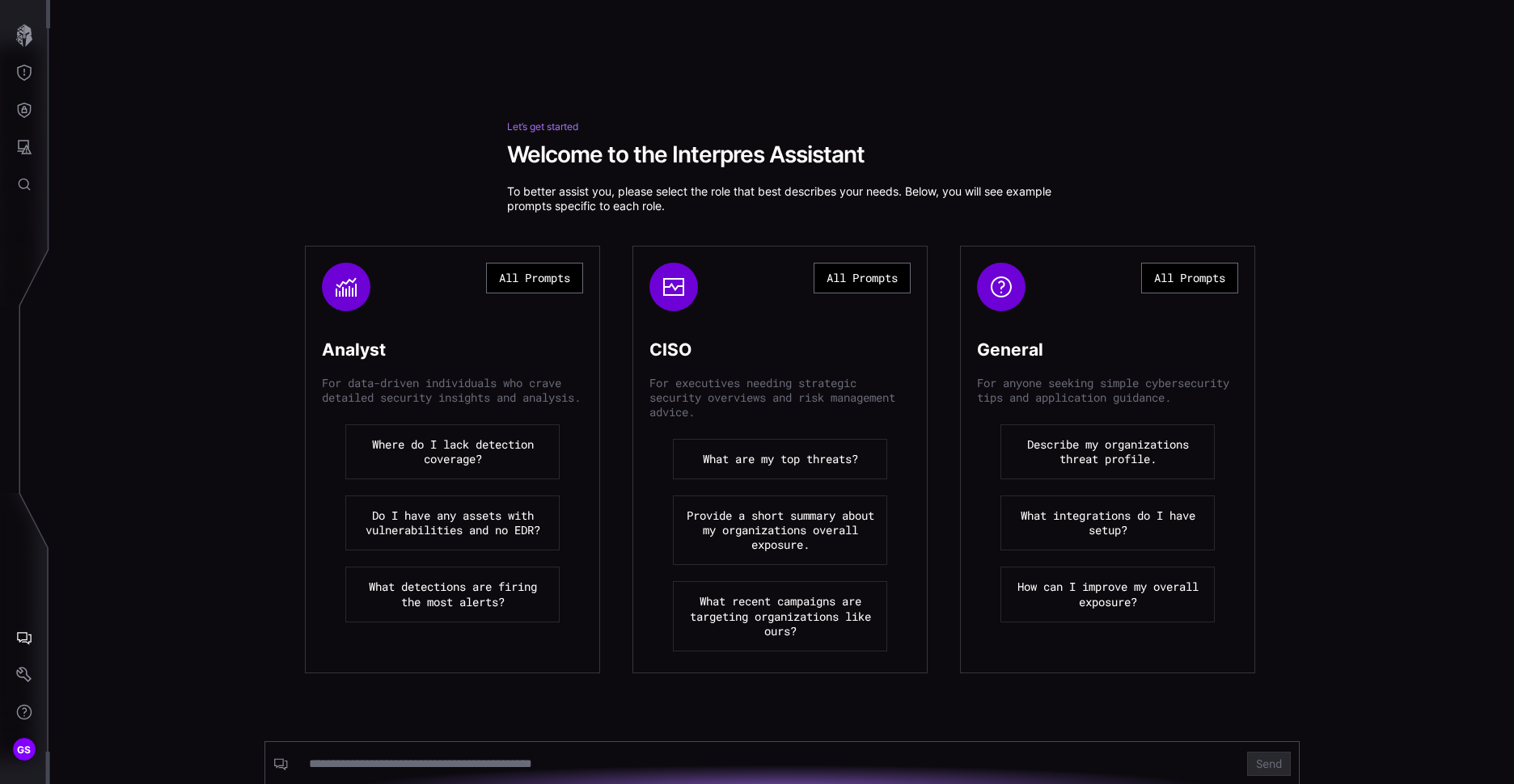
click at [357, 752] on div at bounding box center [768, 765] width 943 height 31
click at [344, 768] on input at bounding box center [769, 764] width 918 height 16
type input "**********"
click button "Send" at bounding box center [1268, 764] width 44 height 24
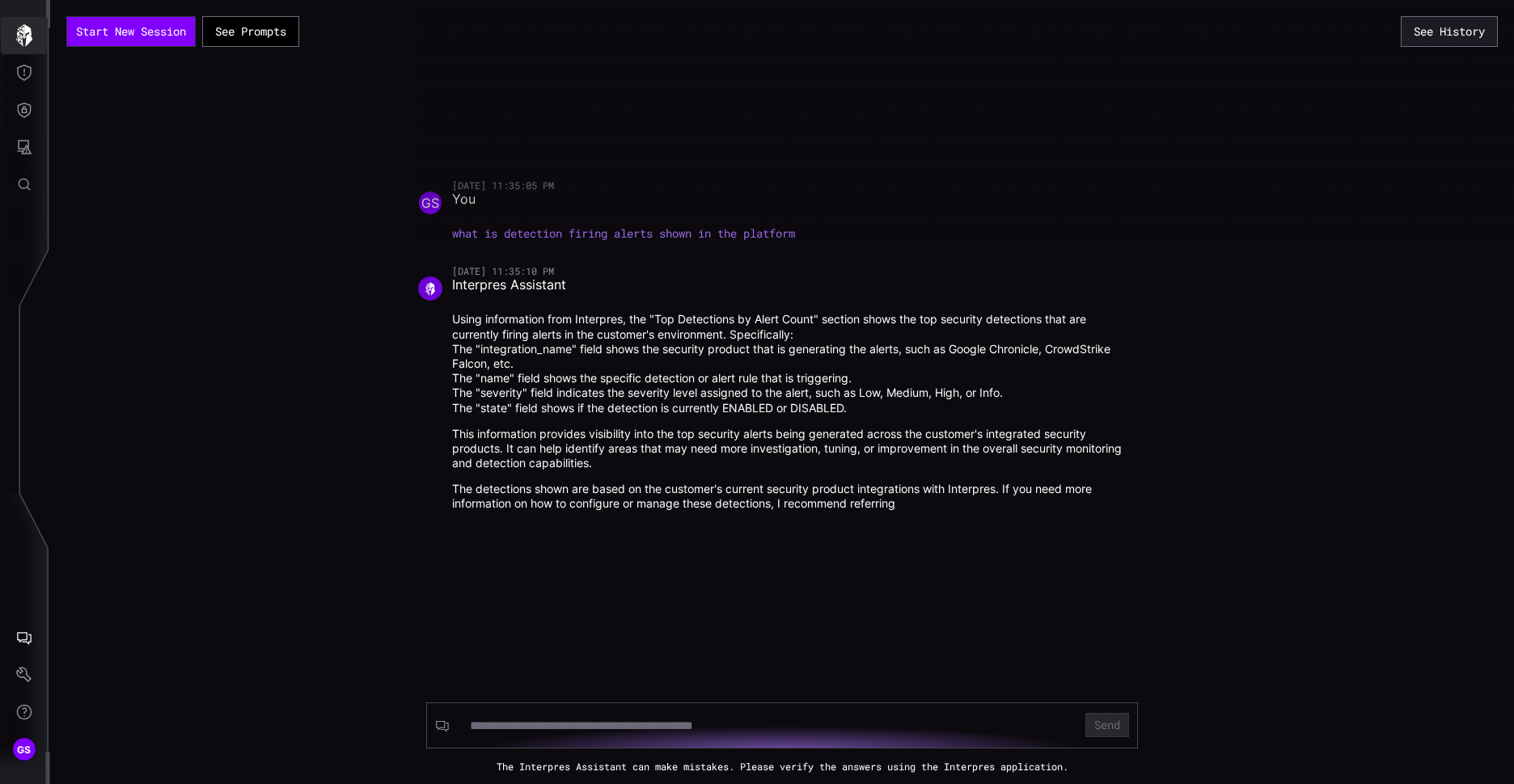
click at [26, 25] on icon "button" at bounding box center [23, 35] width 22 height 22
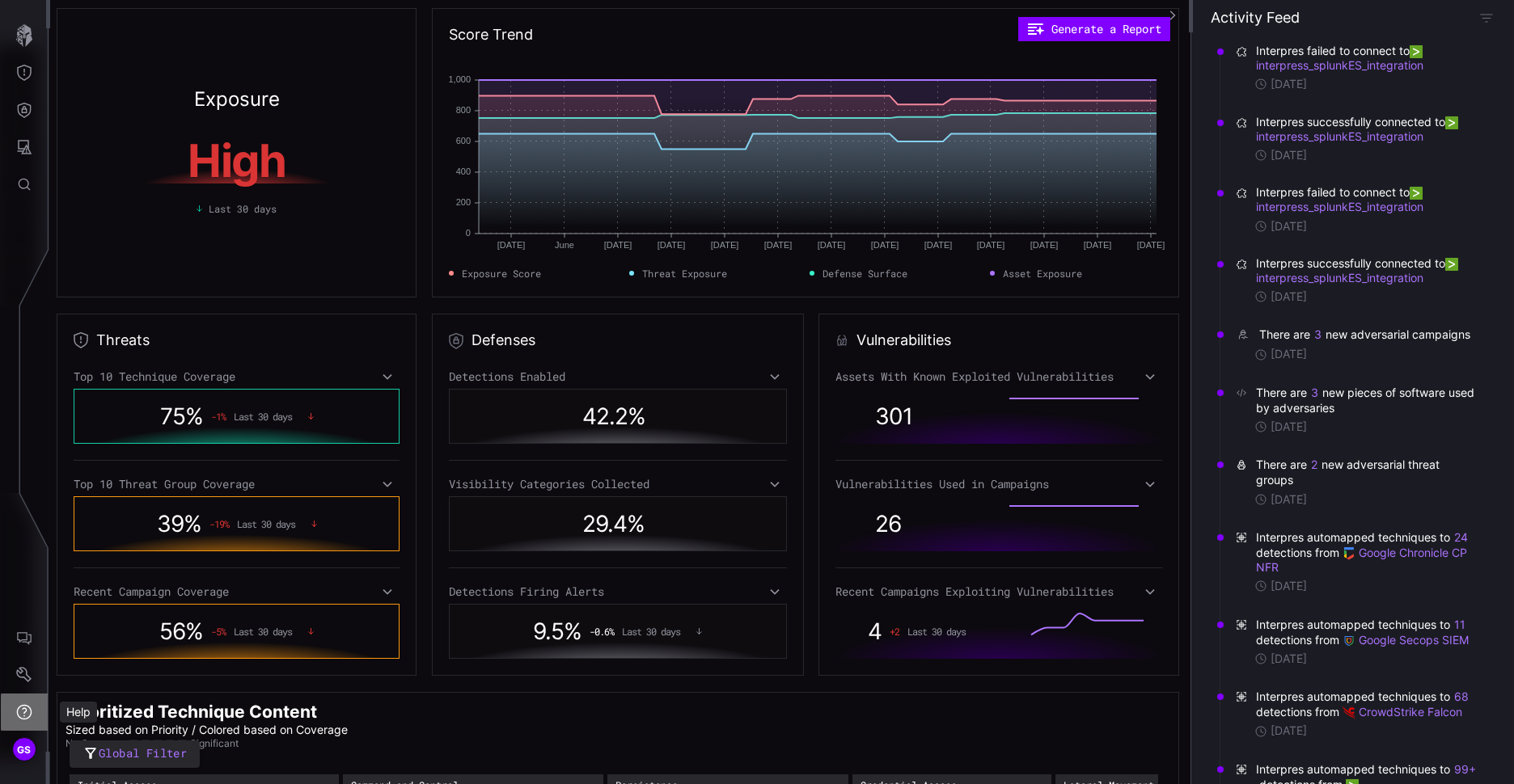
click at [28, 711] on icon "Help" at bounding box center [24, 712] width 16 height 16
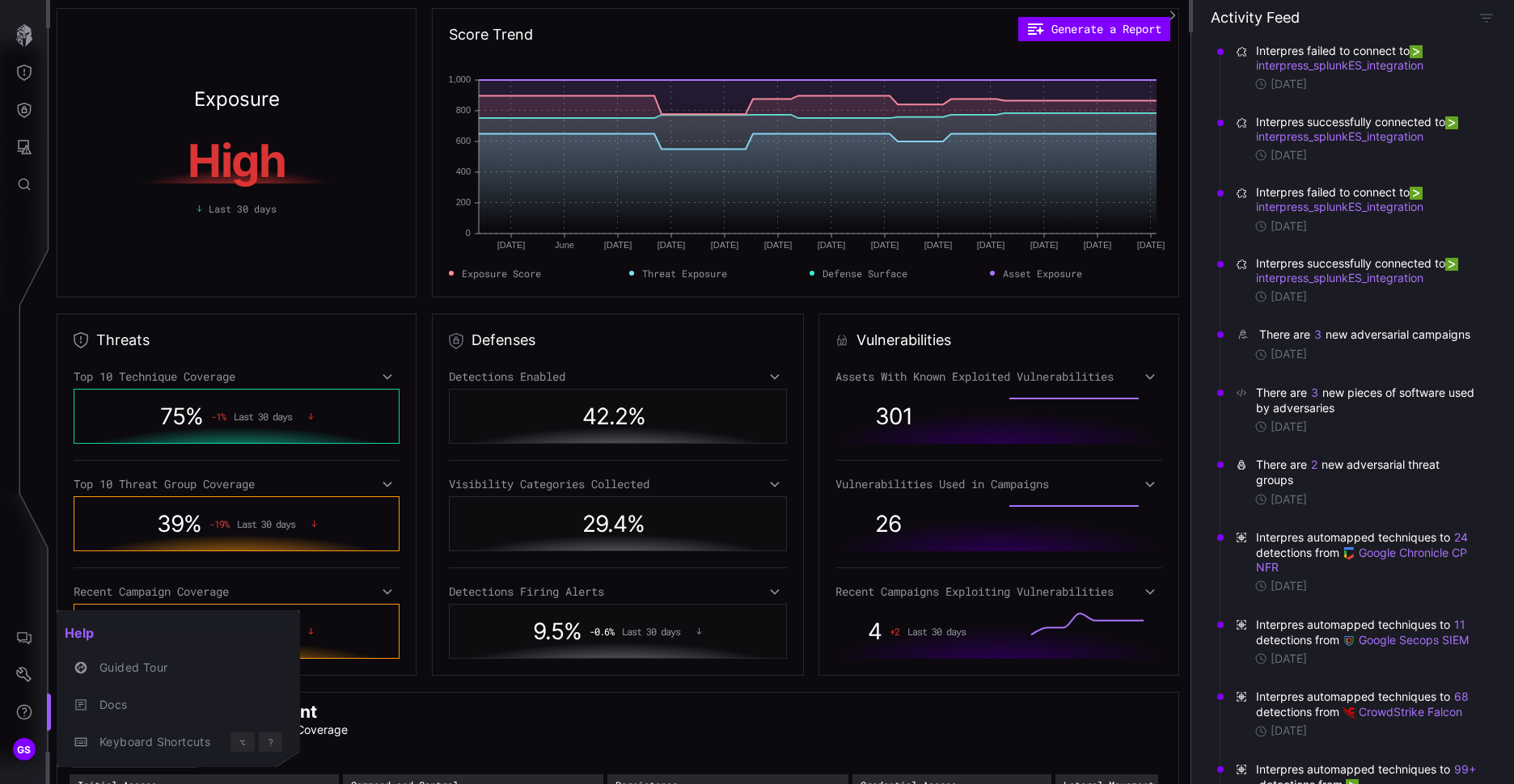
click at [344, 242] on div at bounding box center [757, 392] width 1514 height 784
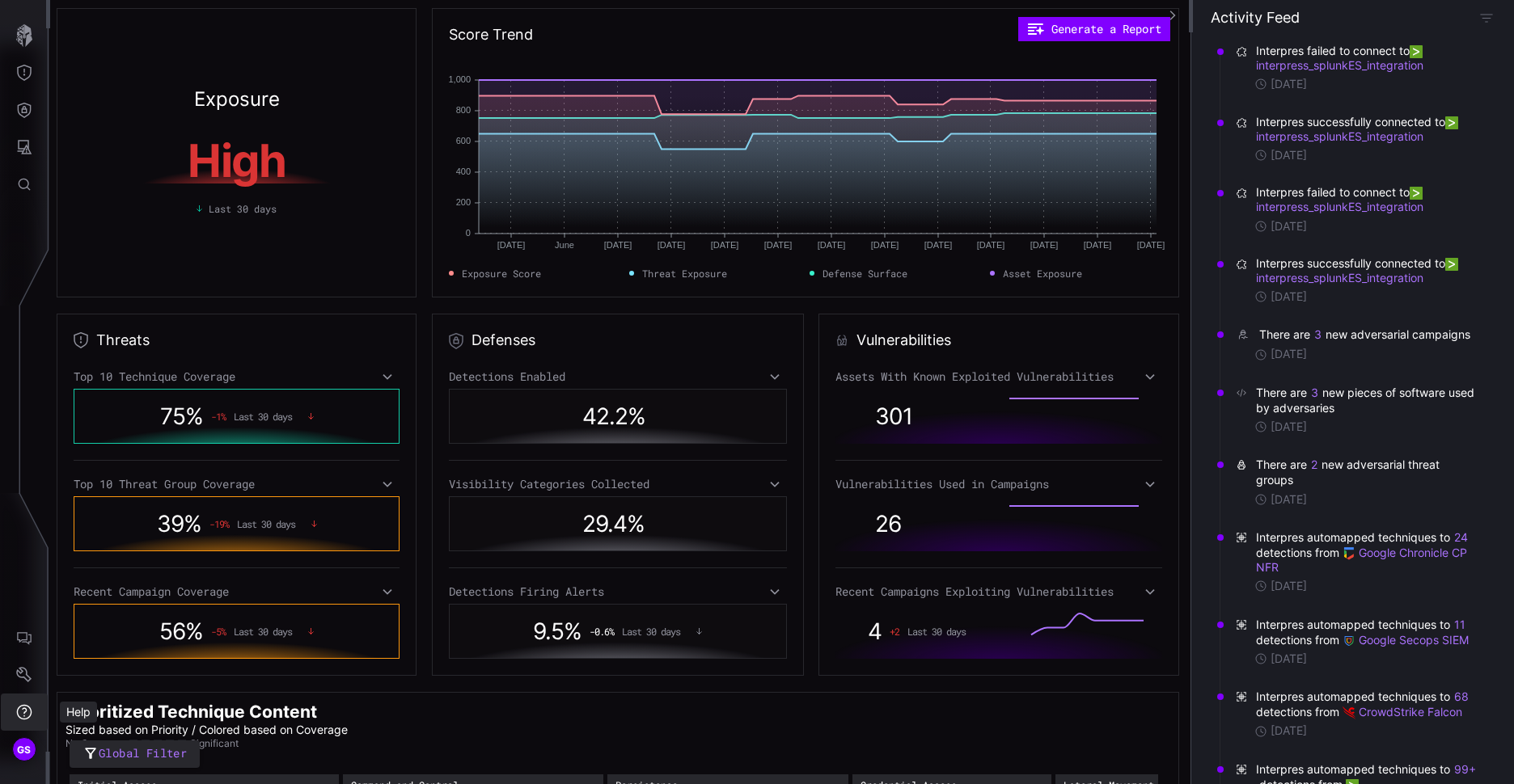
click at [28, 710] on icon "Help" at bounding box center [24, 712] width 16 height 16
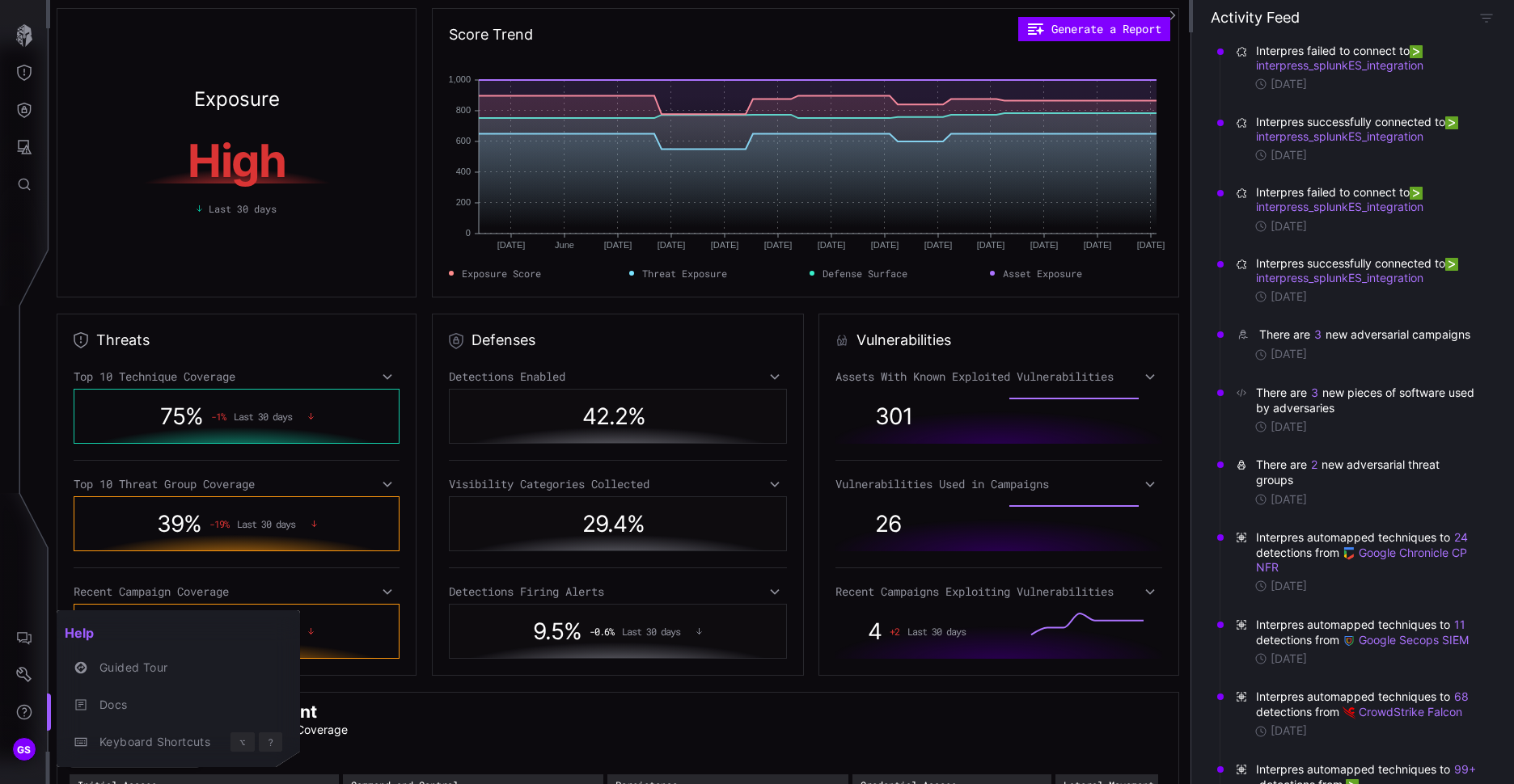
click at [17, 636] on div at bounding box center [757, 392] width 1514 height 784
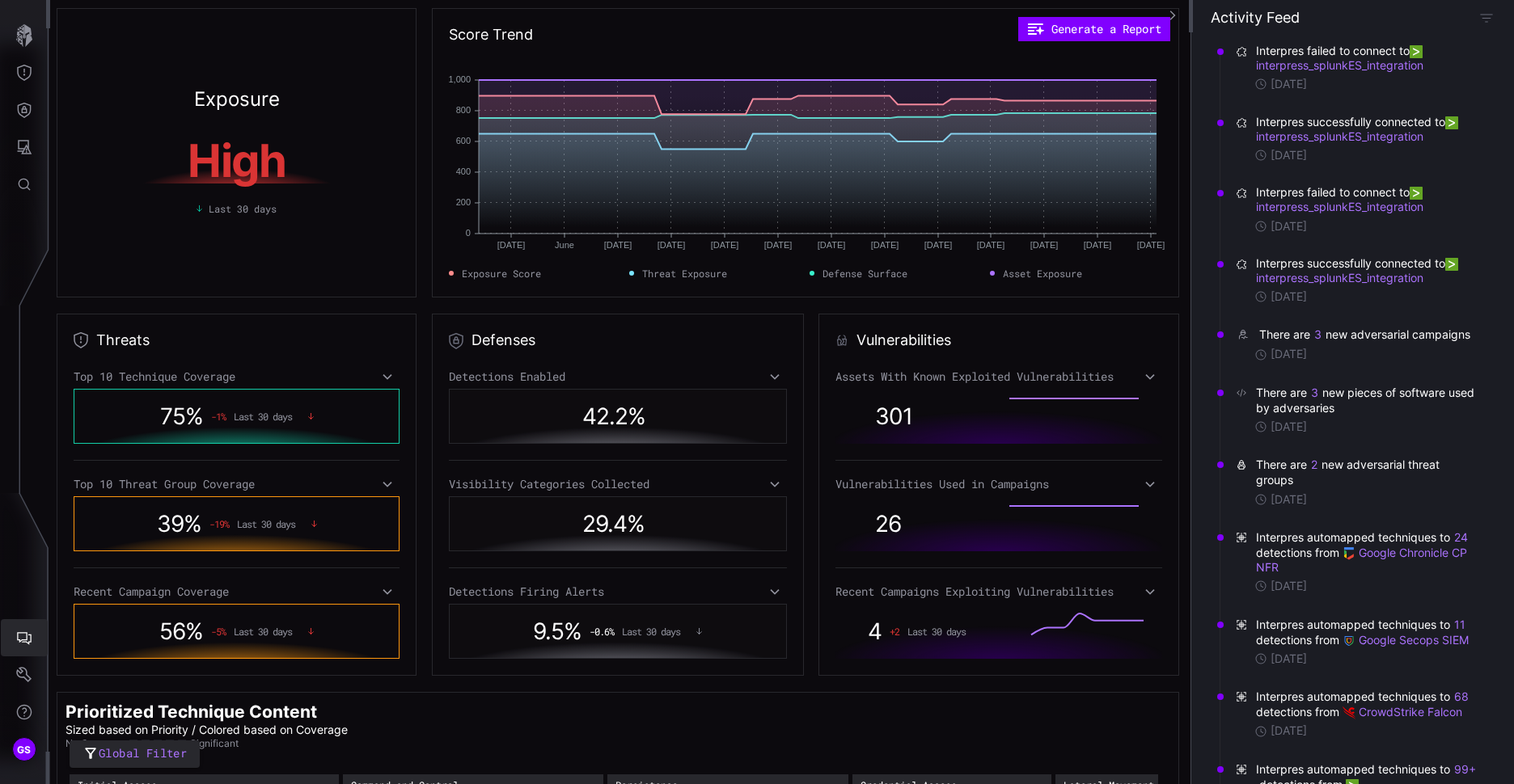
click at [29, 641] on icon "AI Chat" at bounding box center [24, 638] width 16 height 16
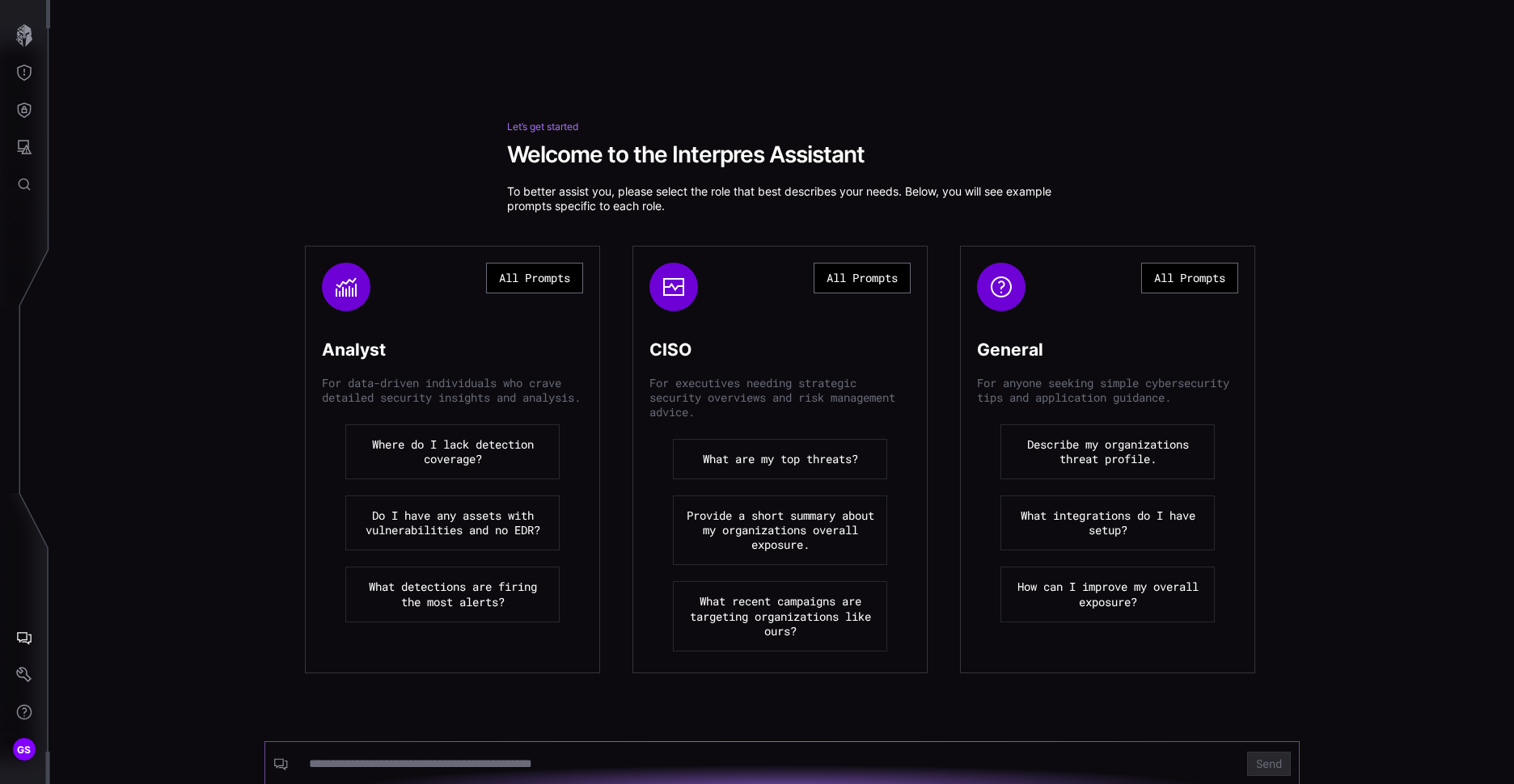
click at [373, 759] on input at bounding box center [769, 764] width 918 height 16
type input "**********"
click button "Send" at bounding box center [1268, 764] width 44 height 24
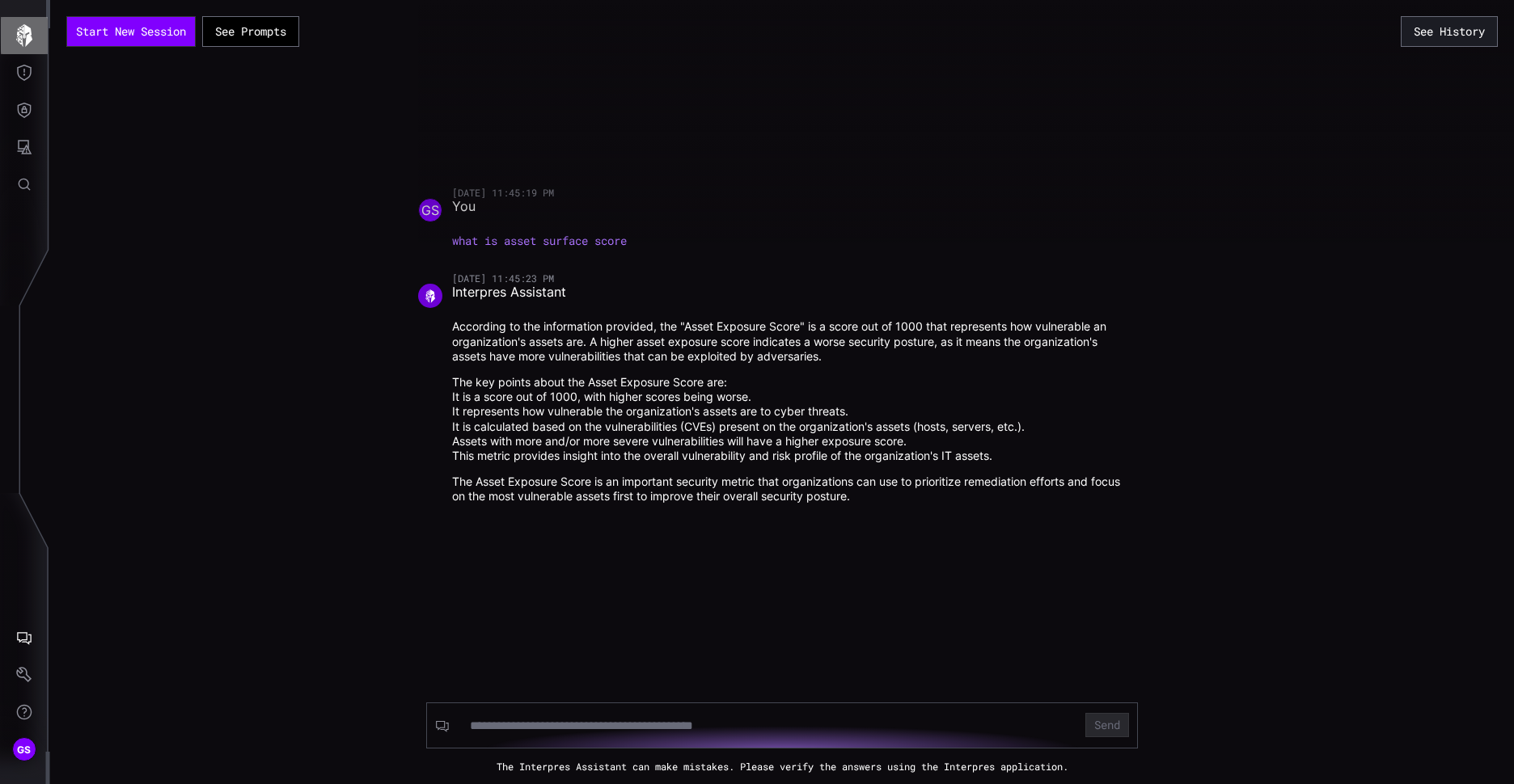
click at [21, 37] on icon "button" at bounding box center [24, 35] width 16 height 22
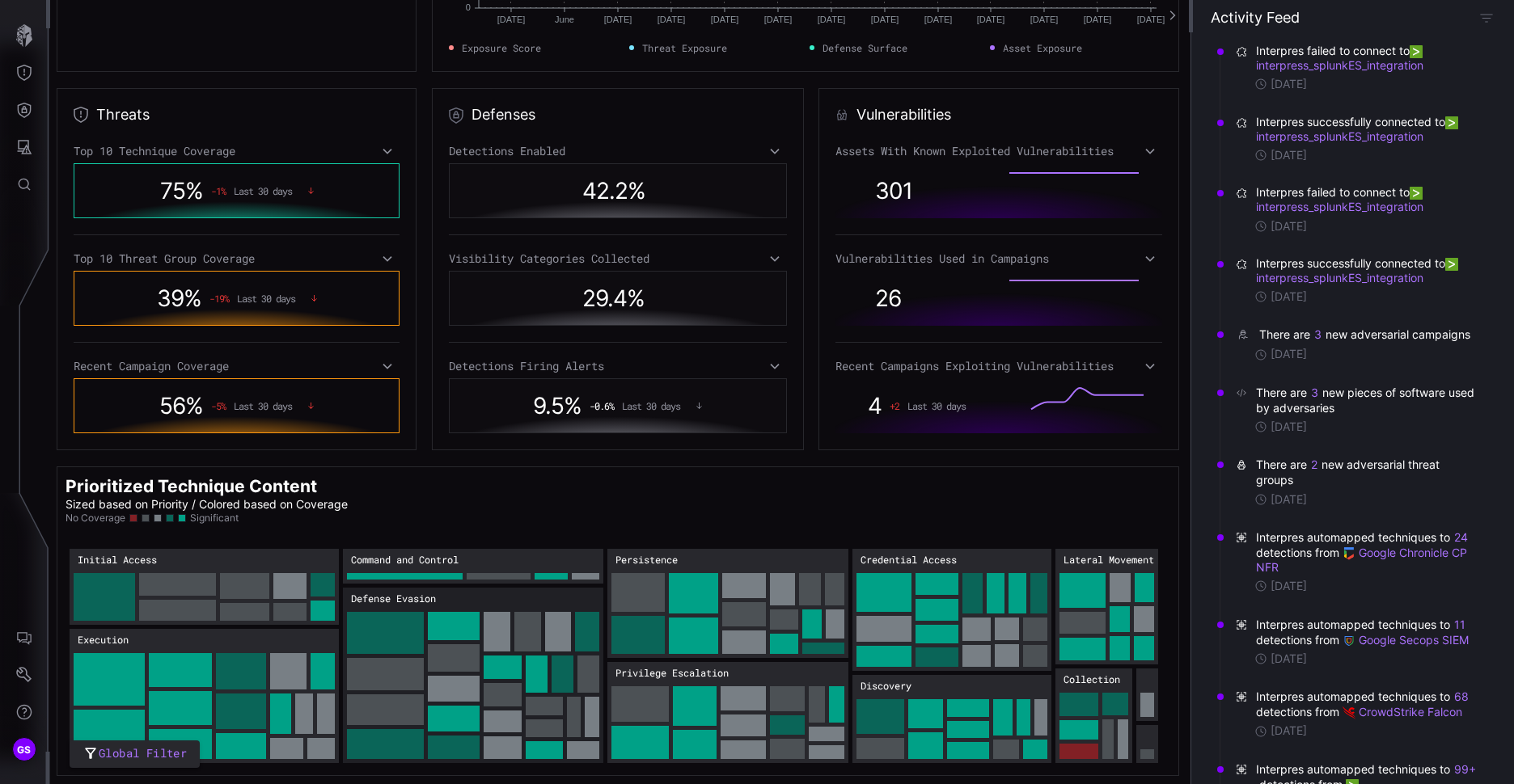
scroll to position [81, 0]
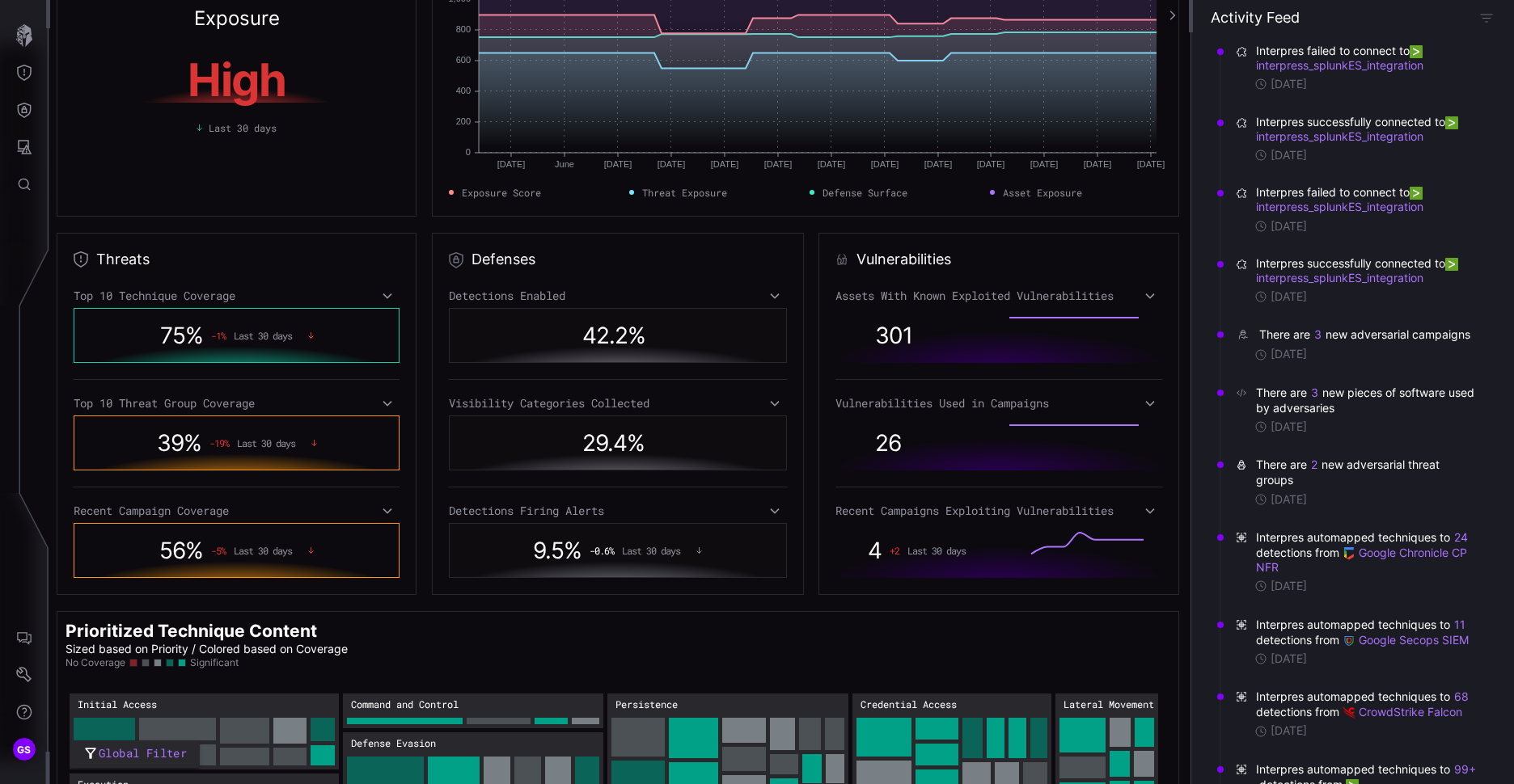
click at [384, 298] on icon at bounding box center [388, 295] width 12 height 13
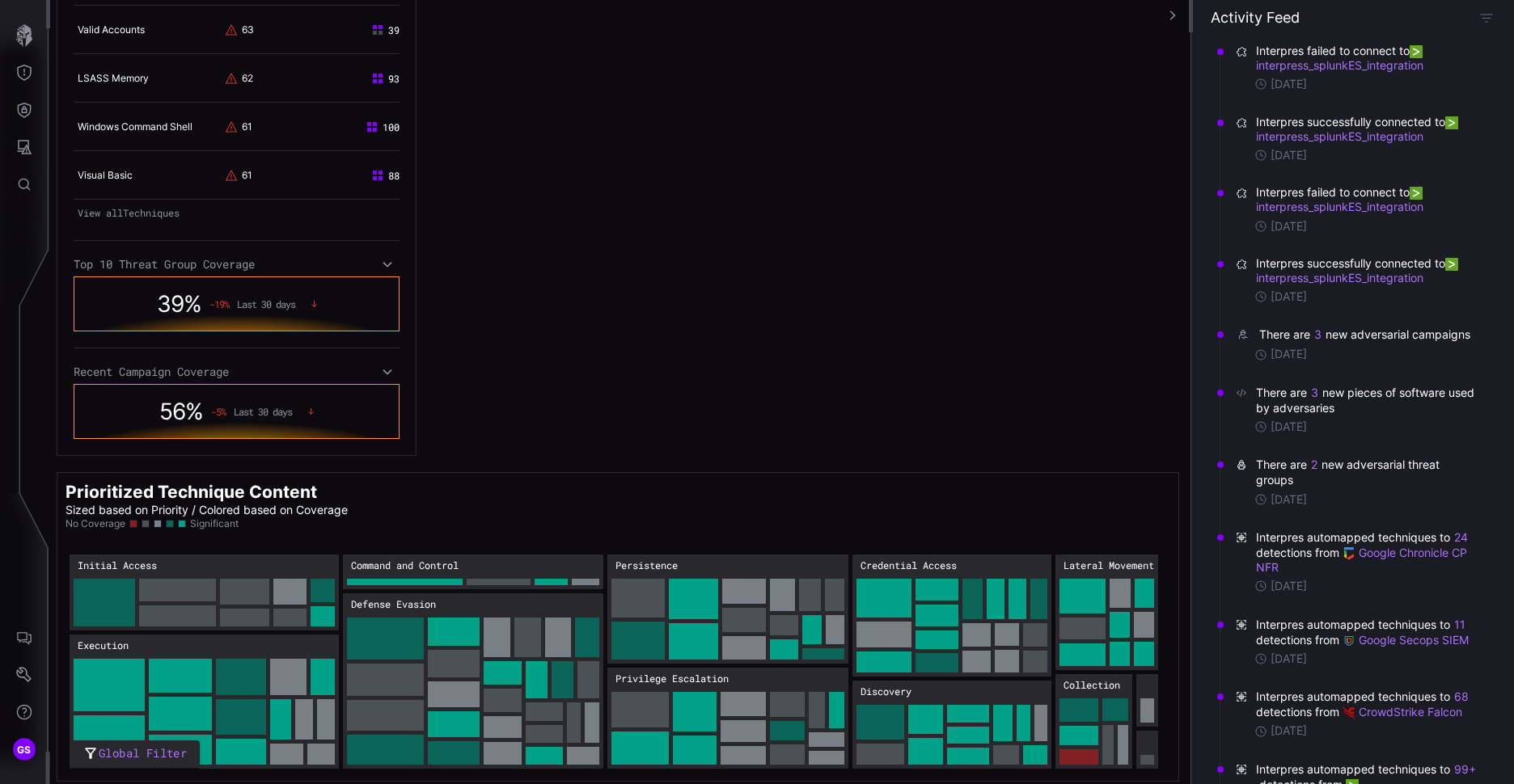
scroll to position [785, 0]
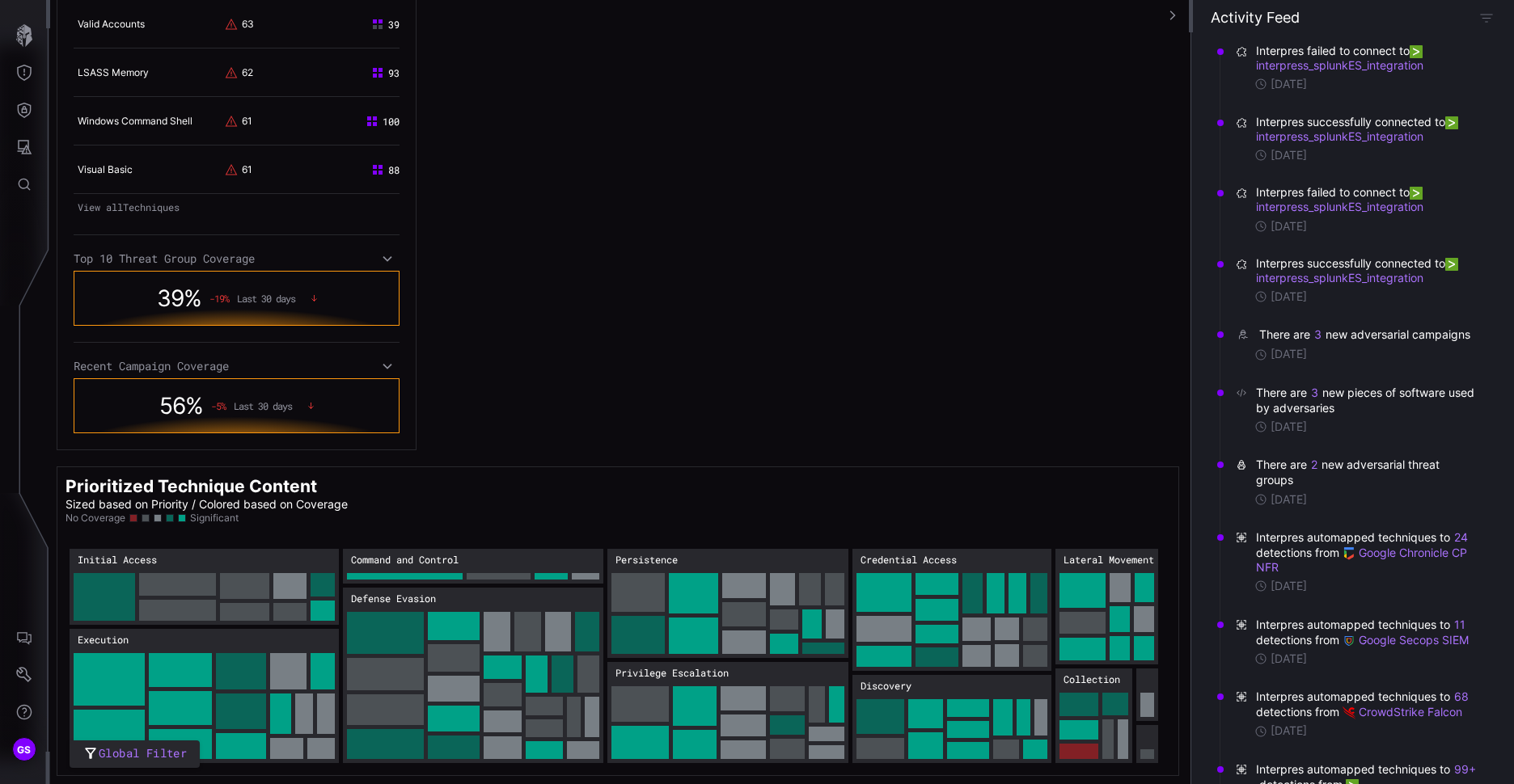
click at [249, 296] on span "Last 30 days" at bounding box center [266, 299] width 58 height 12
click at [384, 262] on icon at bounding box center [388, 258] width 12 height 13
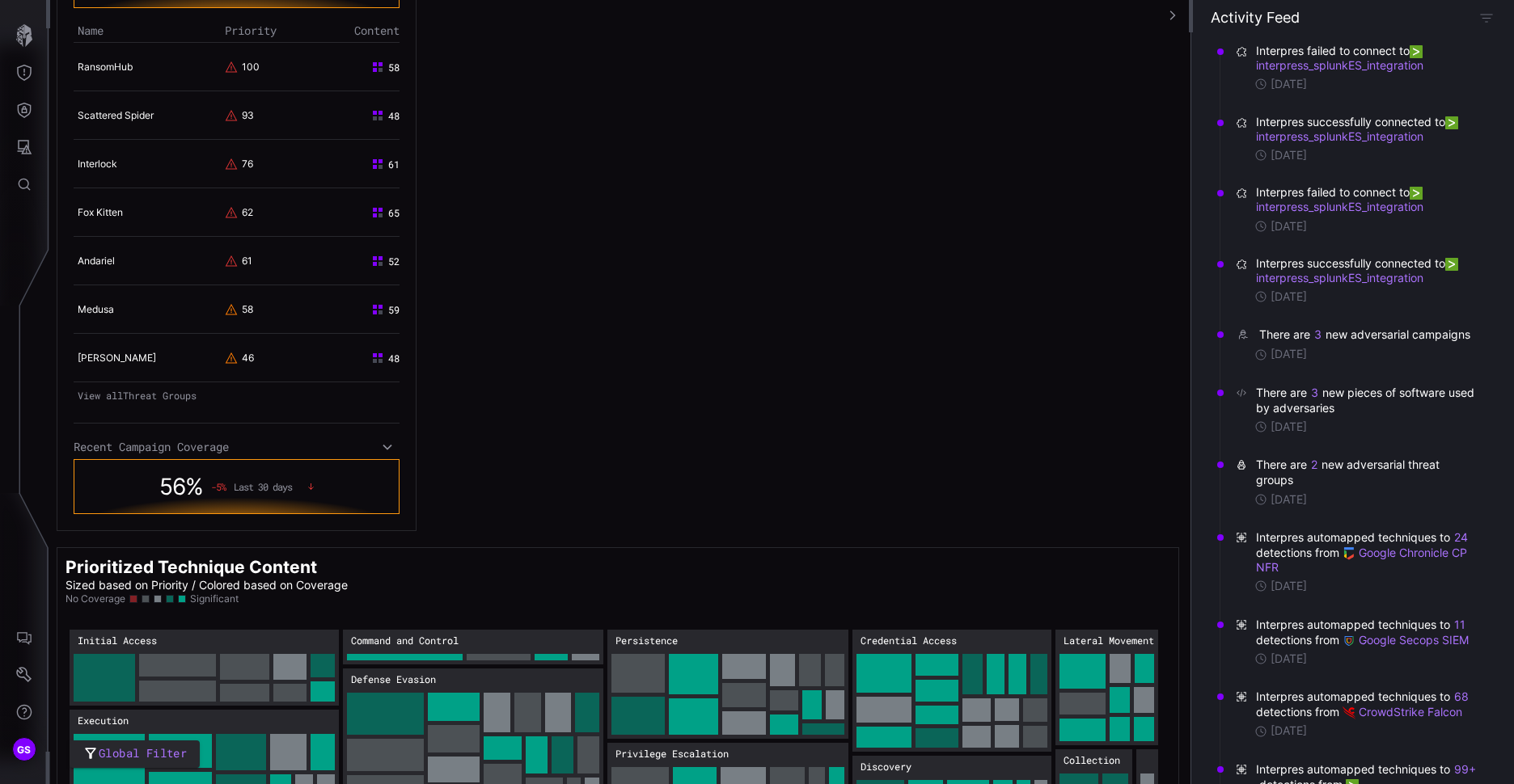
scroll to position [1184, 0]
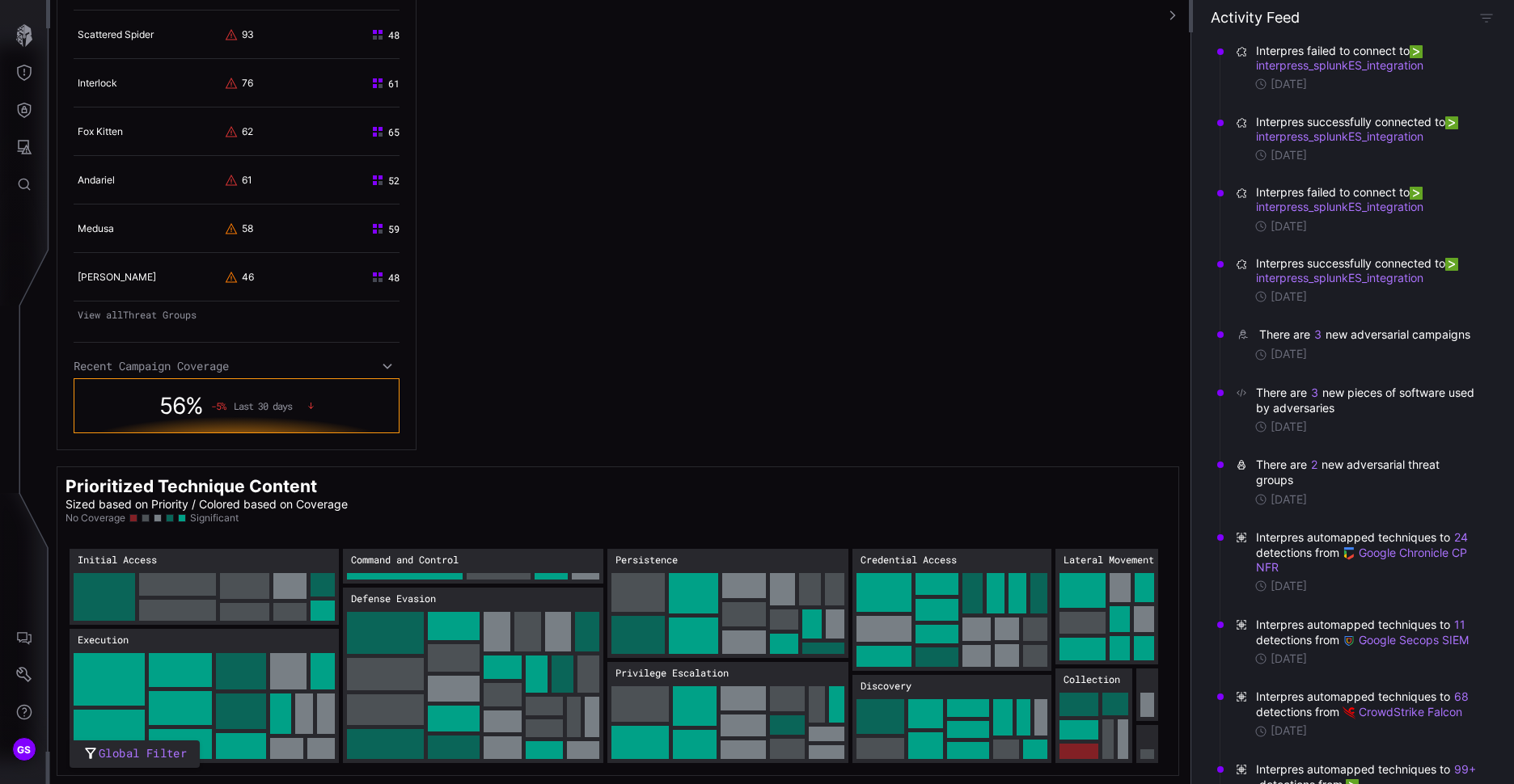
click at [392, 367] on div "Recent Campaign Coverage" at bounding box center [236, 365] width 326 height 15
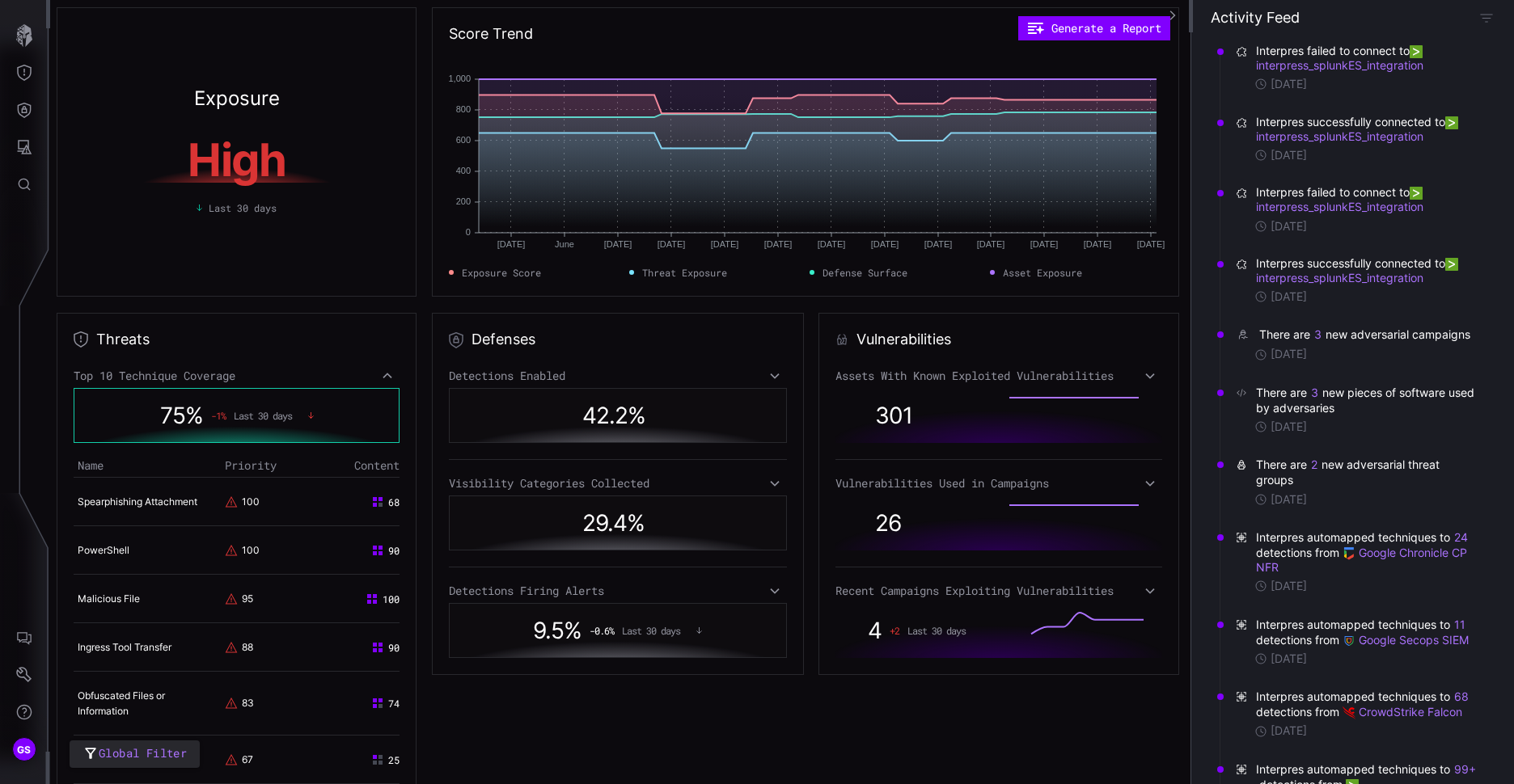
scroll to position [0, 0]
click at [763, 377] on div "Detections Enabled" at bounding box center [617, 376] width 337 height 15
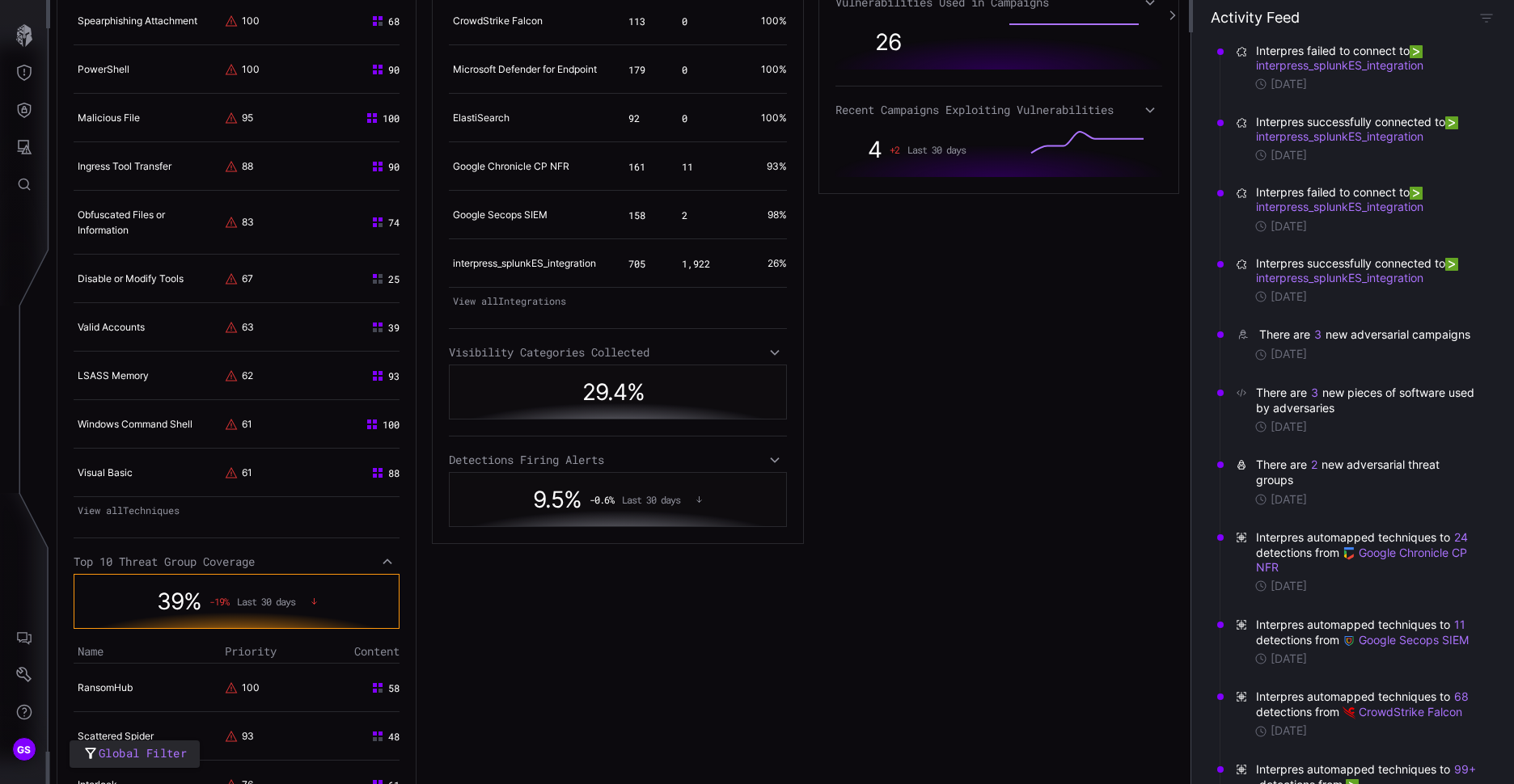
scroll to position [485, 0]
click at [770, 356] on icon at bounding box center [775, 349] width 12 height 13
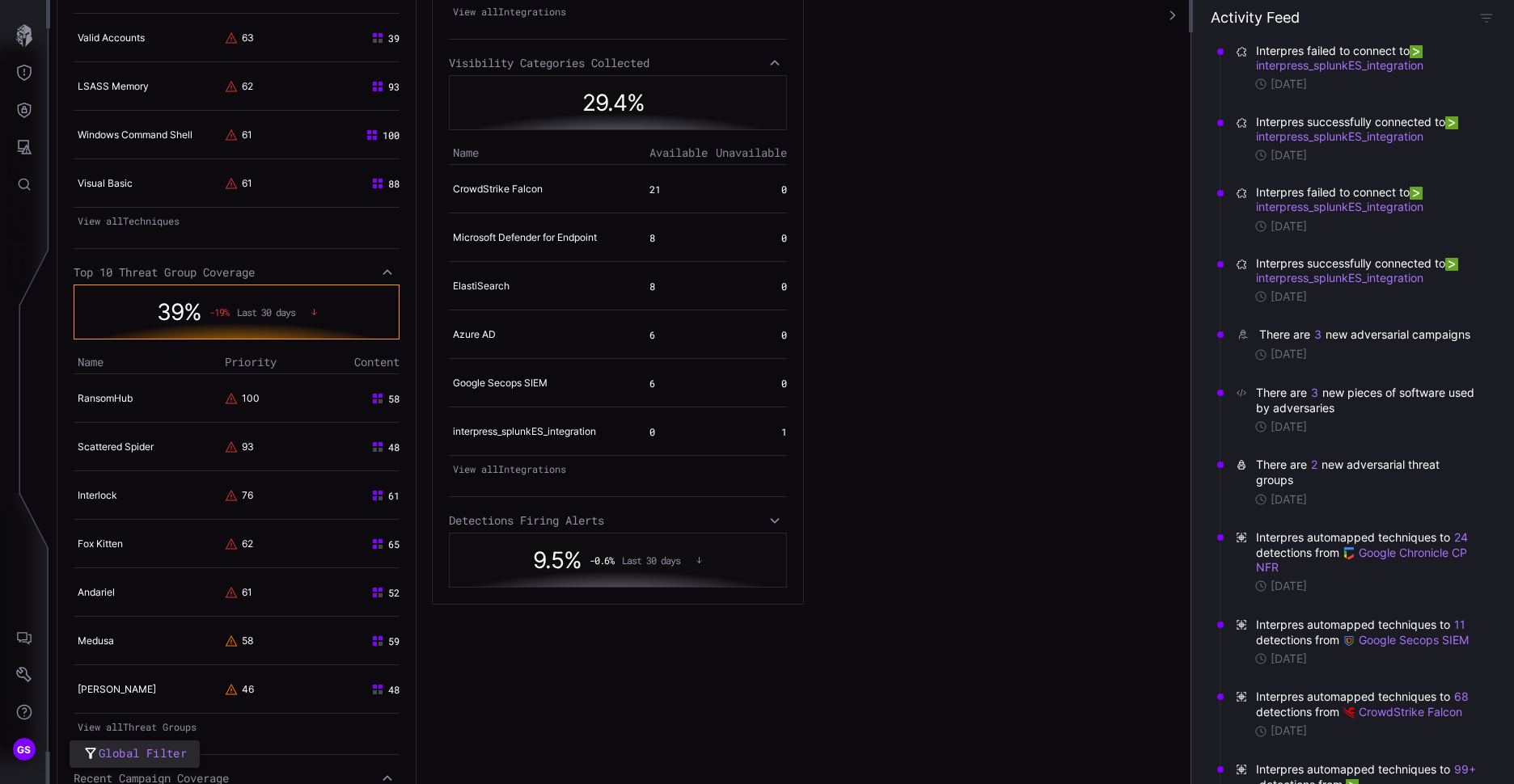
scroll to position [889, 0]
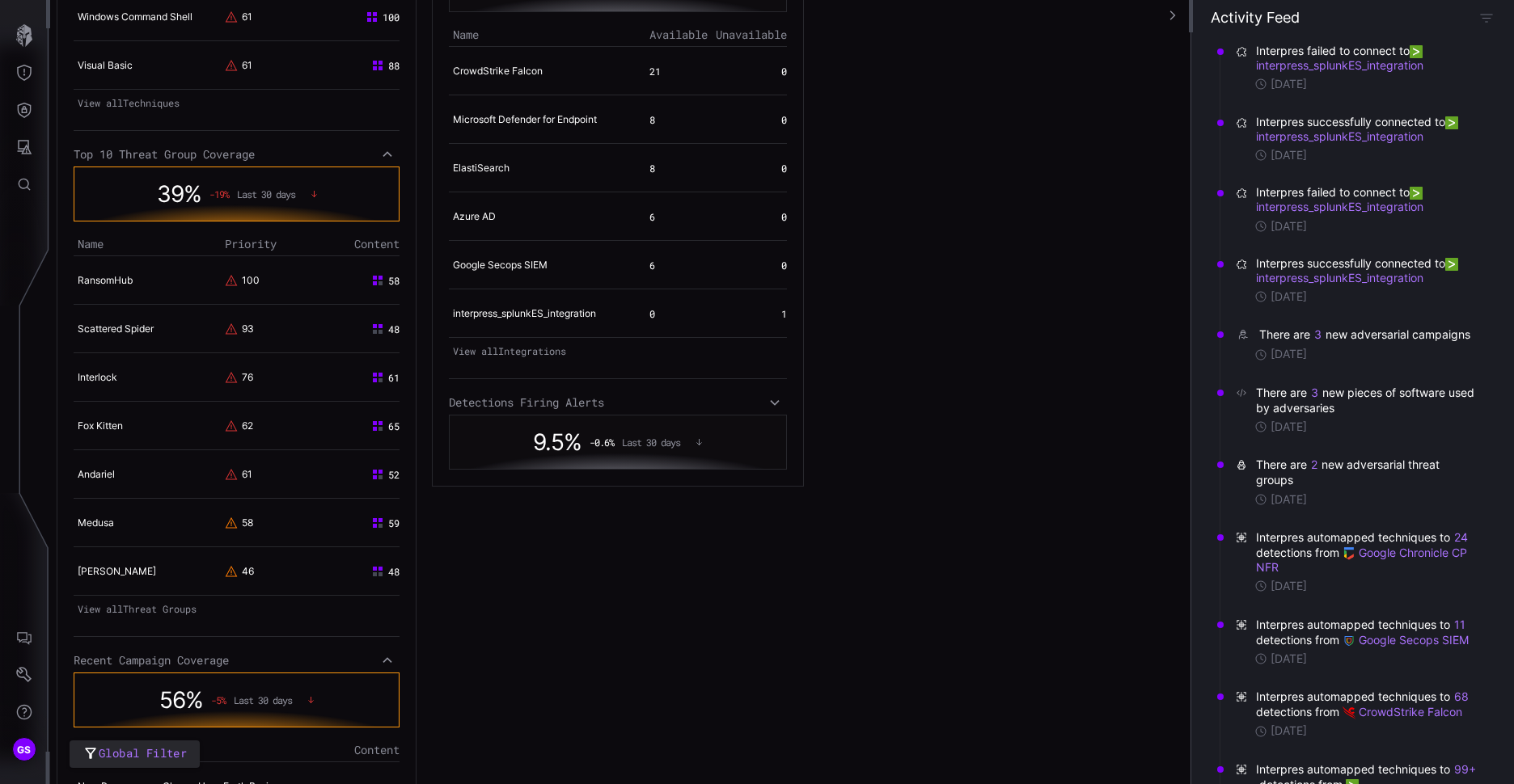
click at [770, 409] on icon at bounding box center [775, 402] width 12 height 13
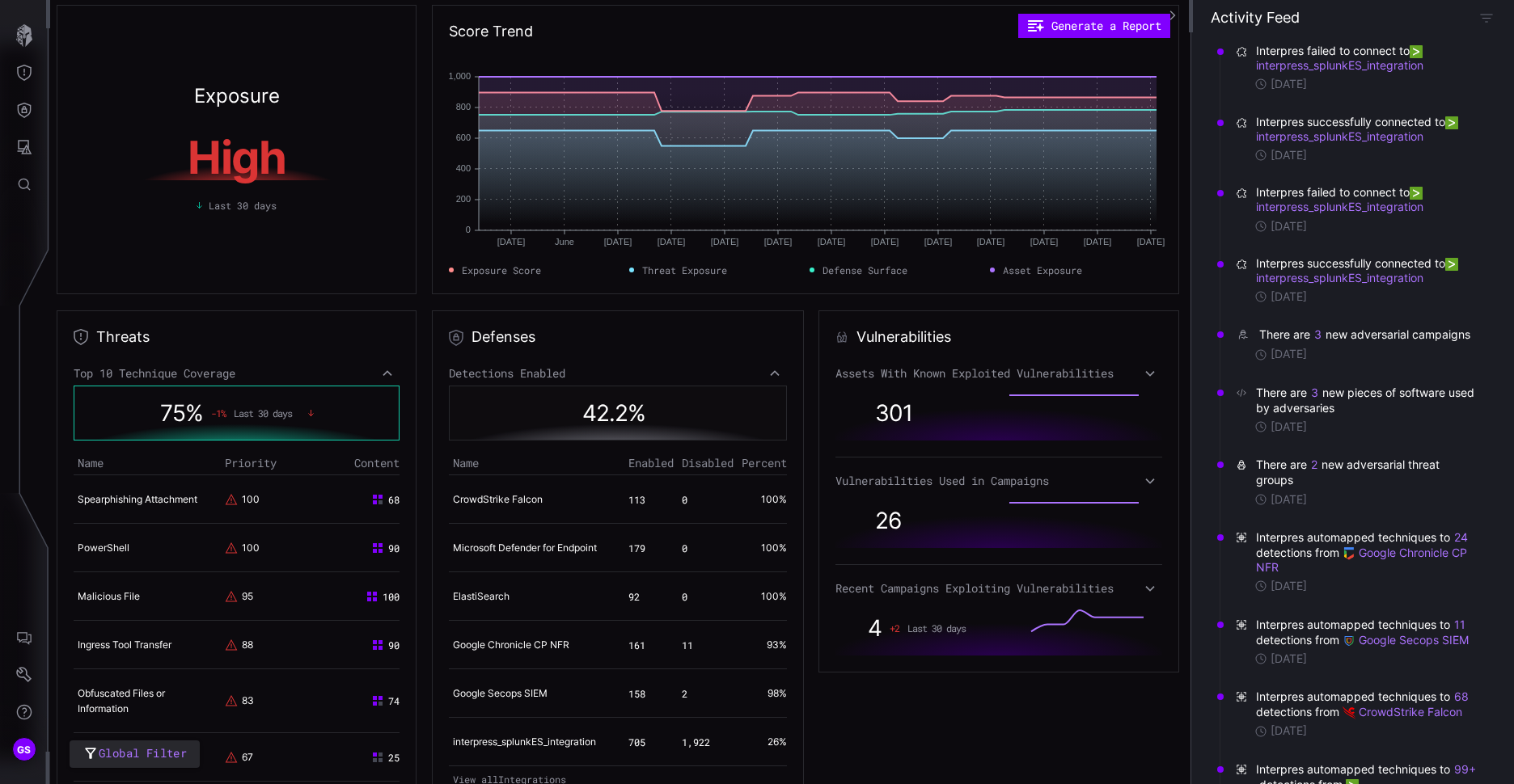
scroll to position [0, 0]
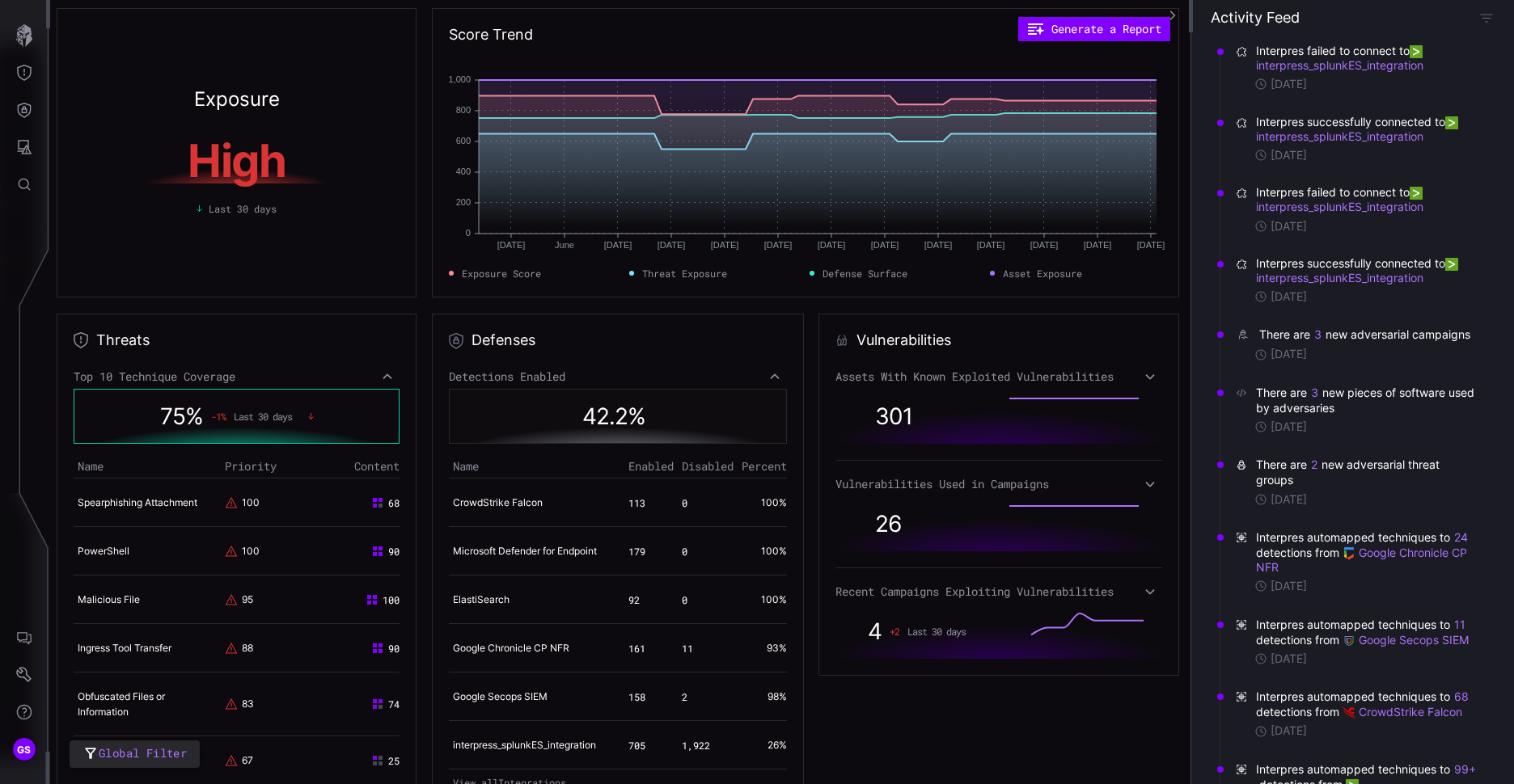
click at [1146, 377] on icon at bounding box center [1150, 377] width 9 height 6
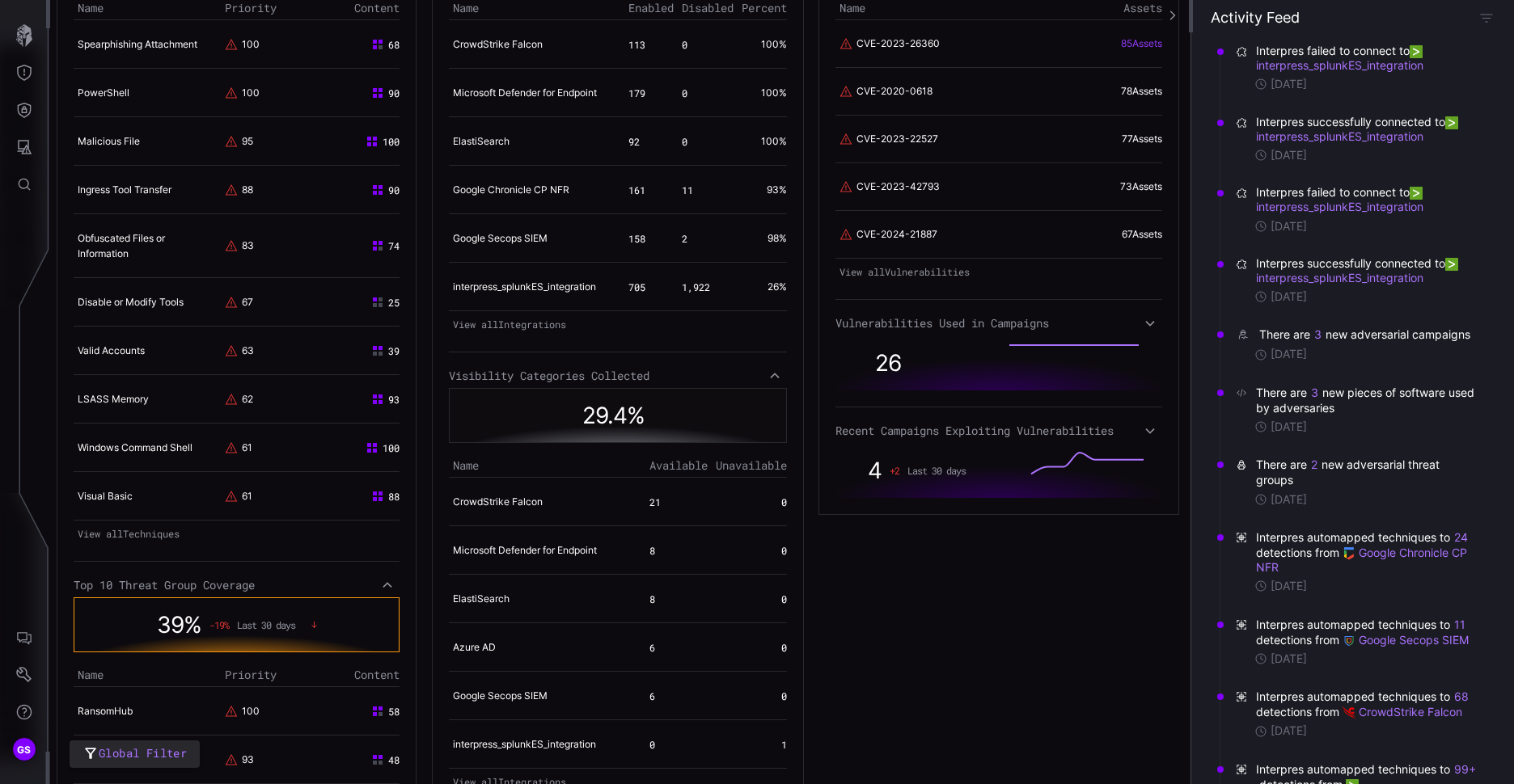
scroll to position [485, 0]
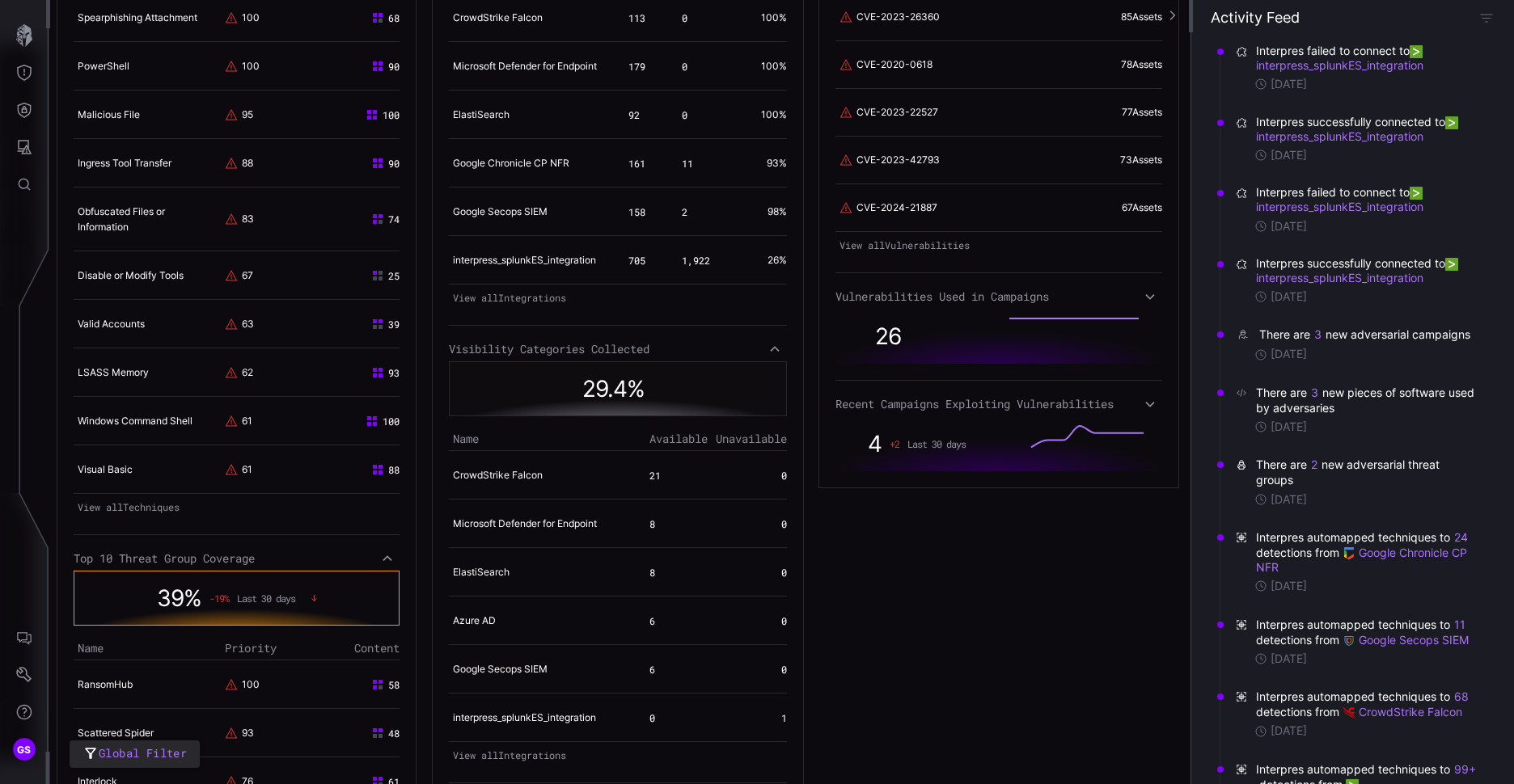
click at [1134, 300] on div "Vulnerabilities Used in Campaigns" at bounding box center [998, 296] width 326 height 15
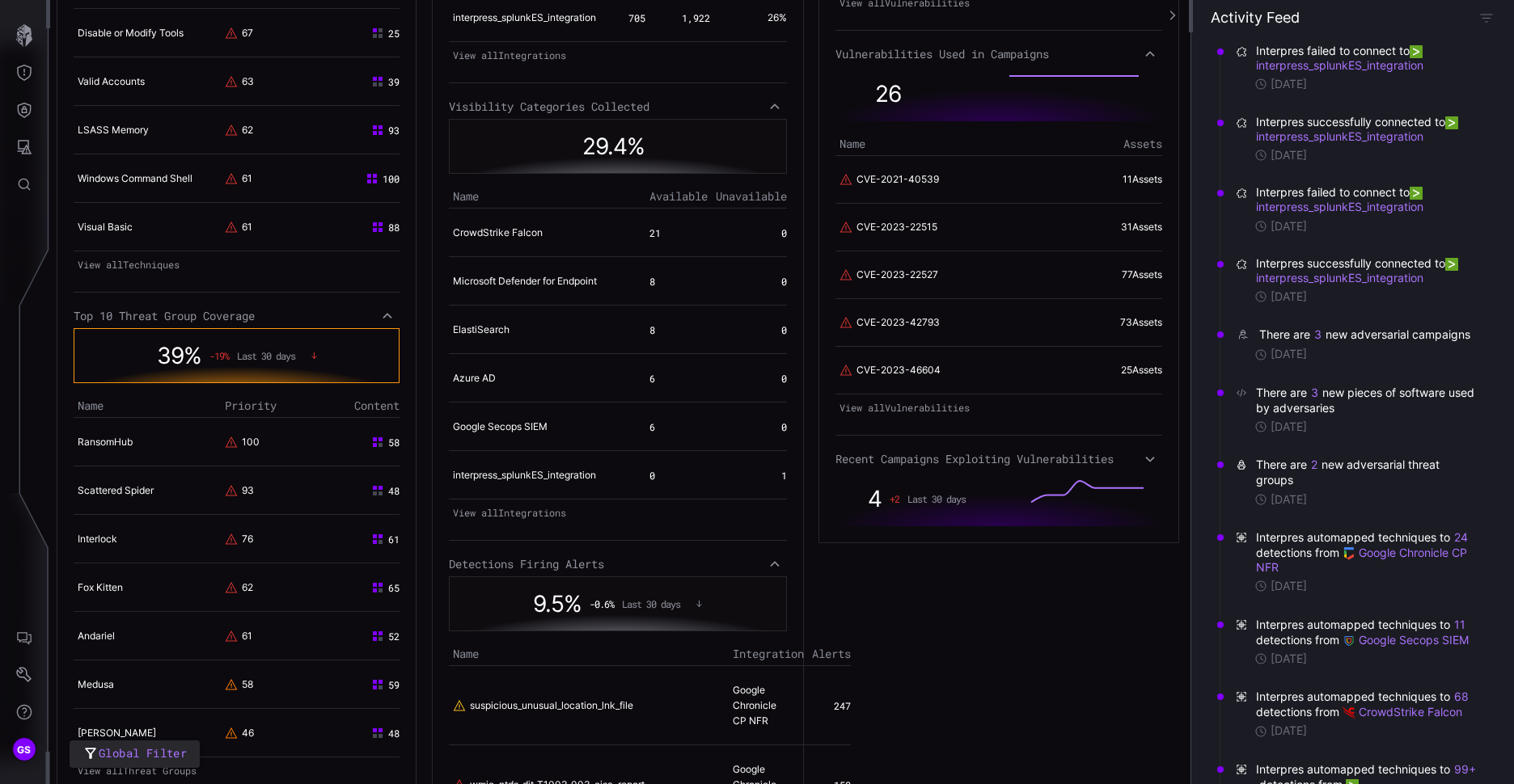
scroll to position [809, 0]
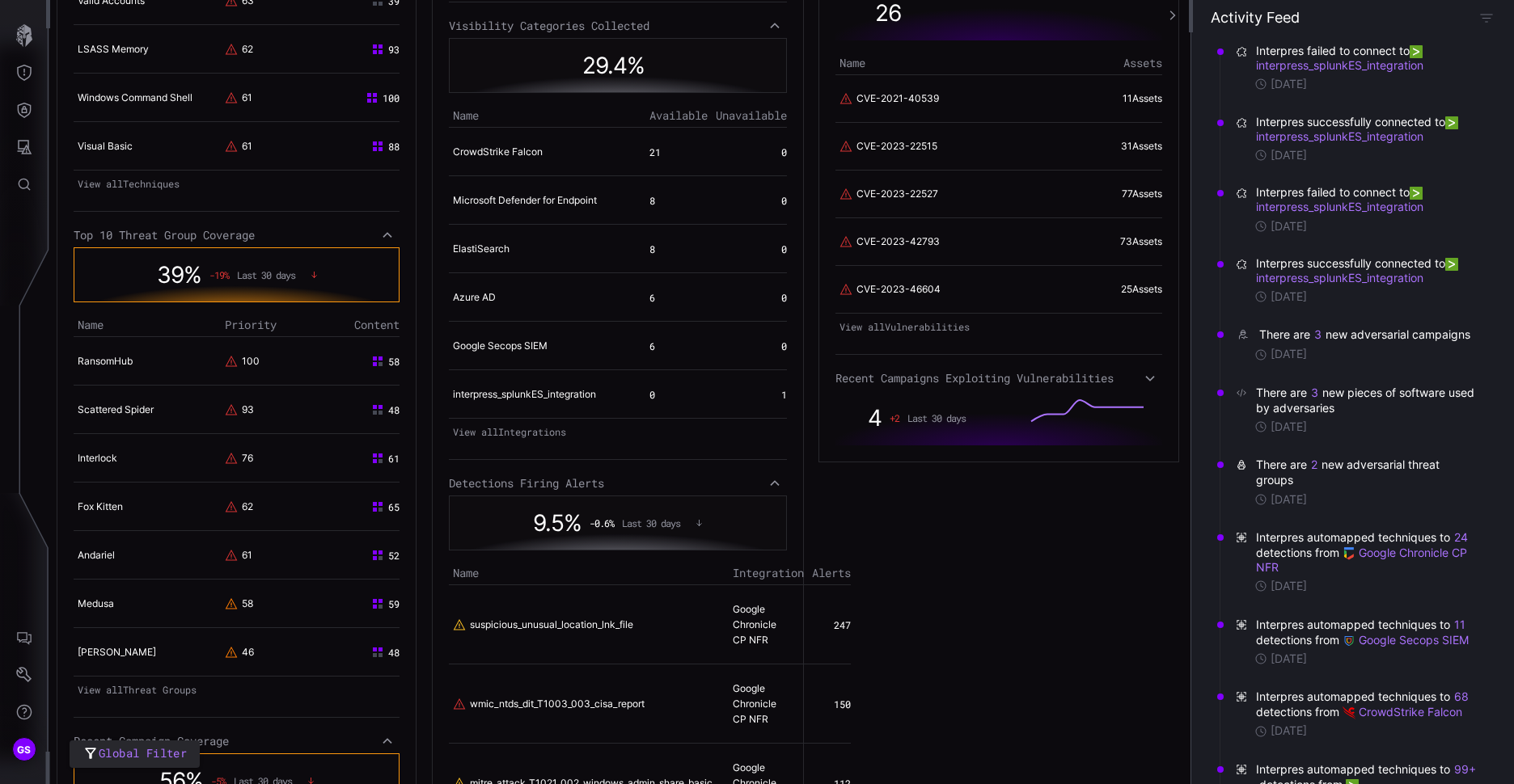
click at [1145, 379] on icon at bounding box center [1150, 378] width 12 height 13
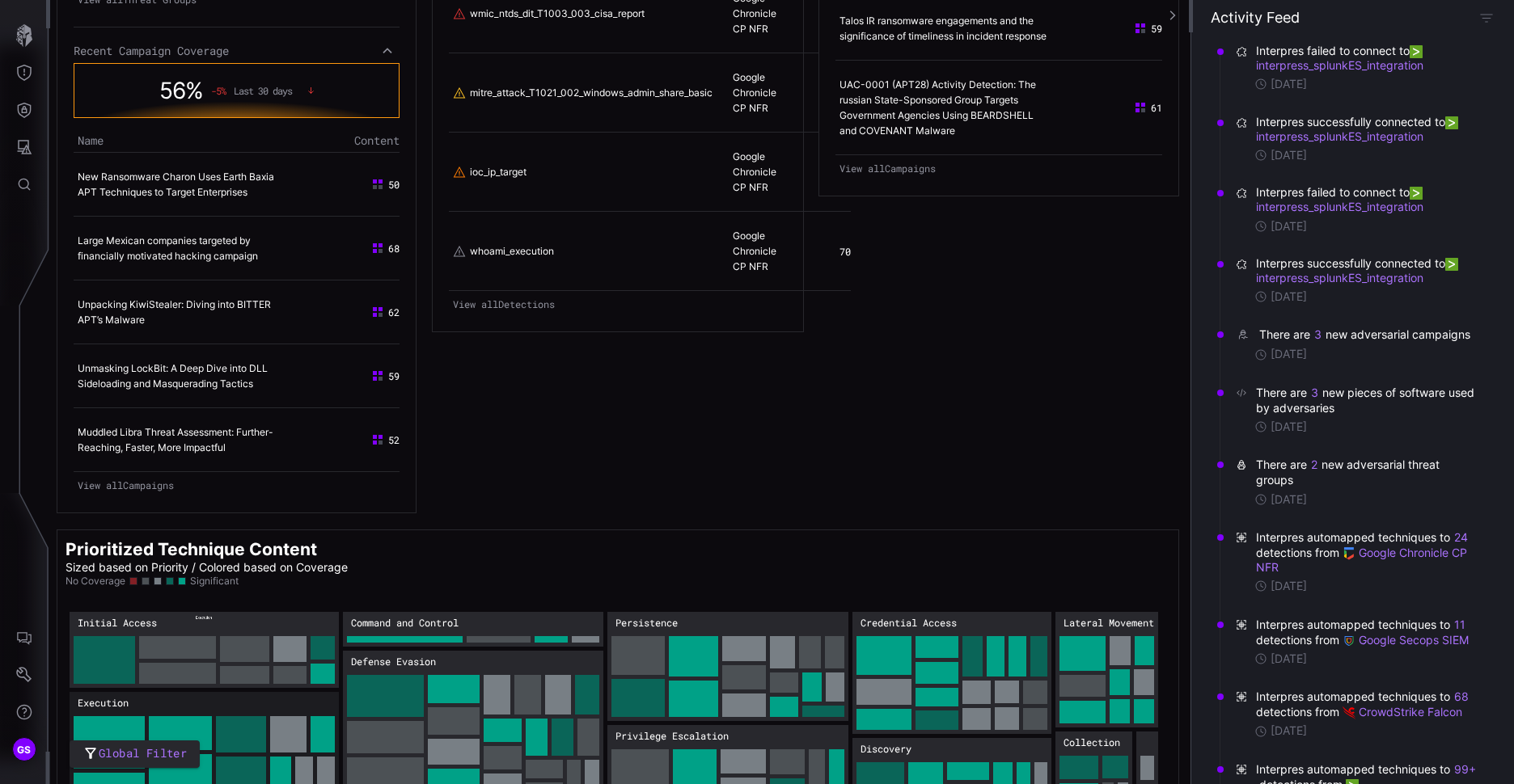
scroll to position [1562, 0]
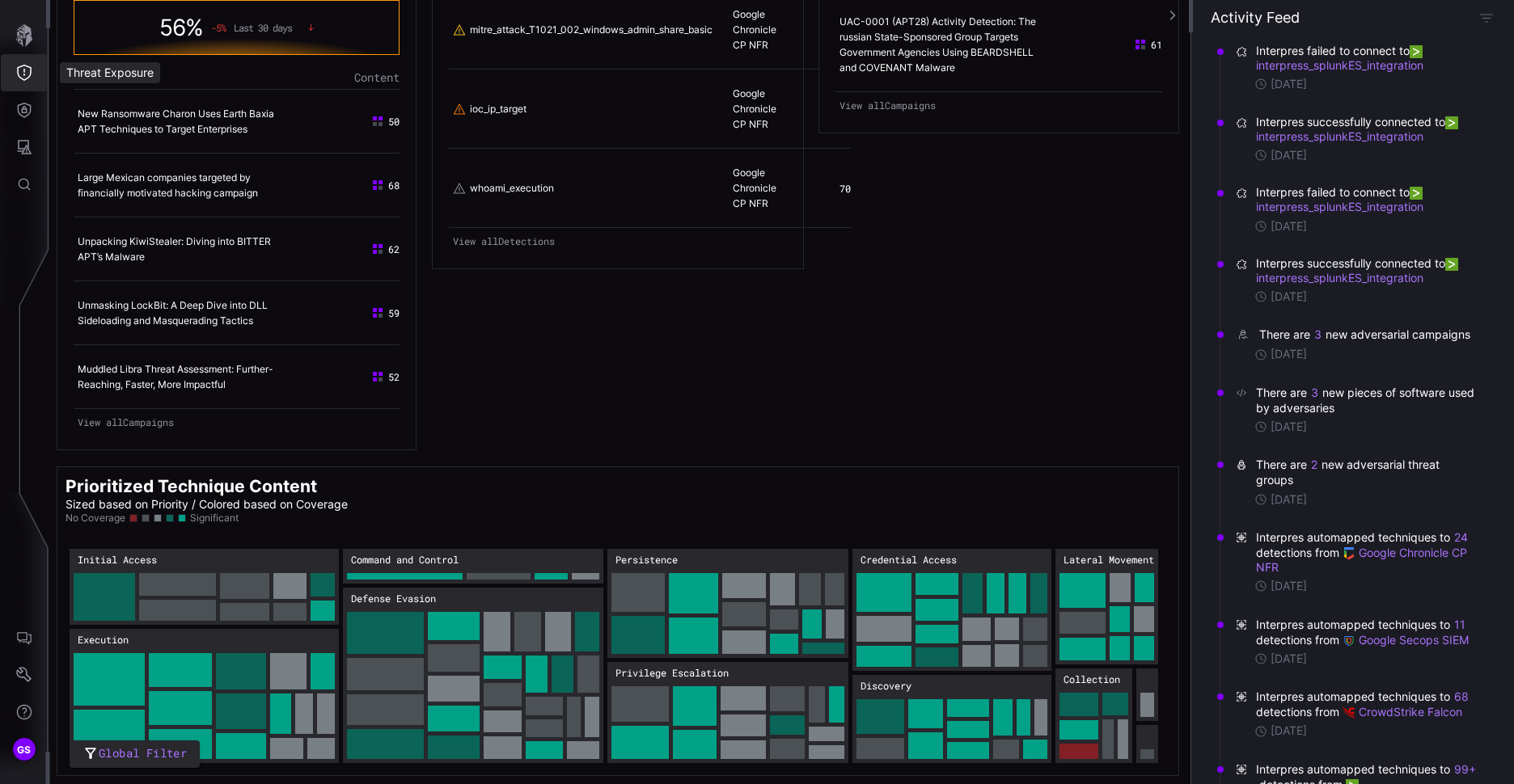
click at [31, 73] on icon "Threat Exposure" at bounding box center [24, 73] width 15 height 16
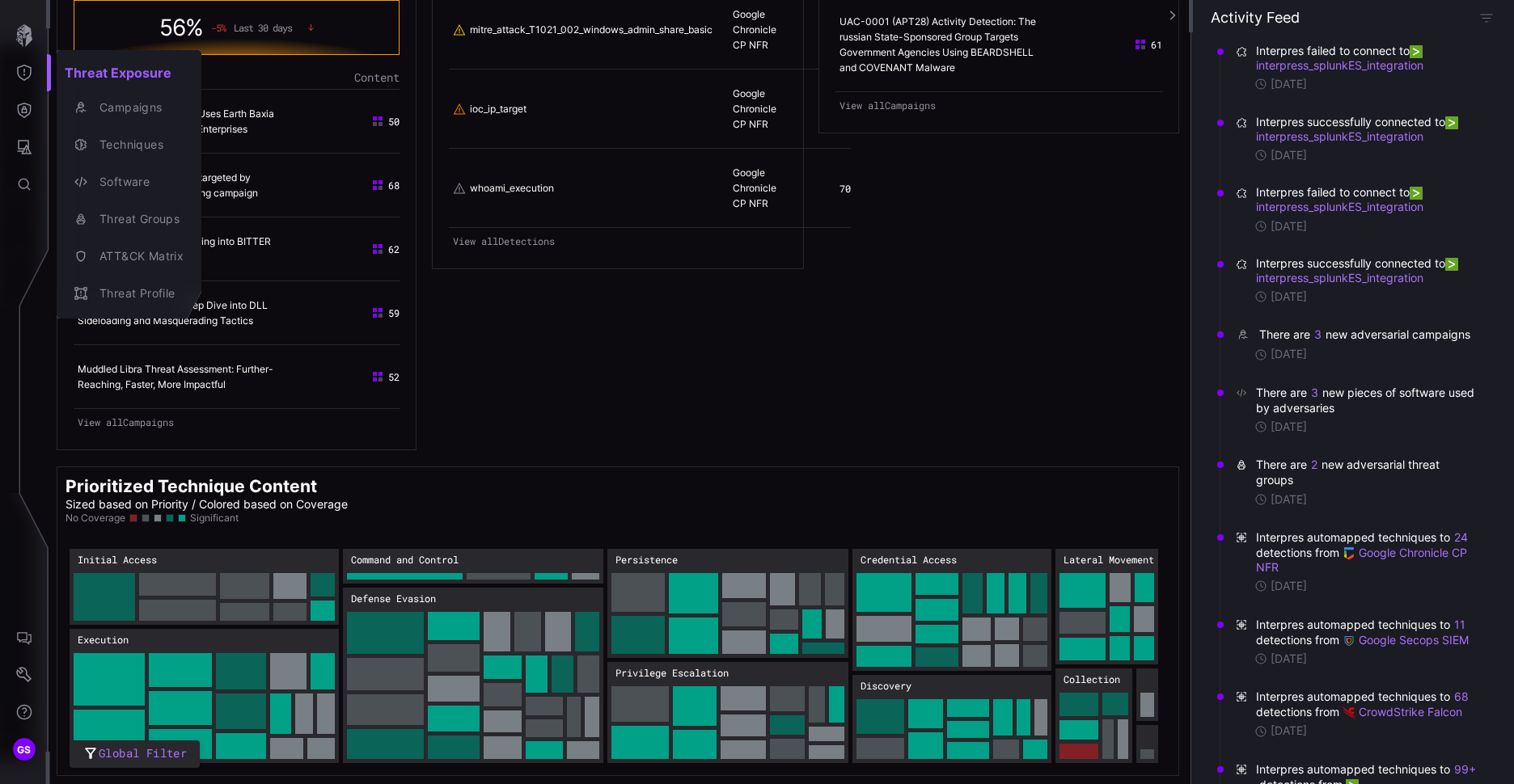
click at [30, 112] on div at bounding box center [757, 392] width 1514 height 784
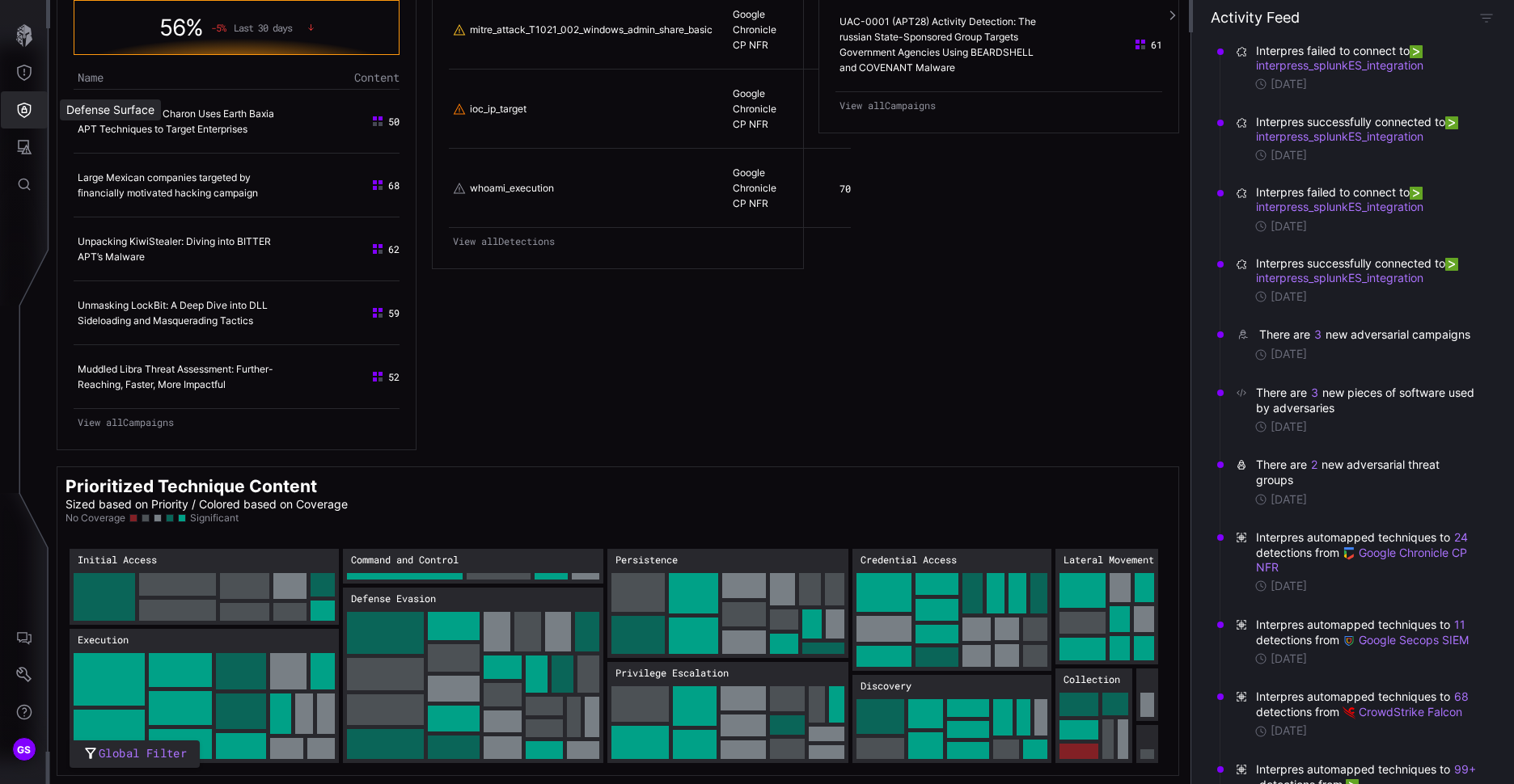
click at [27, 110] on icon "Defense Surface" at bounding box center [24, 109] width 16 height 16
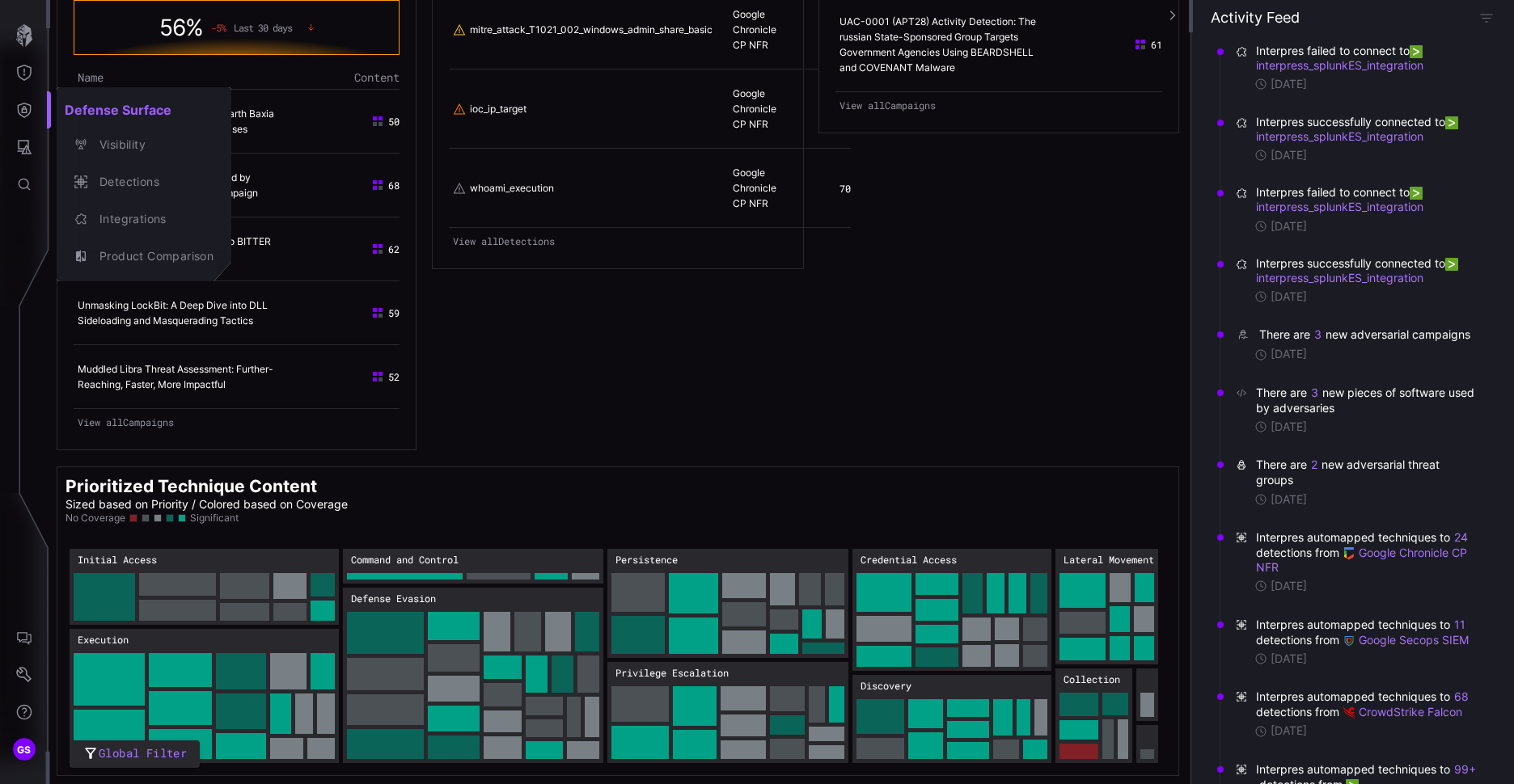
click at [23, 145] on div at bounding box center [757, 392] width 1514 height 784
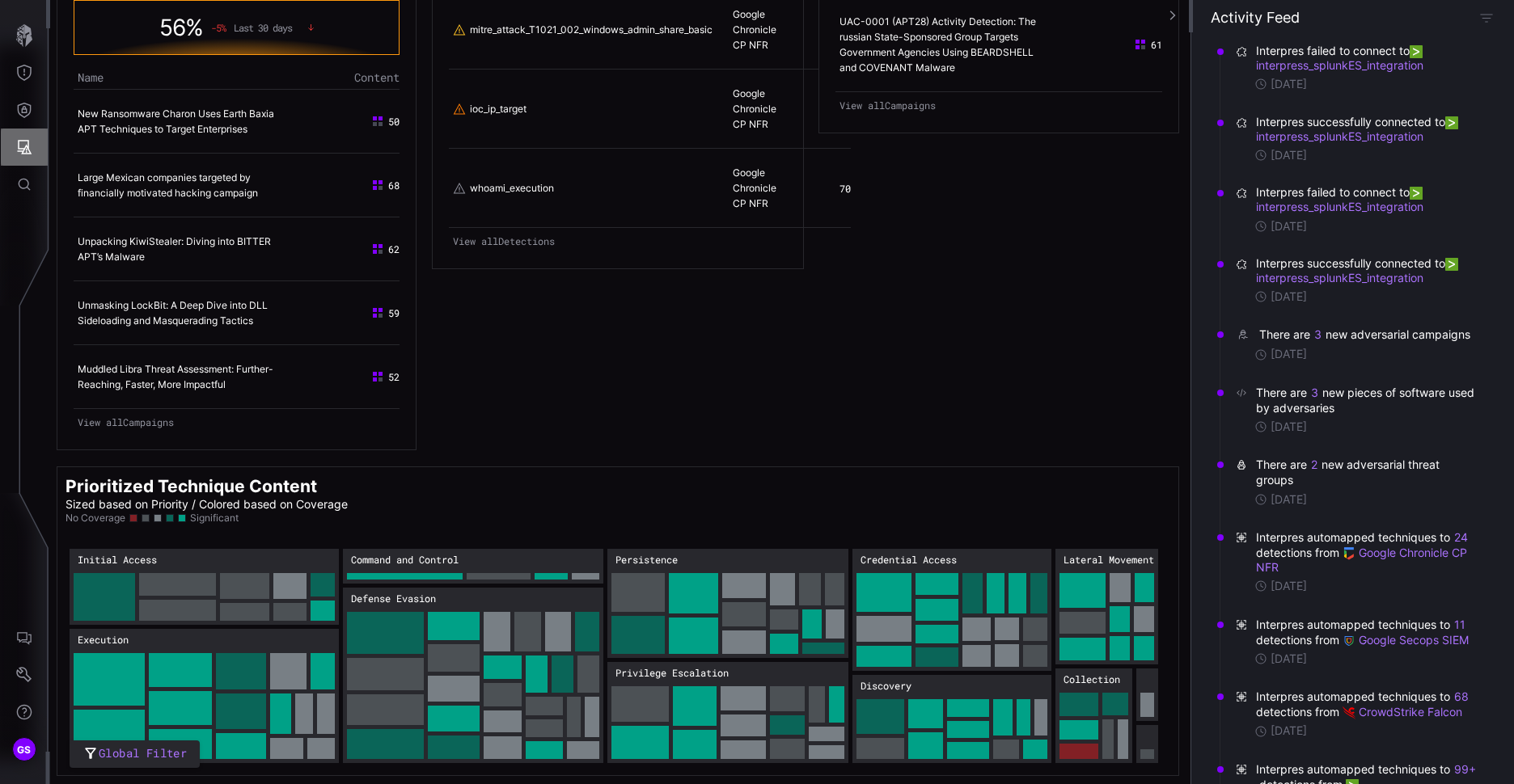
click at [22, 154] on icon "Attack Surface" at bounding box center [24, 147] width 15 height 15
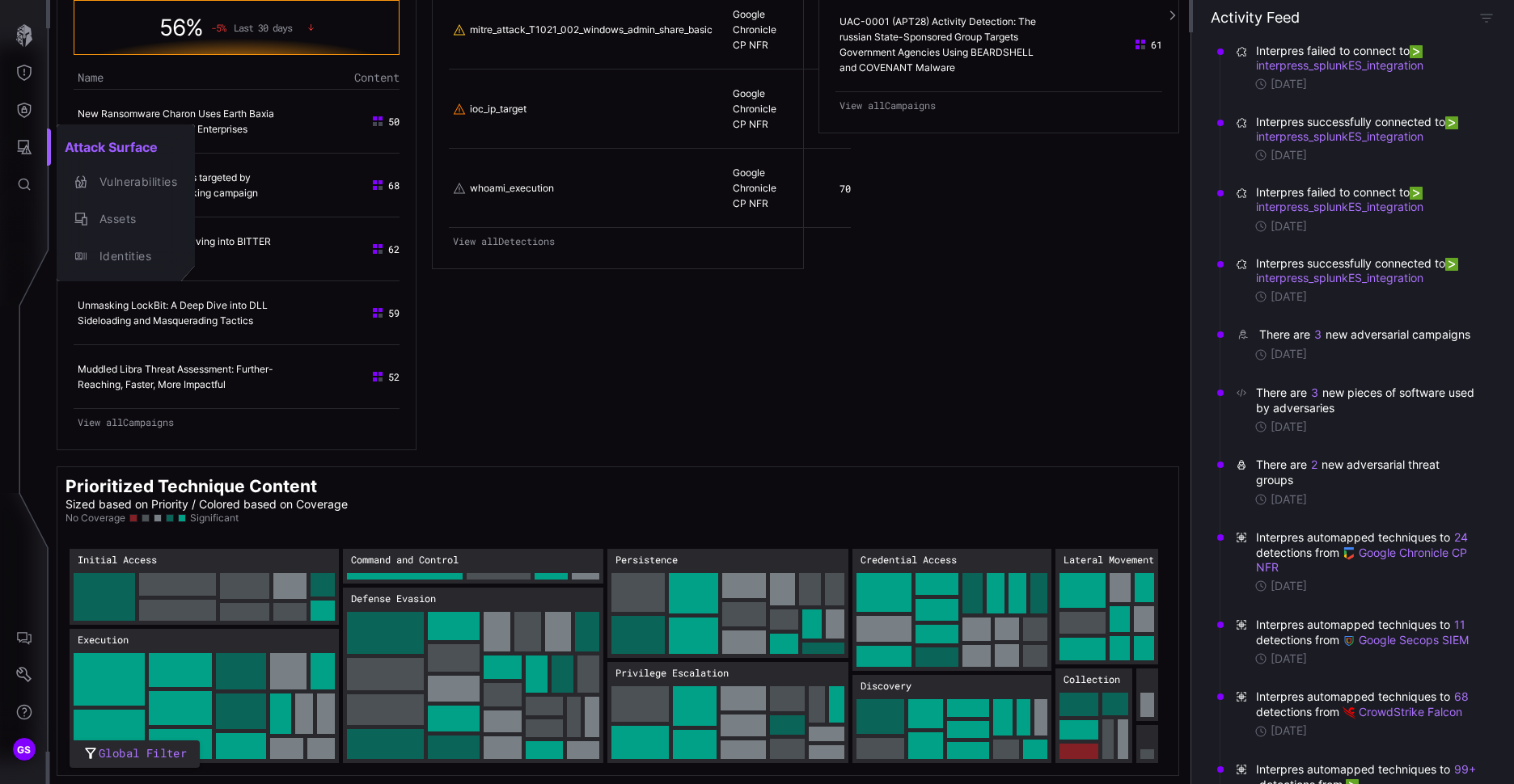
click at [576, 487] on div at bounding box center [757, 392] width 1514 height 784
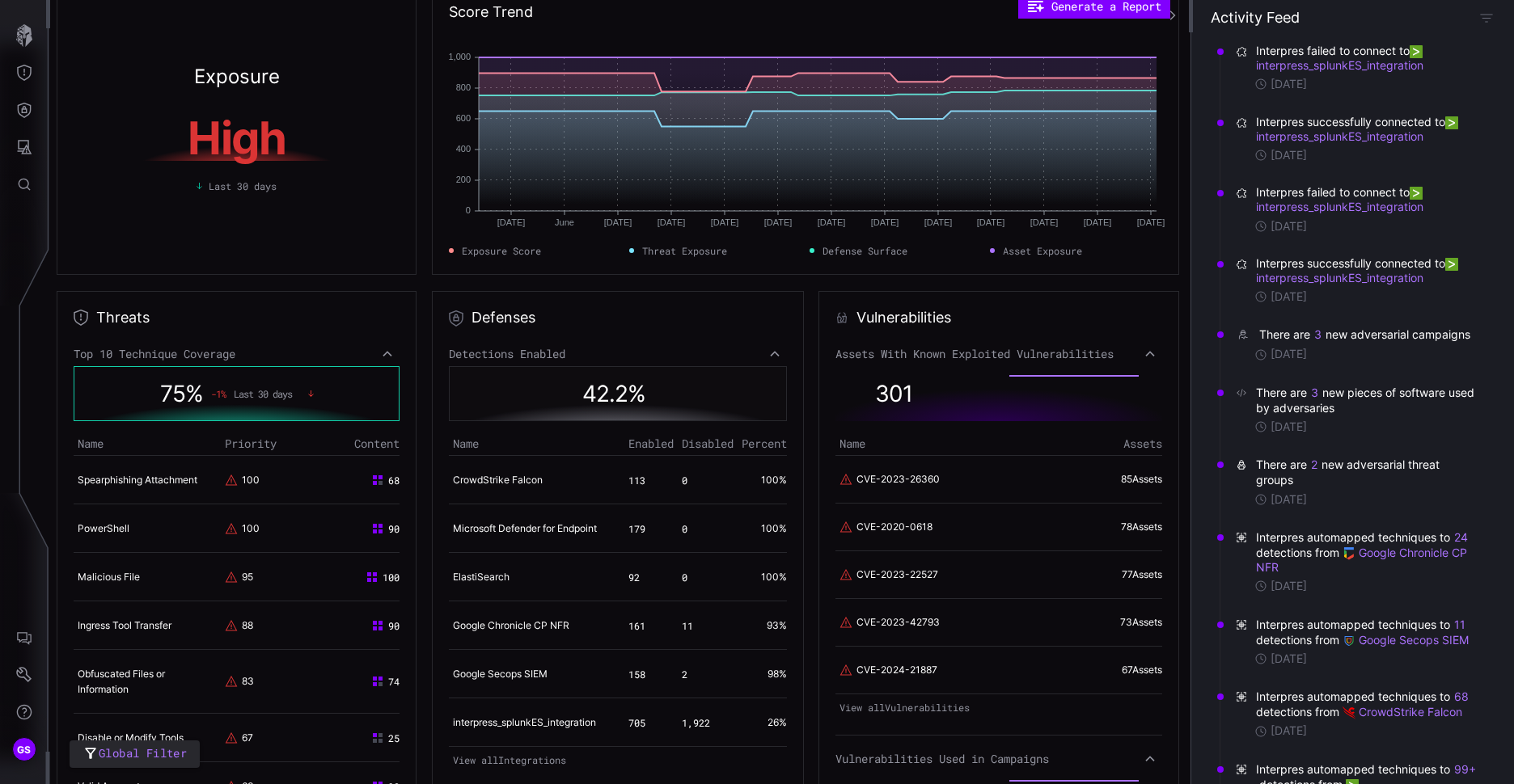
scroll to position [0, 0]
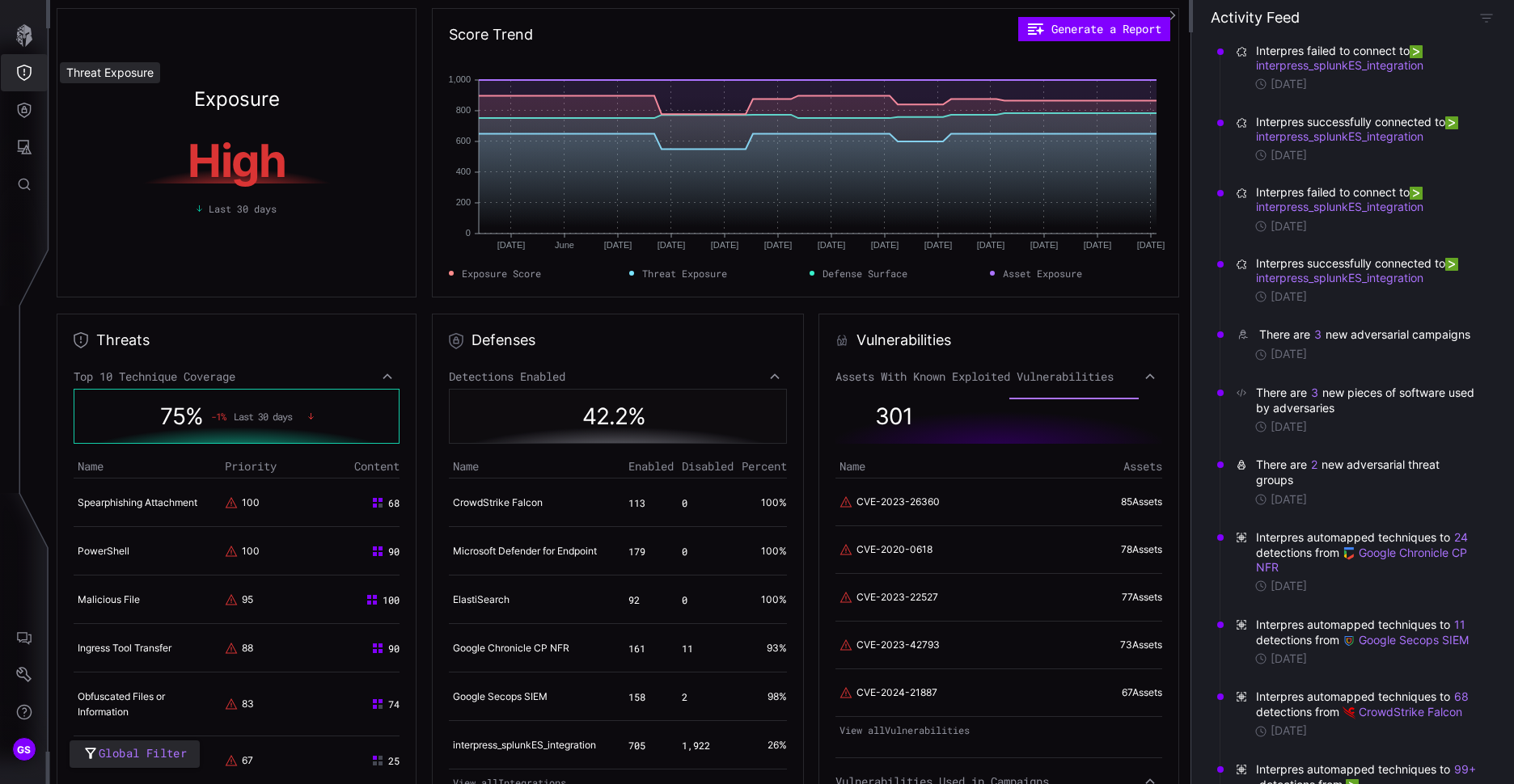
click at [15, 63] on button "Threat Exposure" at bounding box center [24, 73] width 47 height 37
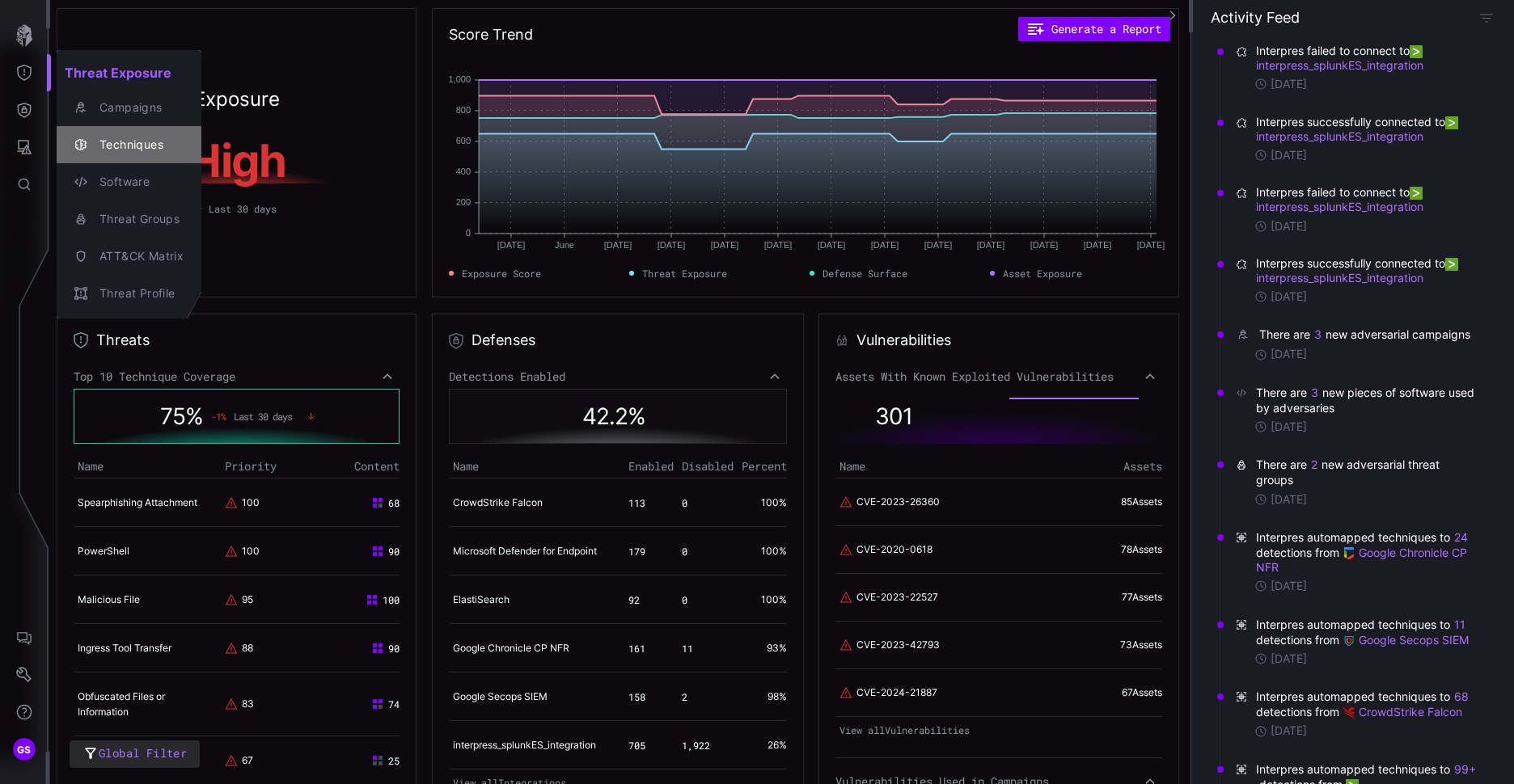
click at [146, 141] on div "Techniques" at bounding box center [137, 145] width 92 height 20
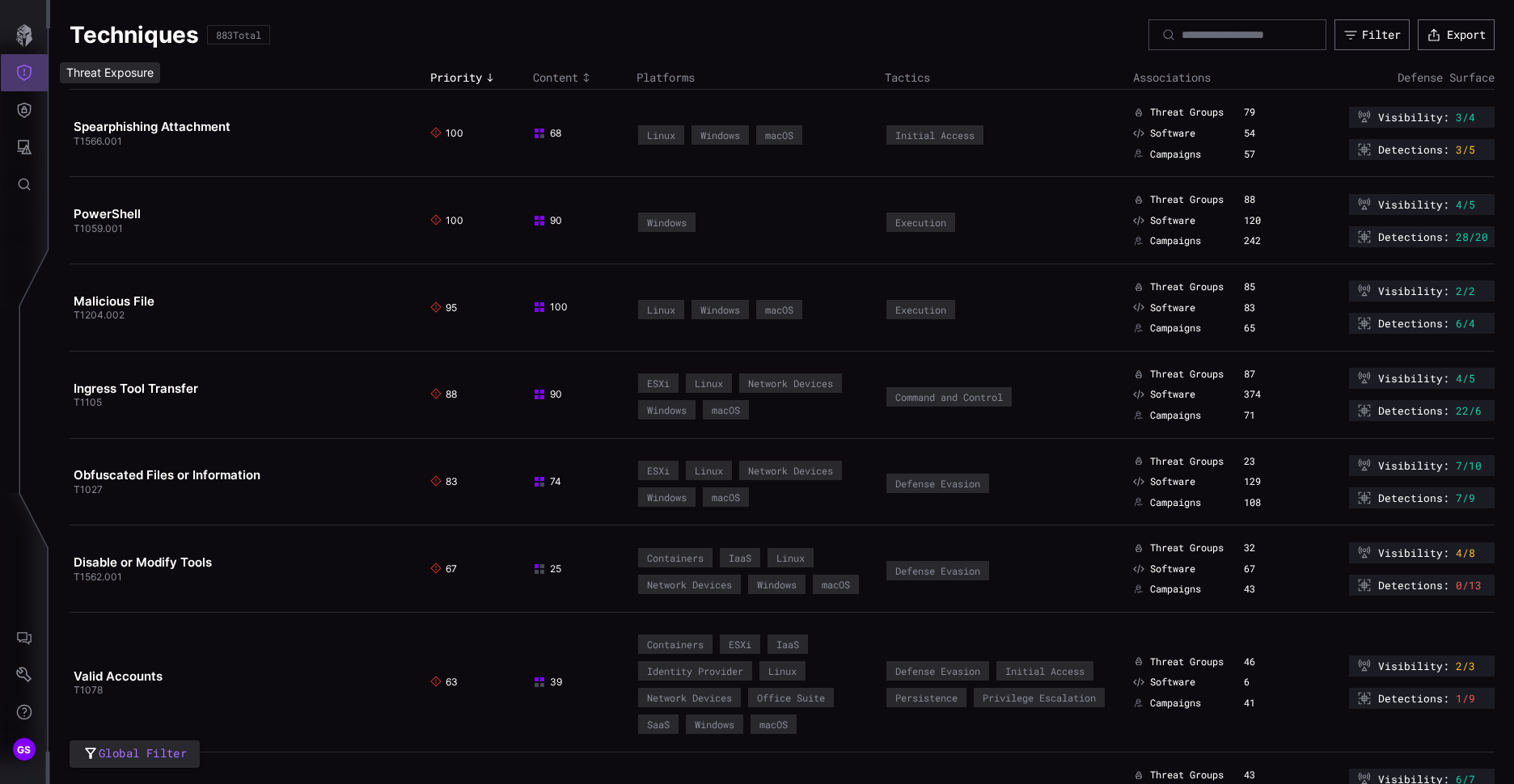
click at [21, 70] on icon "Threat Exposure" at bounding box center [24, 73] width 16 height 16
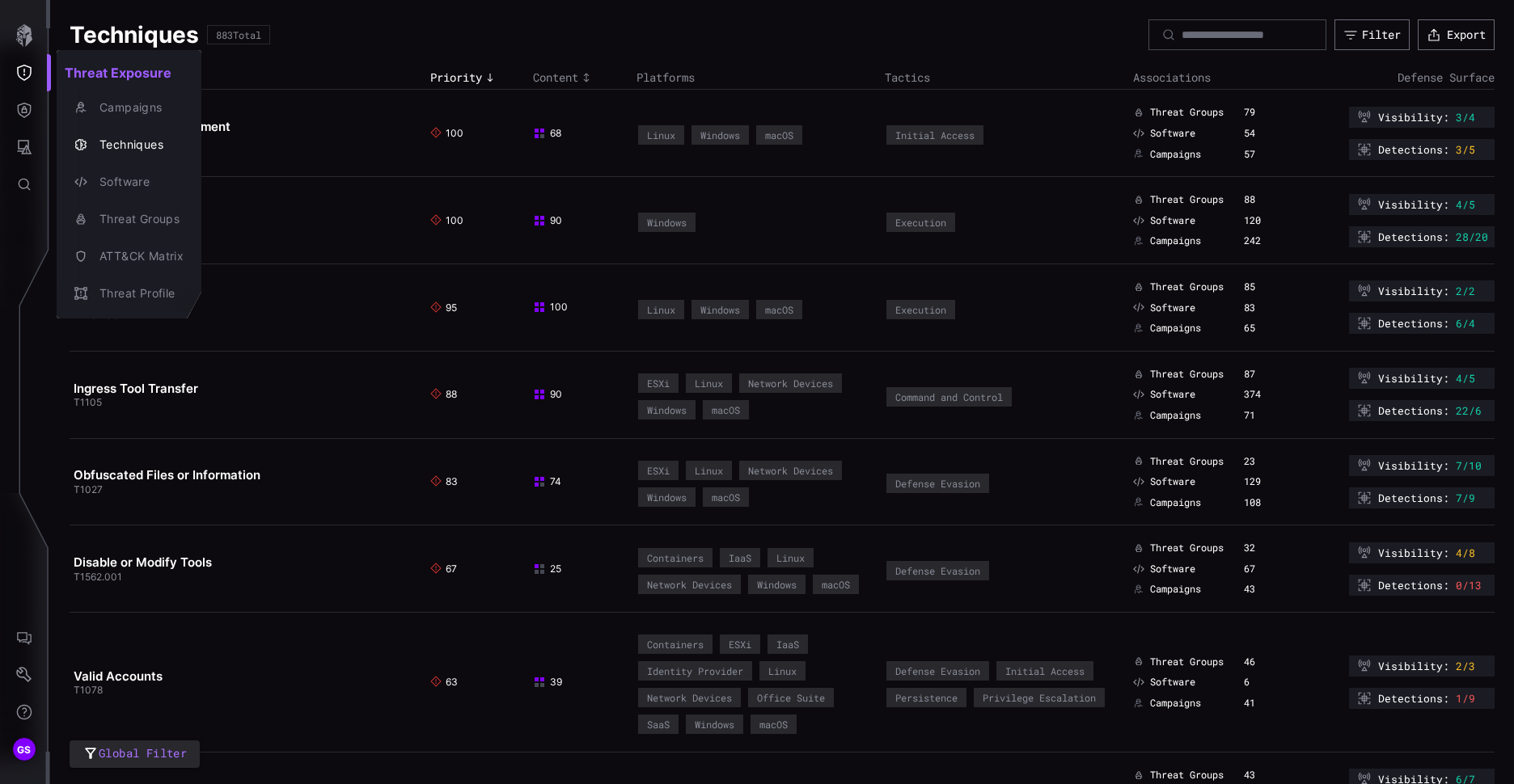
click at [13, 20] on div at bounding box center [757, 392] width 1514 height 784
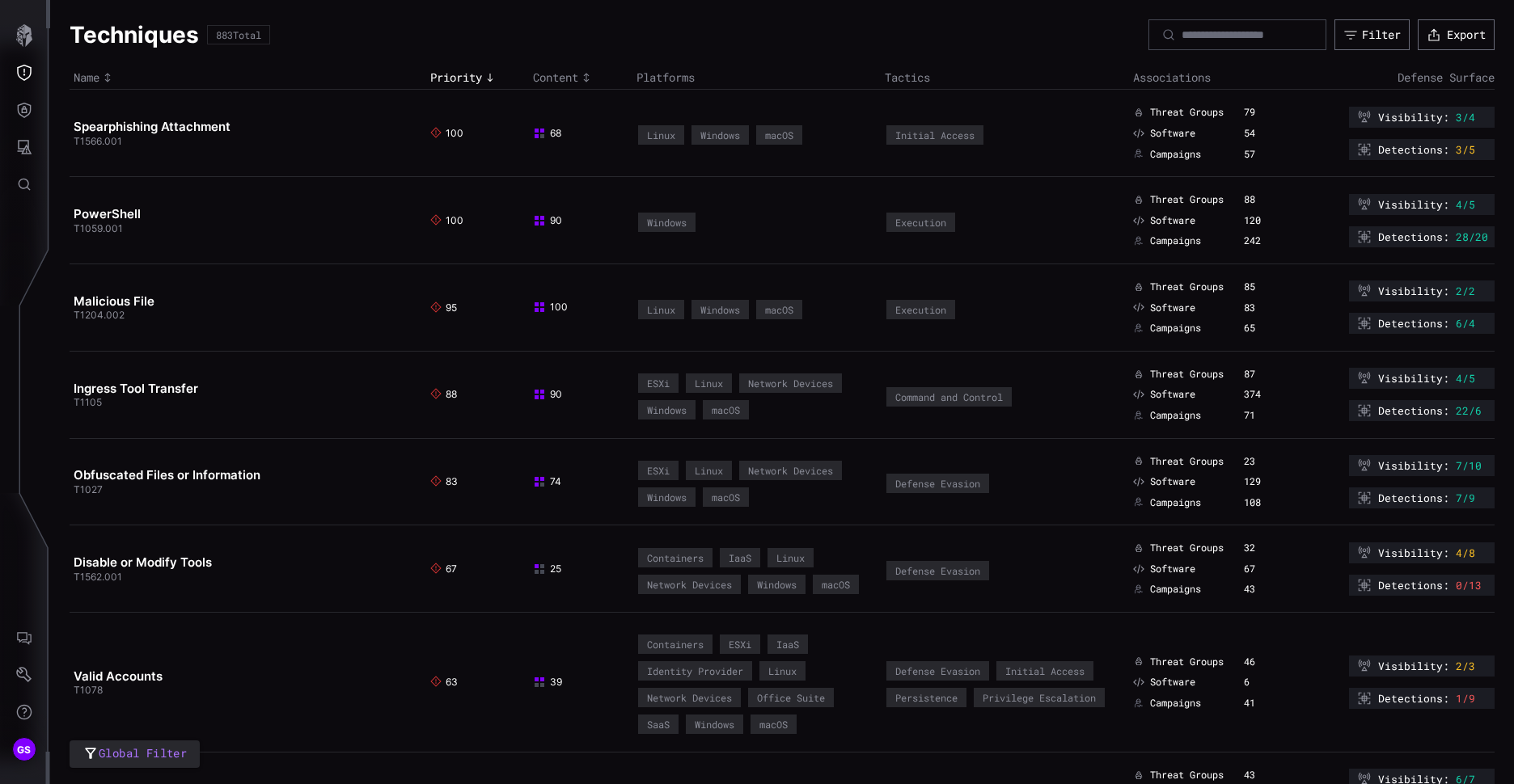
click at [22, 34] on div "Threat Exposure Campaigns Techniques Software Threat Groups ATT&CK Matrix Threa…" at bounding box center [760, 392] width 1508 height 784
click at [24, 76] on icon "Threat Exposure" at bounding box center [24, 73] width 16 height 16
